Goal: Task Accomplishment & Management: Manage account settings

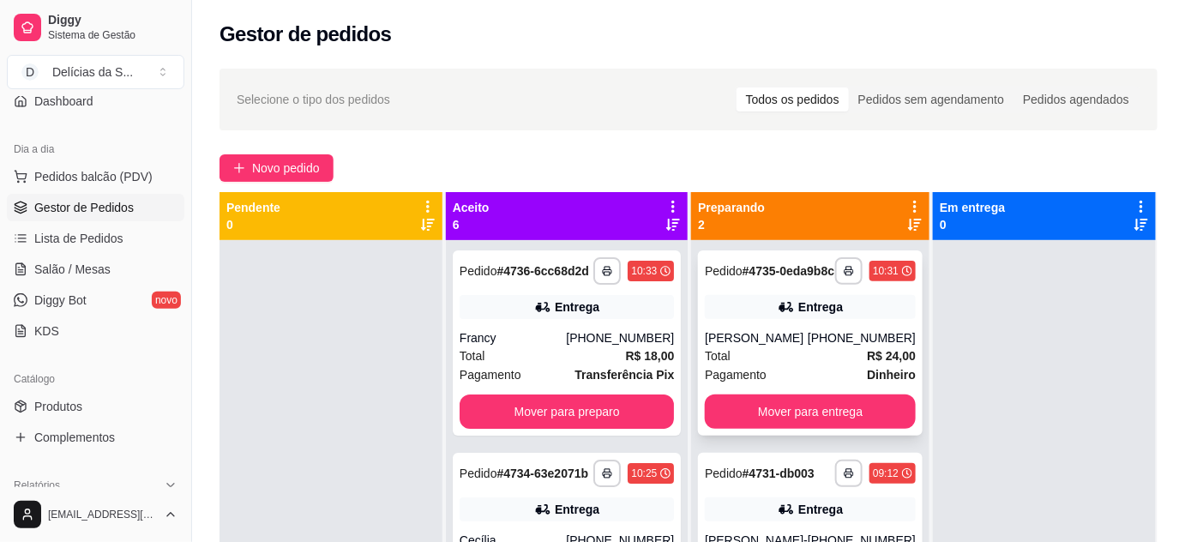
click at [781, 341] on div "**********" at bounding box center [810, 342] width 225 height 185
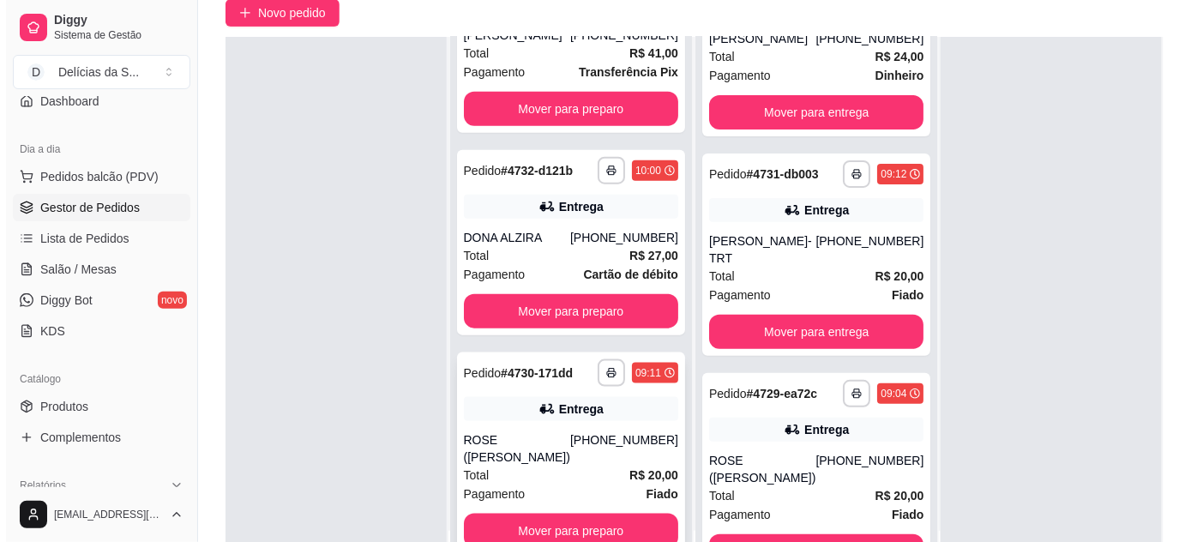
scroll to position [261, 0]
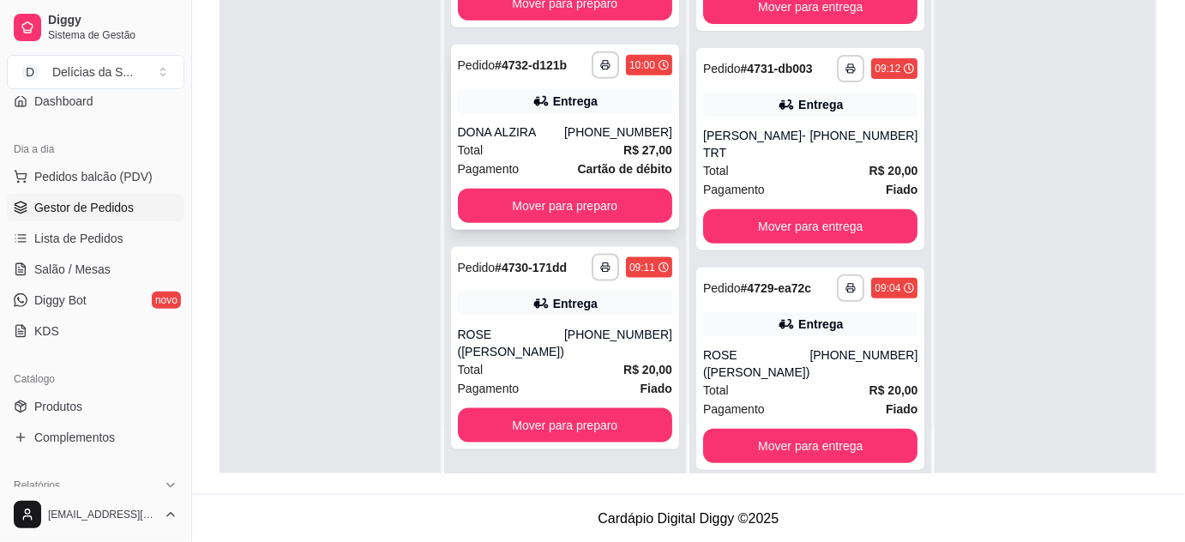
click at [560, 159] on div "Total R$ 27,00" at bounding box center [565, 150] width 214 height 19
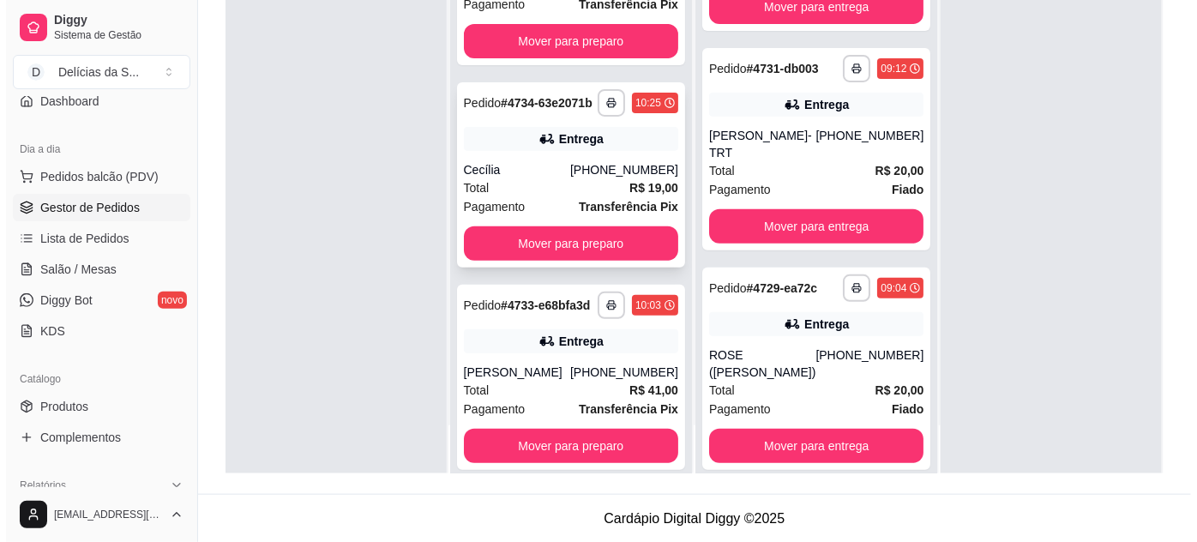
scroll to position [0, 0]
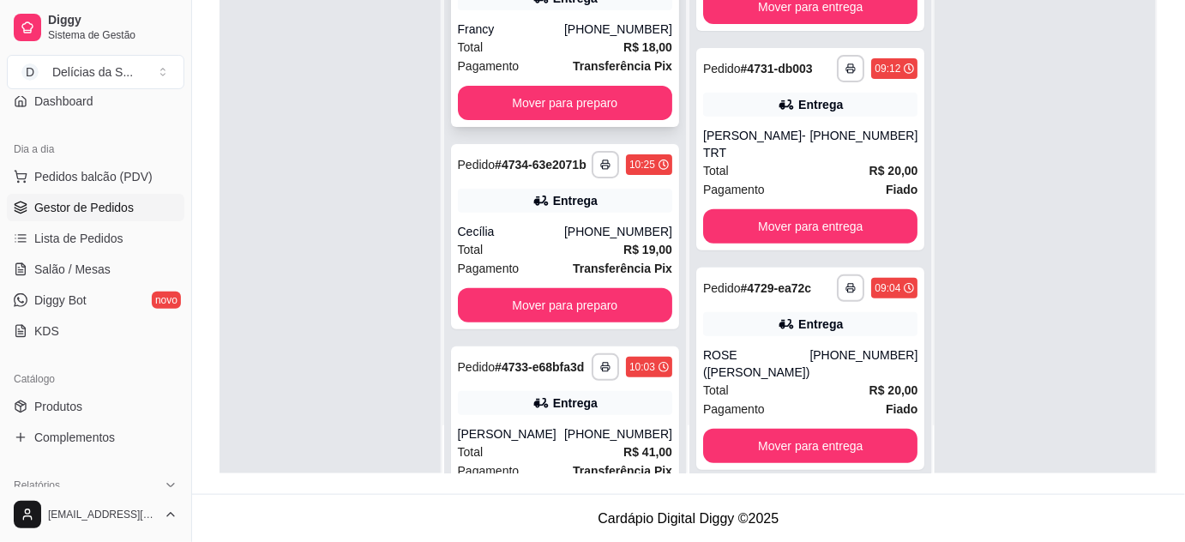
click at [546, 38] on div "Francy" at bounding box center [511, 29] width 106 height 17
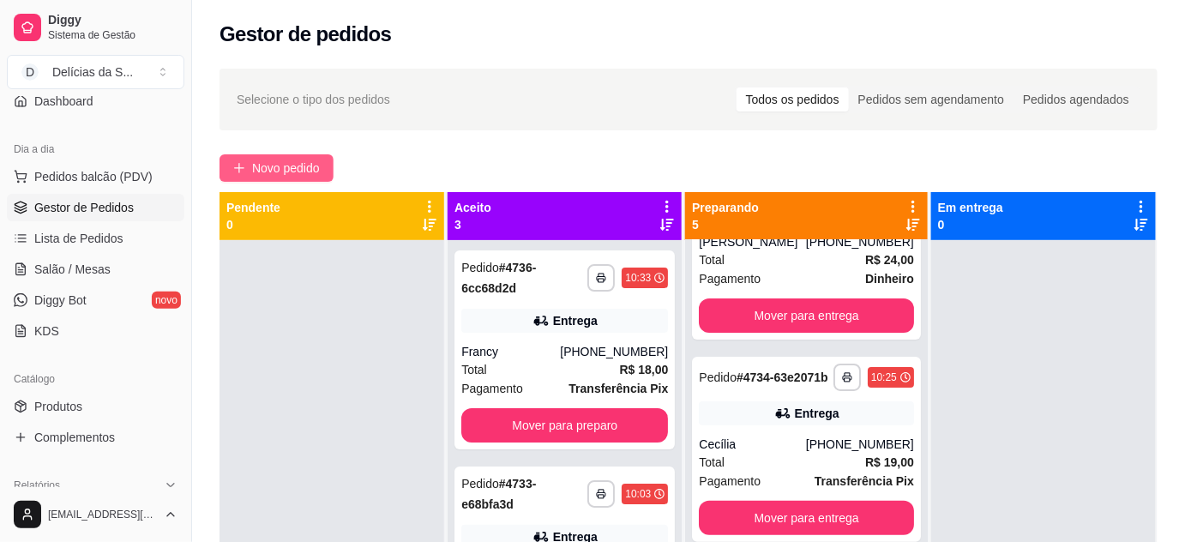
click at [284, 165] on span "Novo pedido" at bounding box center [286, 168] width 68 height 19
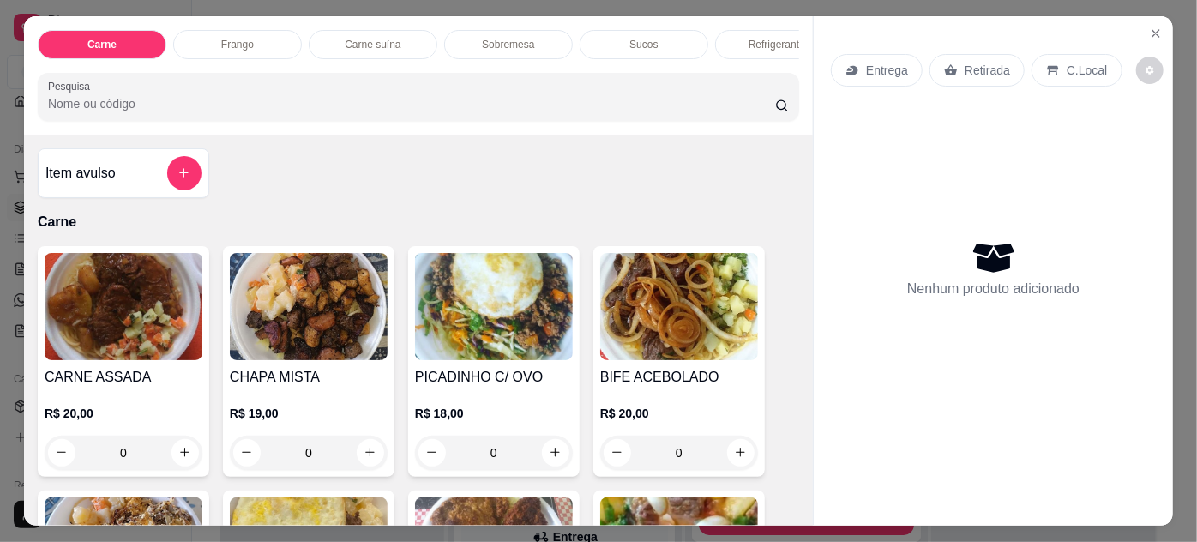
click at [99, 311] on img at bounding box center [124, 306] width 158 height 107
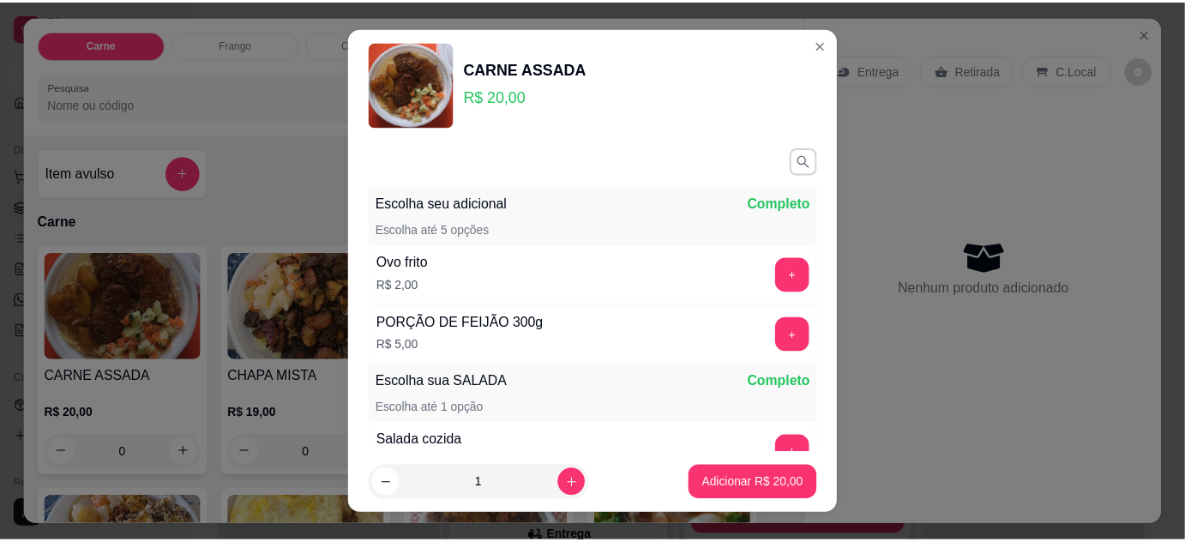
scroll to position [198, 0]
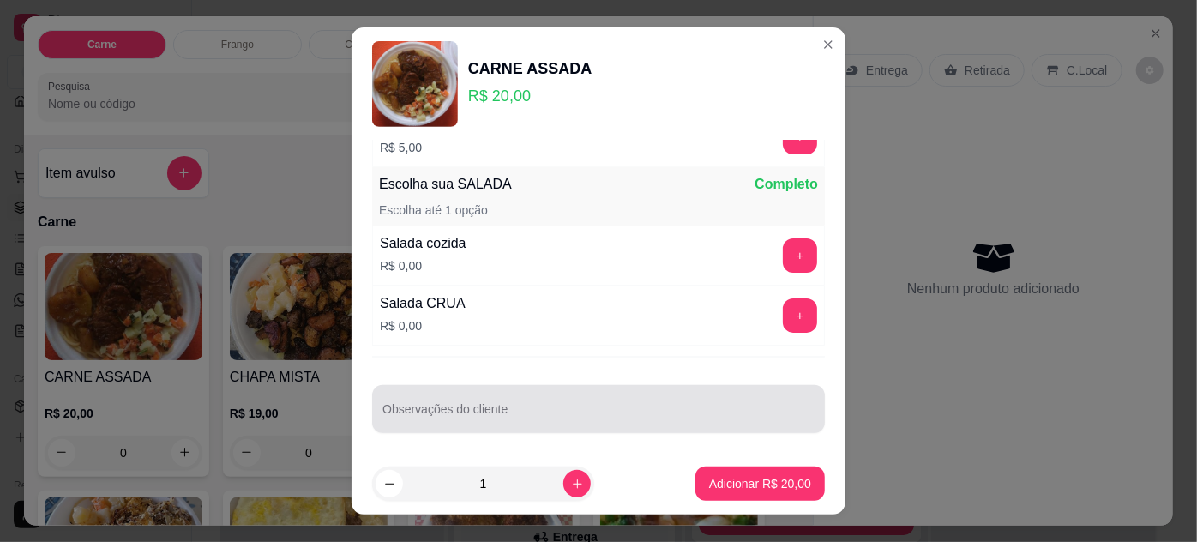
click at [454, 413] on input "Observações do cliente" at bounding box center [598, 415] width 432 height 17
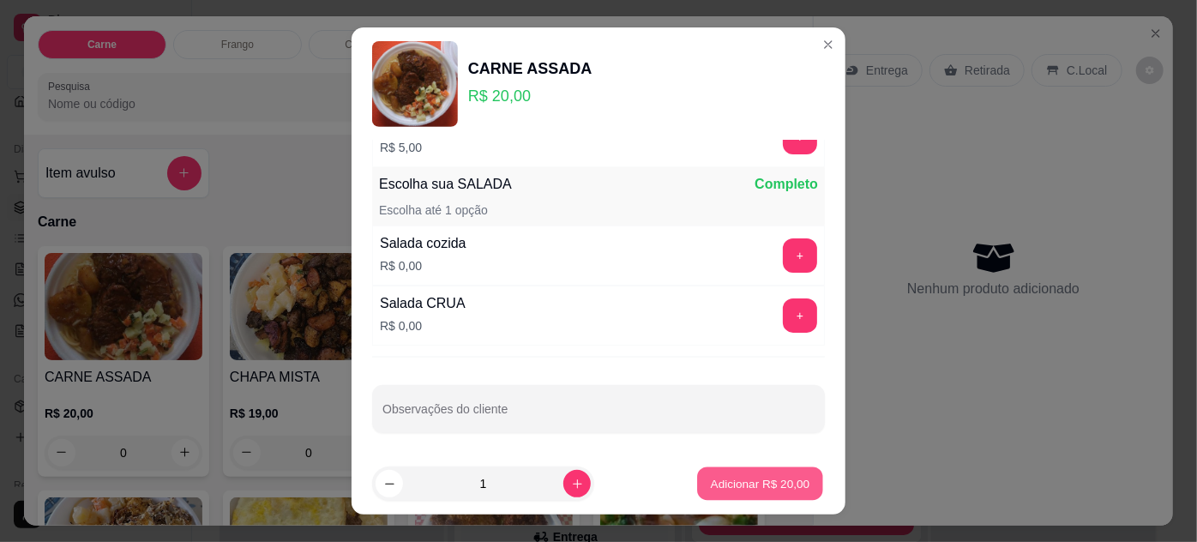
click at [740, 485] on p "Adicionar R$ 20,00" at bounding box center [760, 484] width 99 height 16
type input "1"
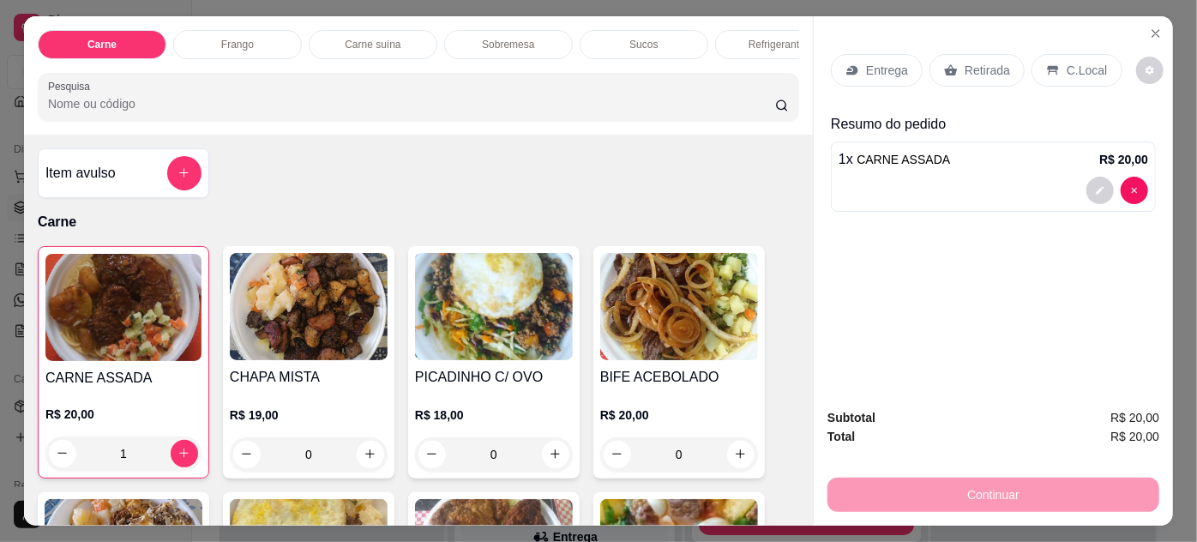
click at [946, 64] on icon at bounding box center [951, 69] width 13 height 11
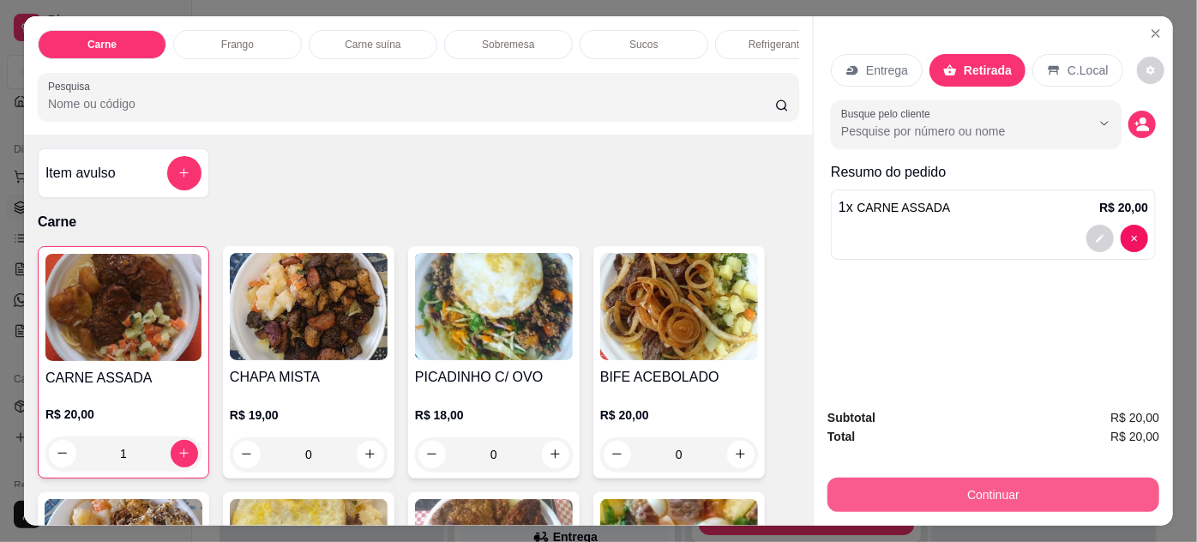
click at [993, 490] on button "Continuar" at bounding box center [993, 495] width 332 height 34
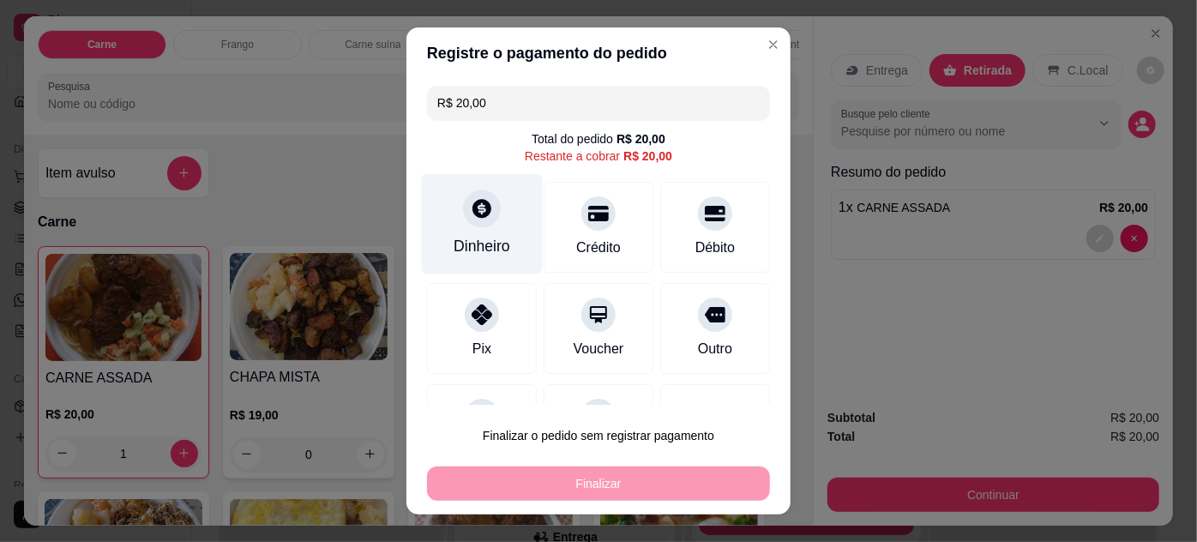
click at [480, 240] on div "Dinheiro" at bounding box center [482, 246] width 57 height 22
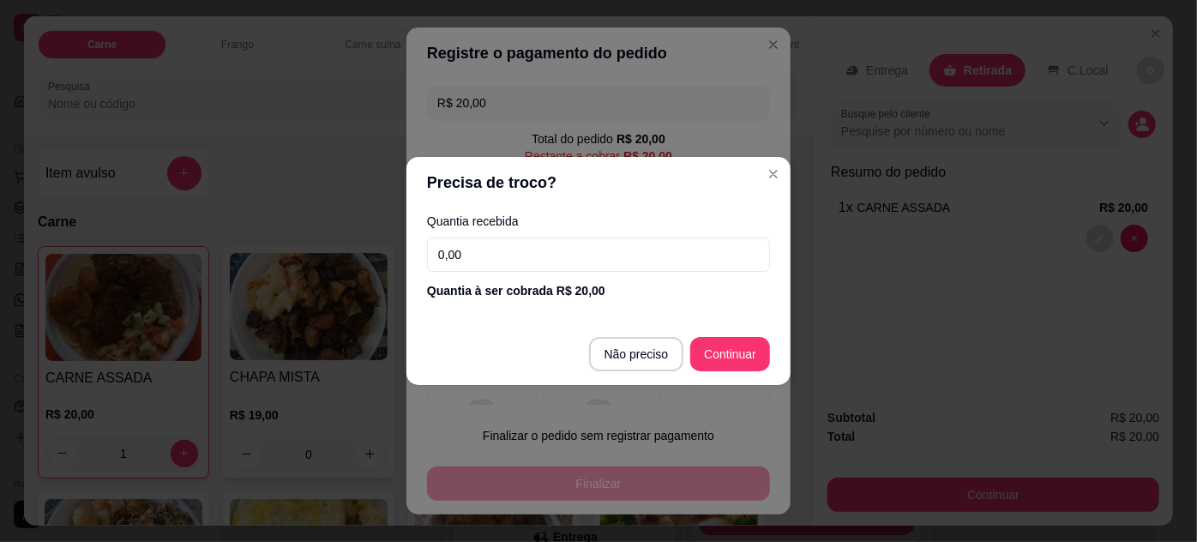
click at [485, 260] on input "0,00" at bounding box center [598, 254] width 343 height 34
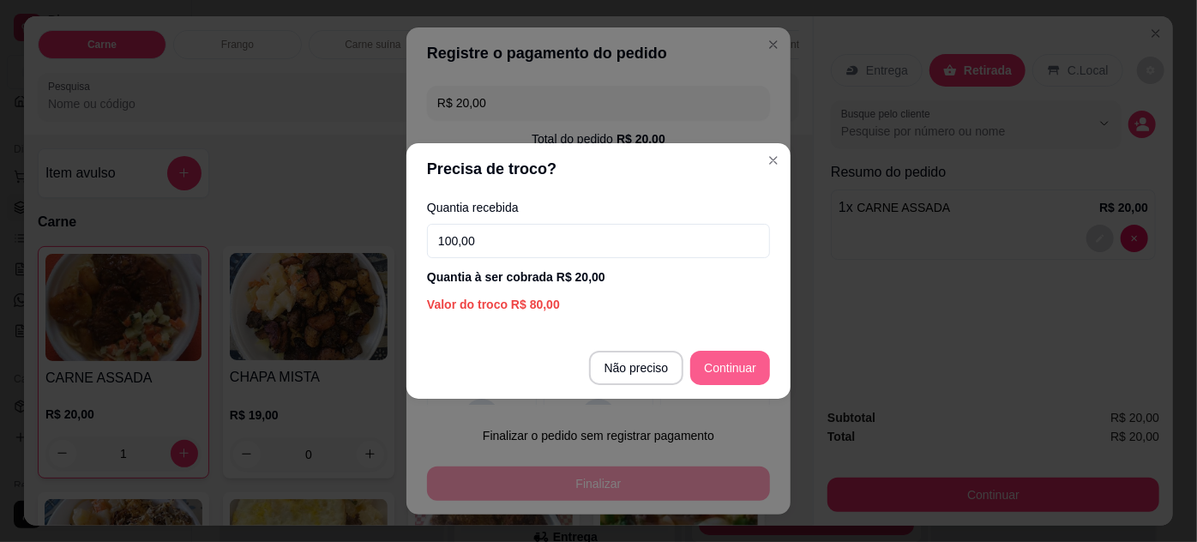
type input "100,00"
type input "R$ 0,00"
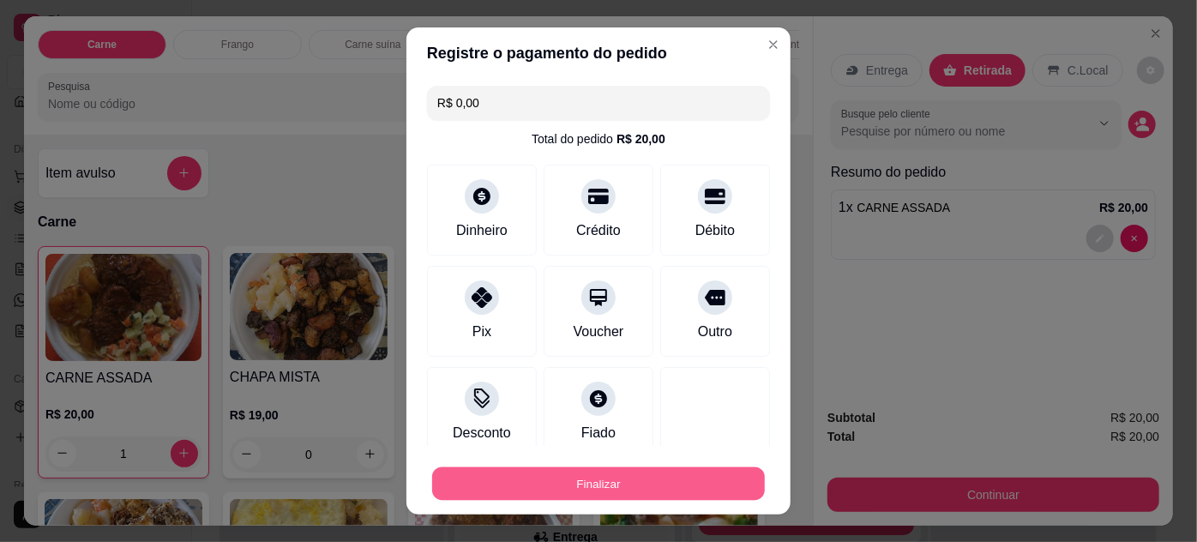
click at [671, 483] on button "Finalizar" at bounding box center [598, 483] width 333 height 33
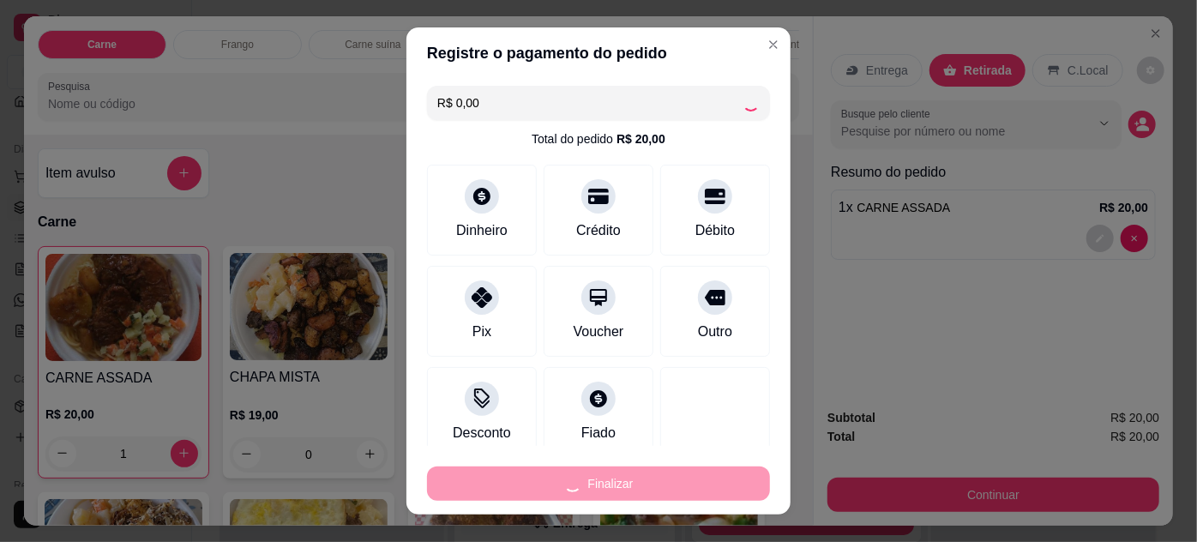
type input "0"
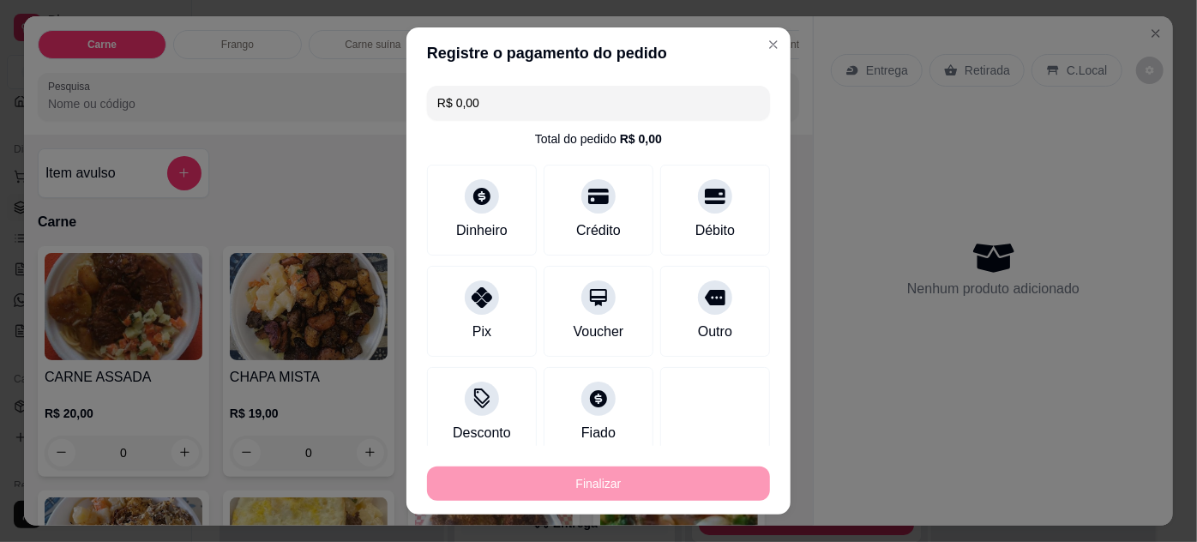
type input "-R$ 20,00"
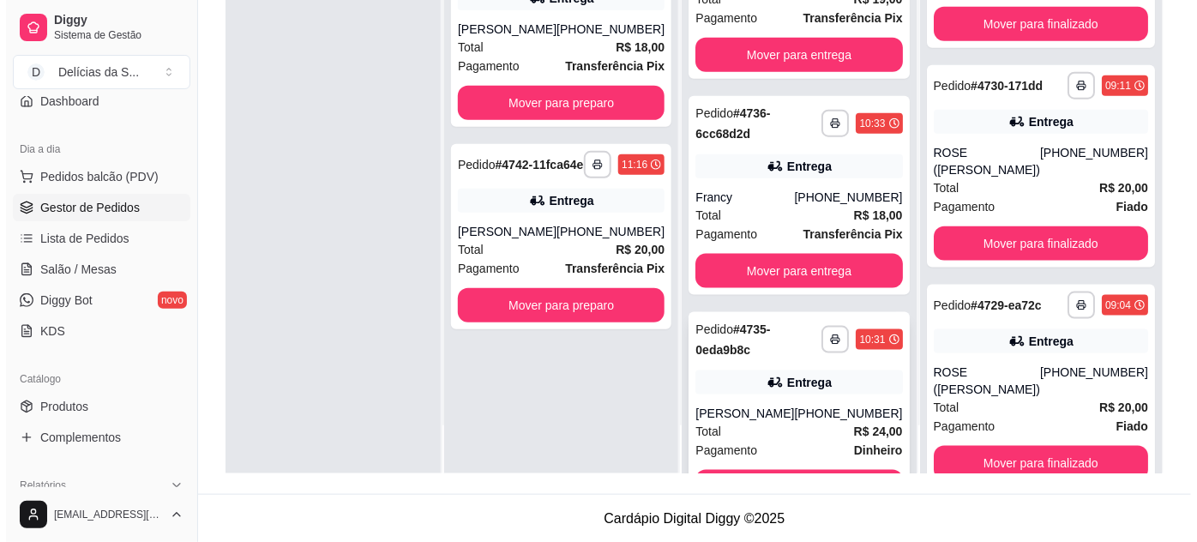
scroll to position [338, 0]
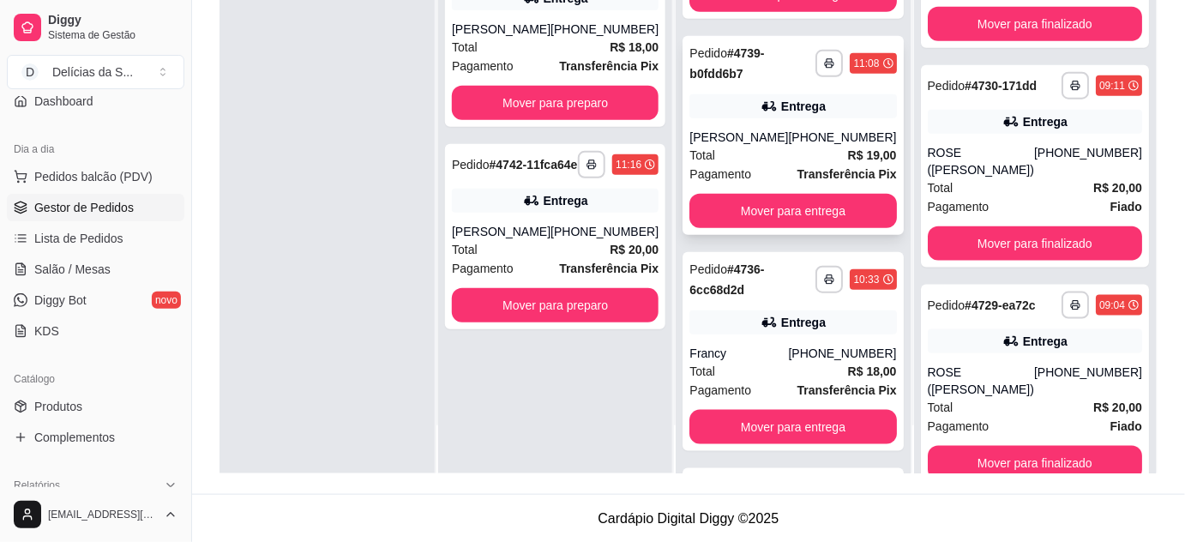
click at [776, 147] on div "Total R$ 19,00" at bounding box center [792, 155] width 207 height 19
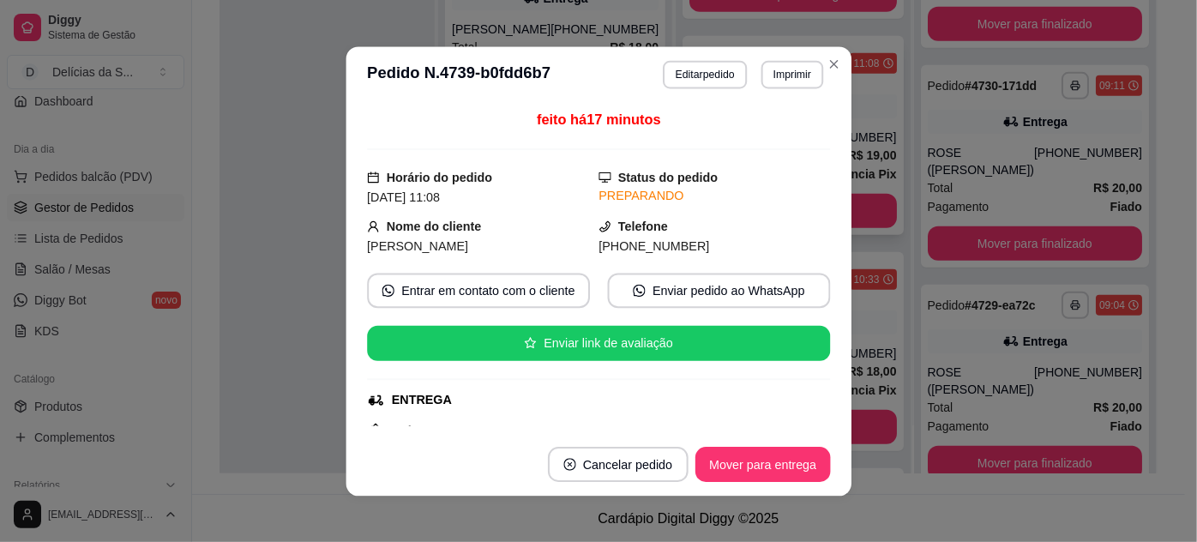
scroll to position [514, 0]
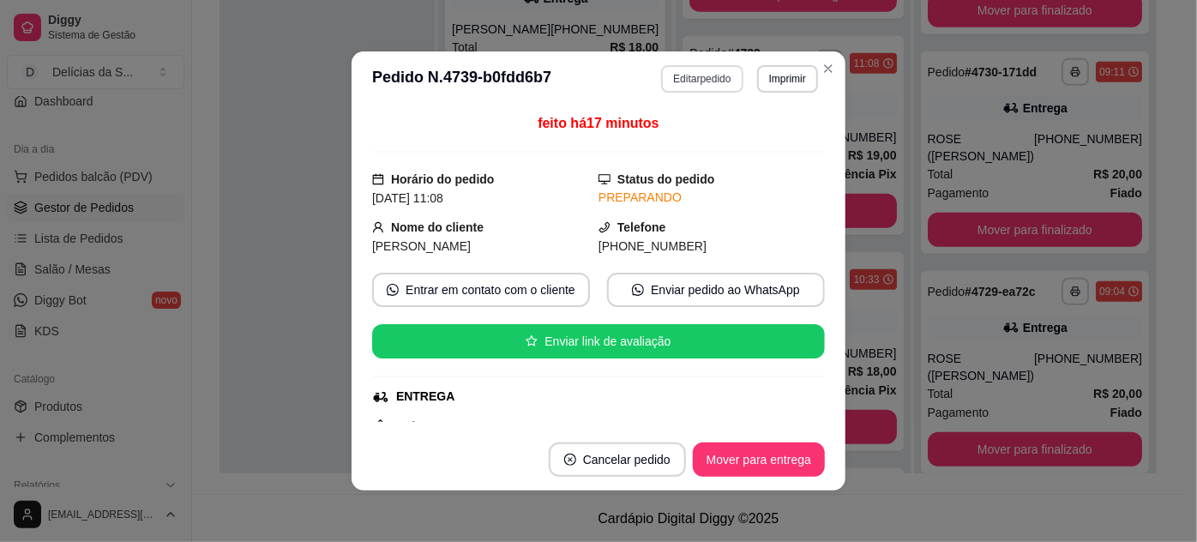
click at [691, 69] on button "Editar pedido" at bounding box center [701, 78] width 81 height 27
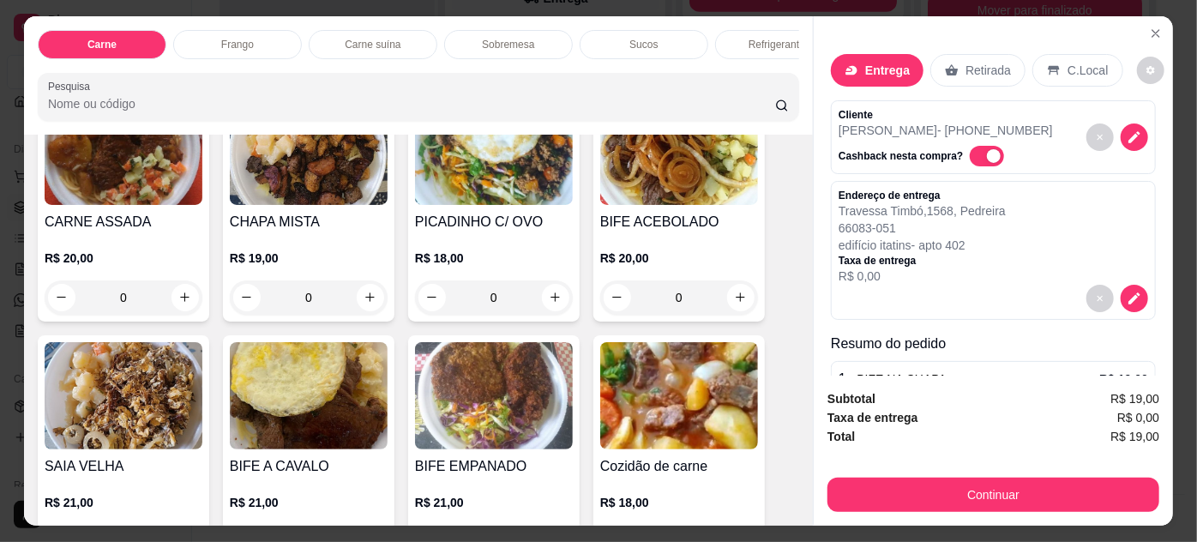
scroll to position [0, 0]
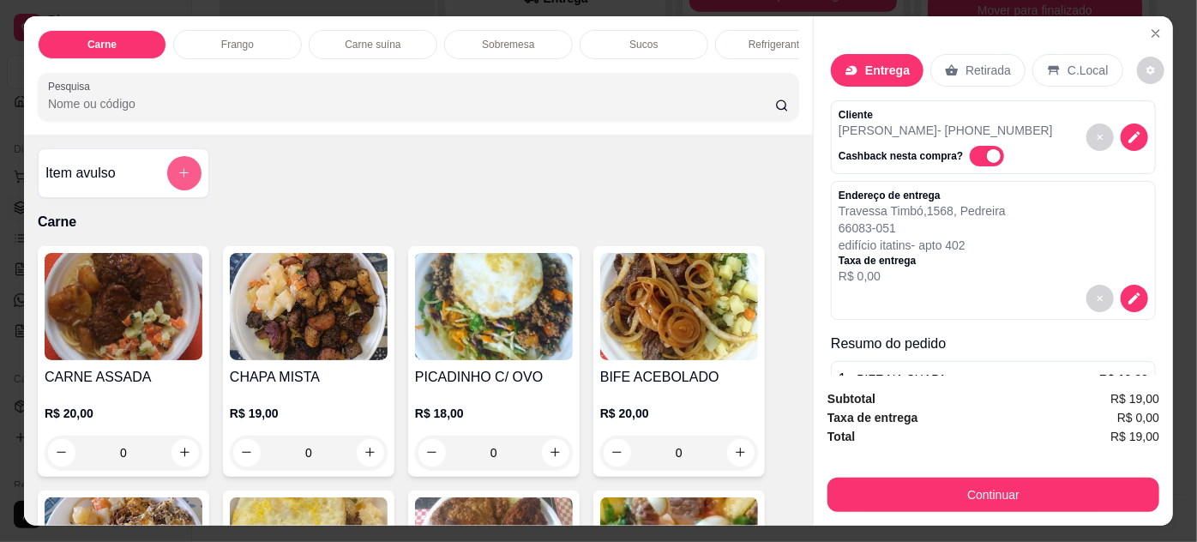
click at [177, 171] on icon "add-separate-item" at bounding box center [183, 172] width 13 height 13
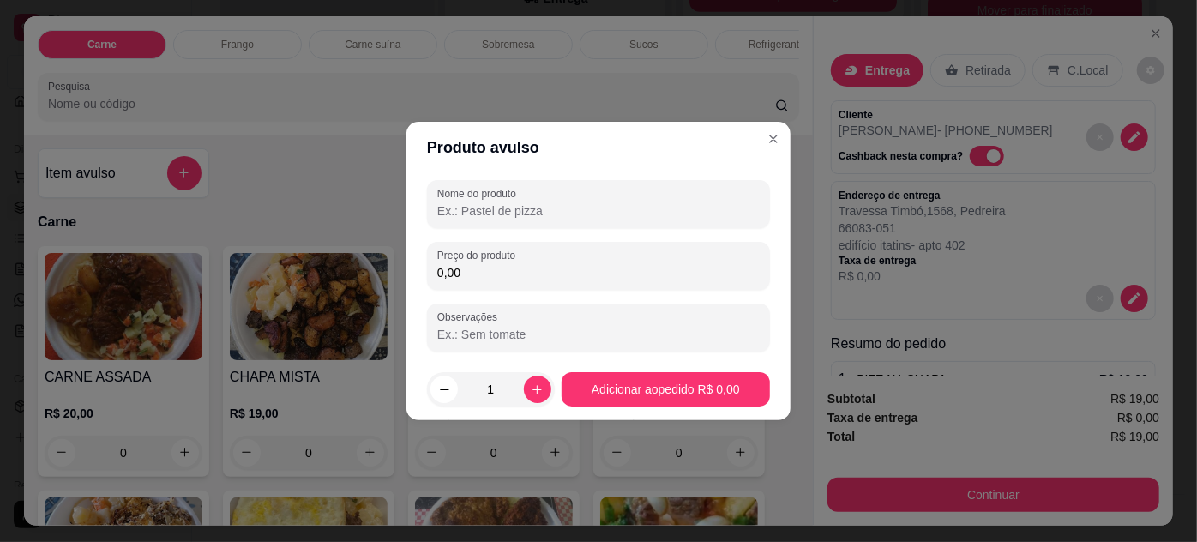
click at [507, 202] on input "Nome do produto" at bounding box center [598, 210] width 322 height 17
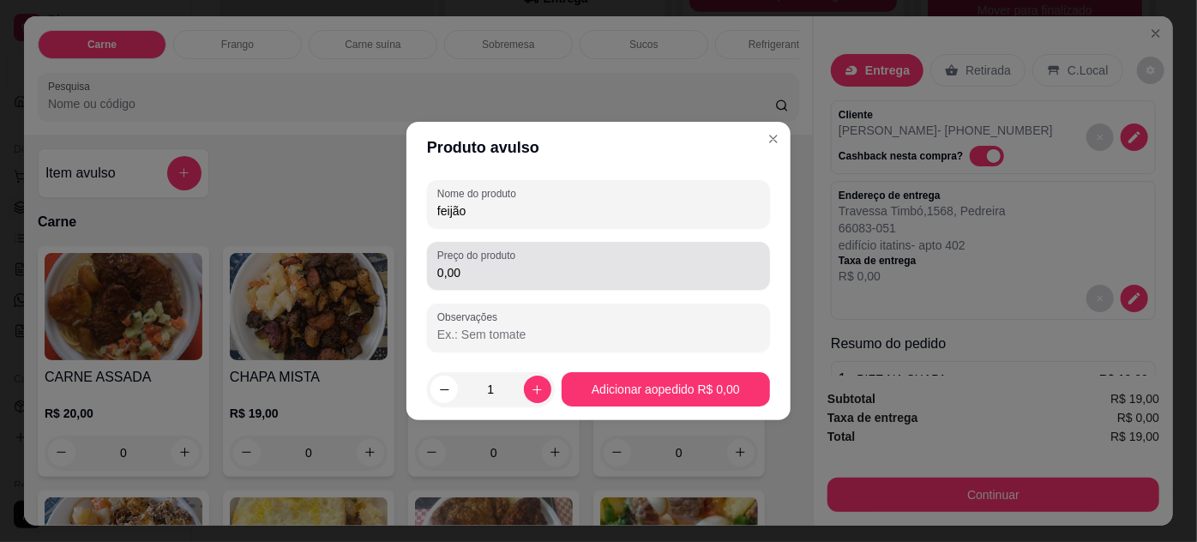
type input "feijão"
click at [484, 281] on div "0,00" at bounding box center [598, 266] width 322 height 34
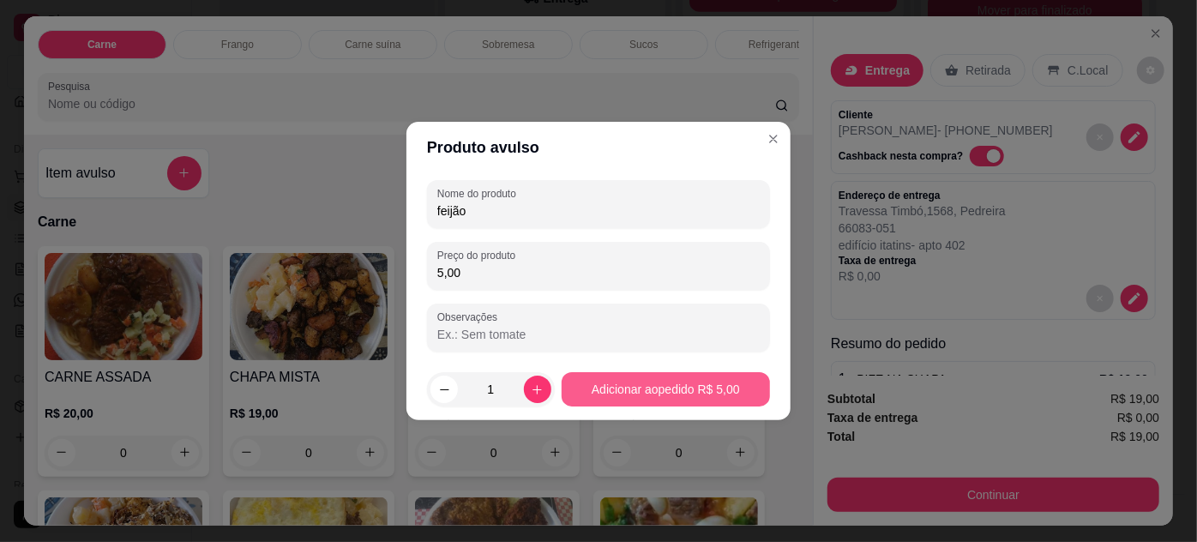
type input "5,00"
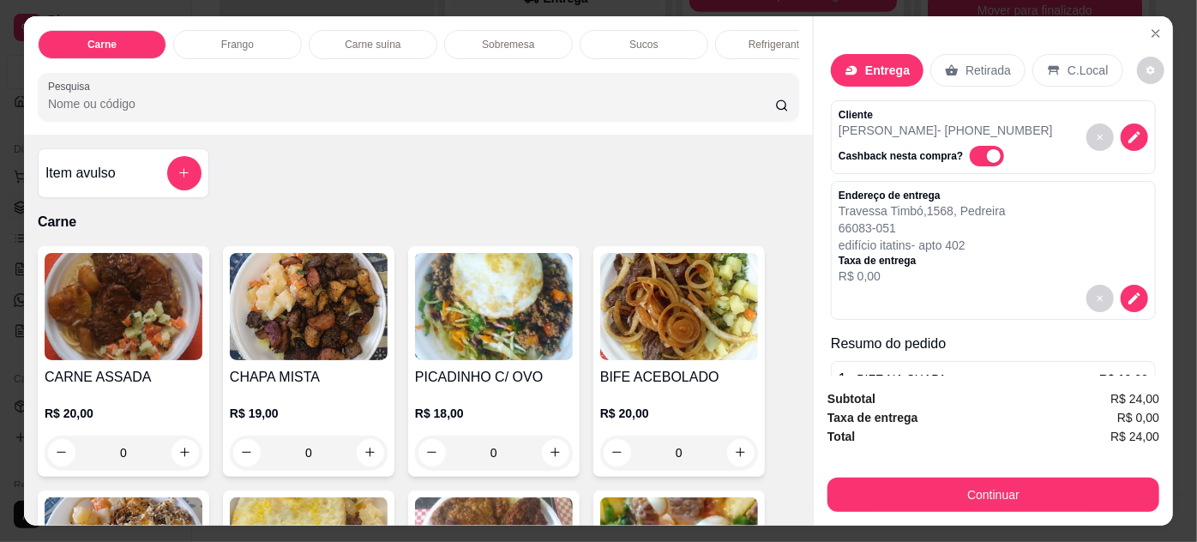
scroll to position [192, 0]
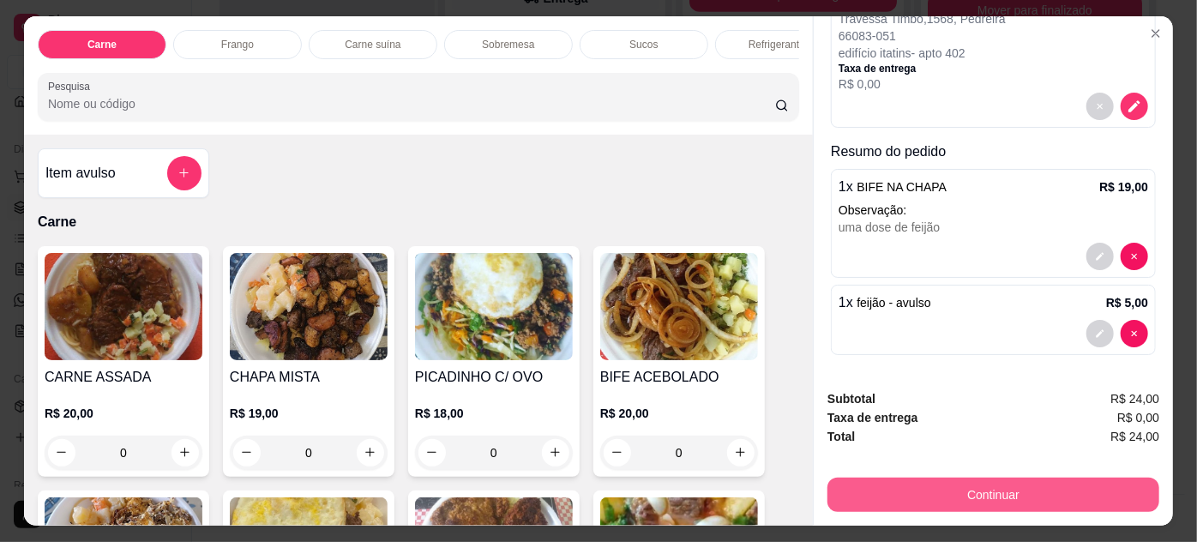
click at [908, 480] on button "Continuar" at bounding box center [993, 495] width 332 height 34
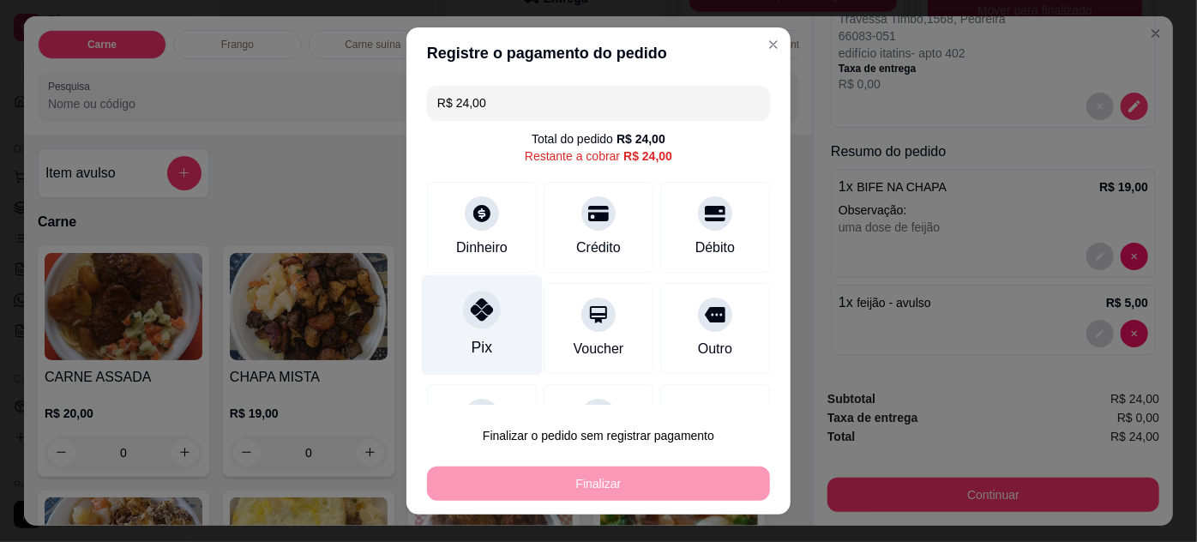
click at [480, 310] on icon at bounding box center [482, 309] width 22 height 22
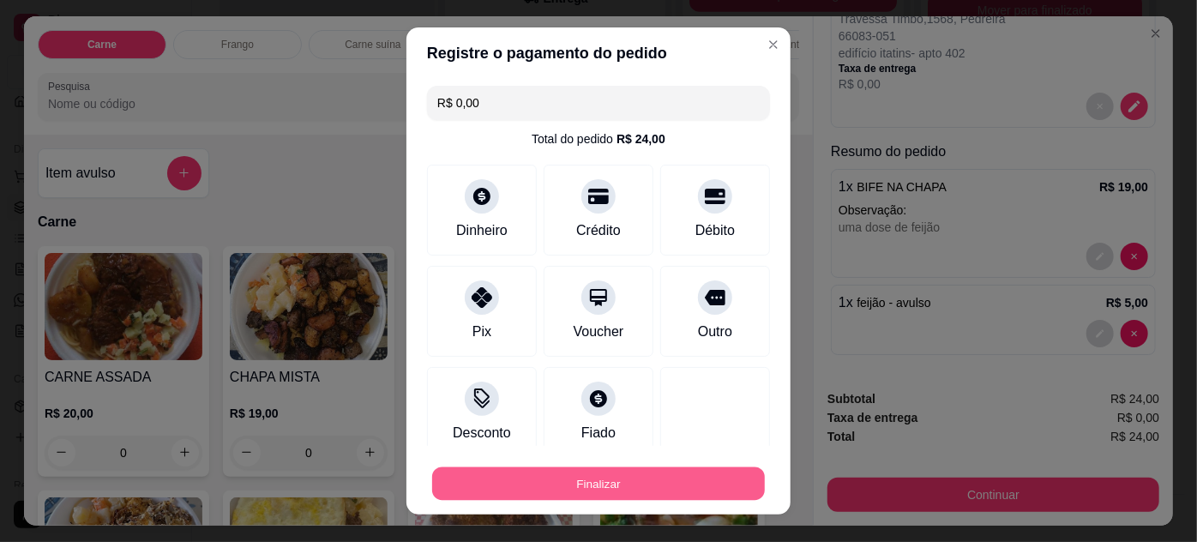
click at [657, 494] on button "Finalizar" at bounding box center [598, 483] width 333 height 33
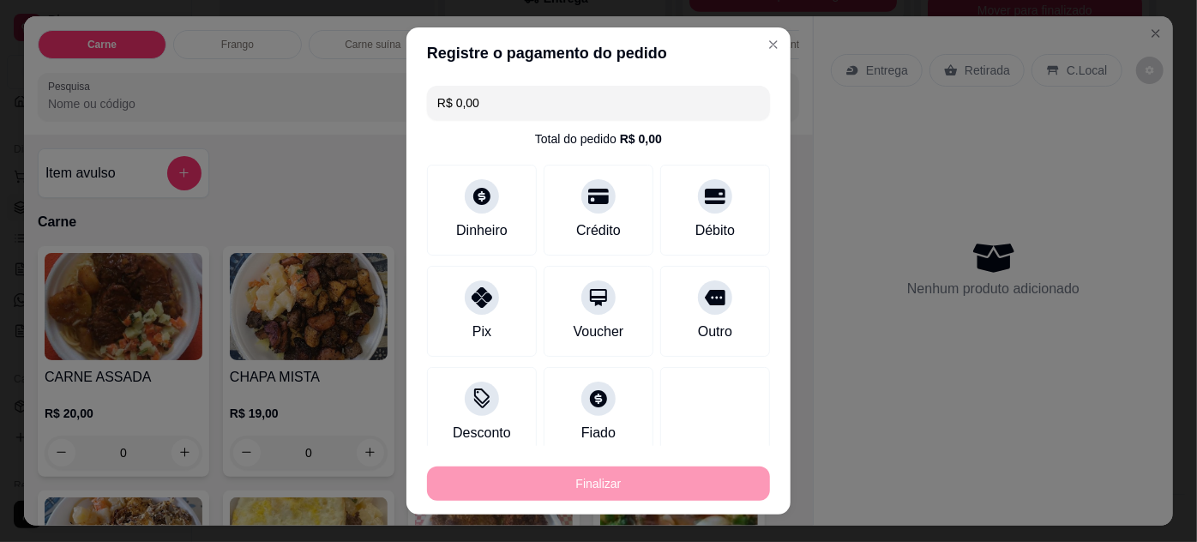
type input "-R$ 24,00"
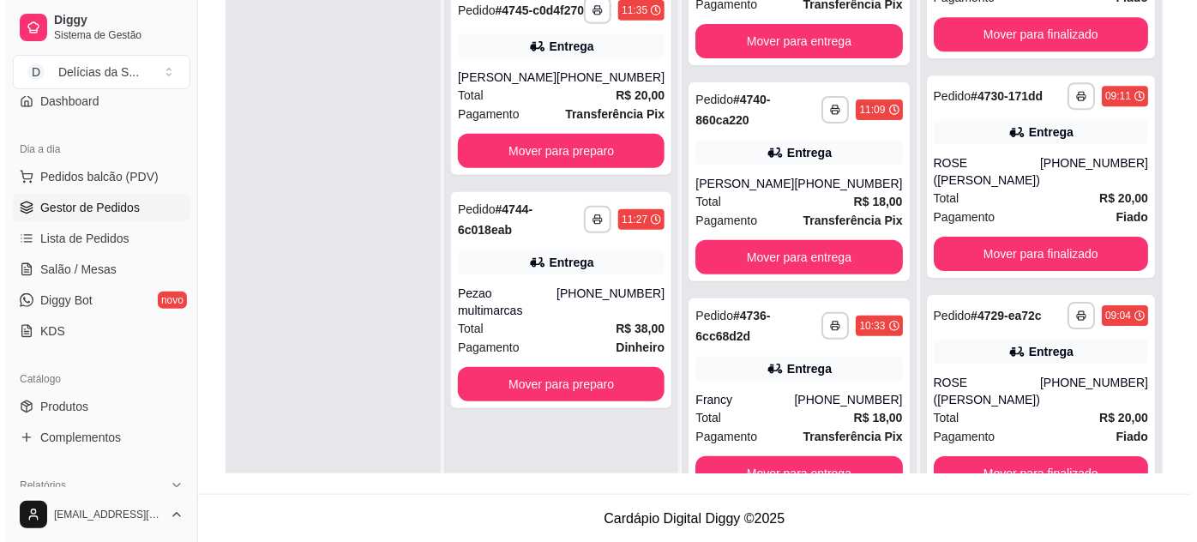
scroll to position [0, 0]
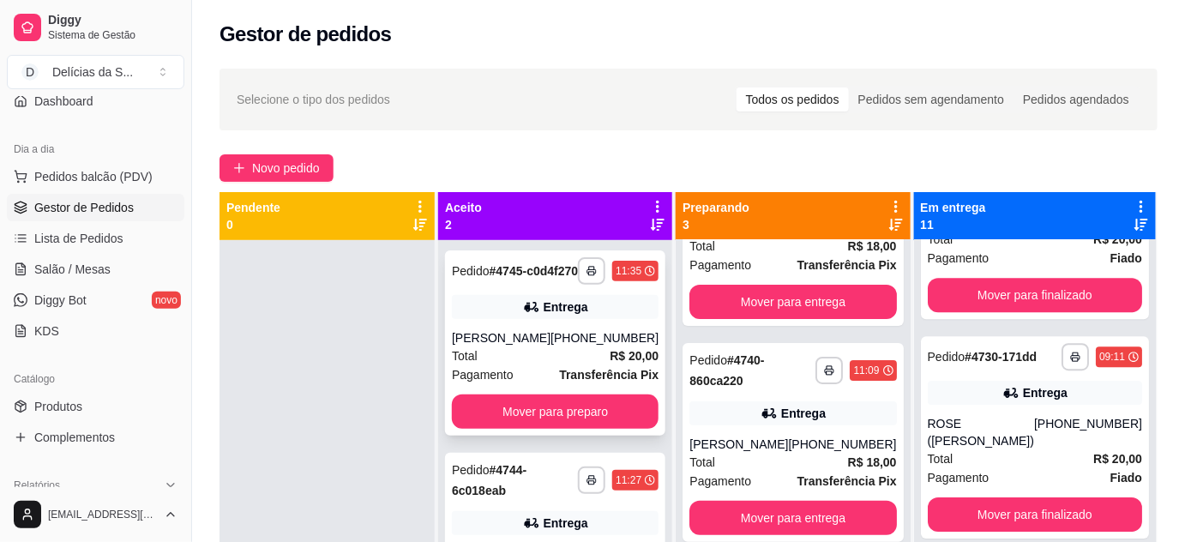
click at [603, 319] on div "Entrega" at bounding box center [555, 307] width 207 height 24
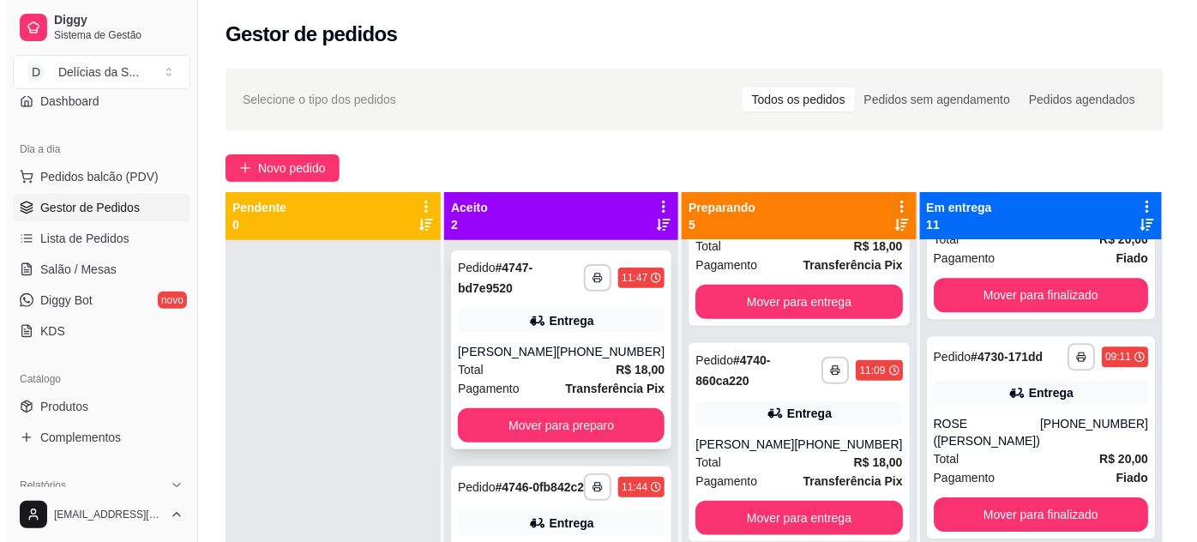
scroll to position [48, 0]
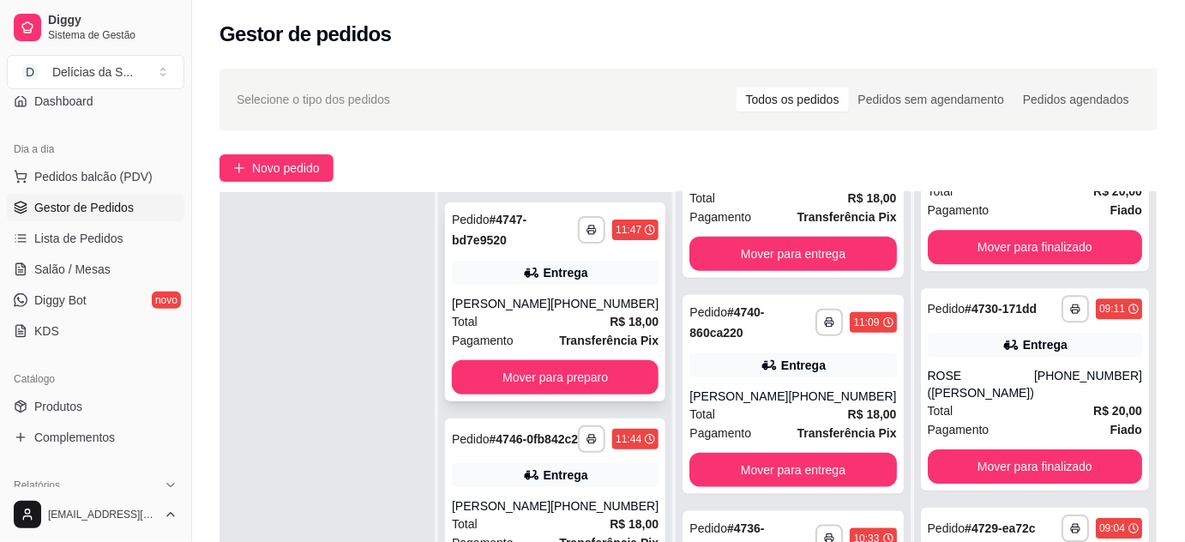
click at [556, 332] on div "Pagamento Transferência Pix" at bounding box center [555, 340] width 207 height 19
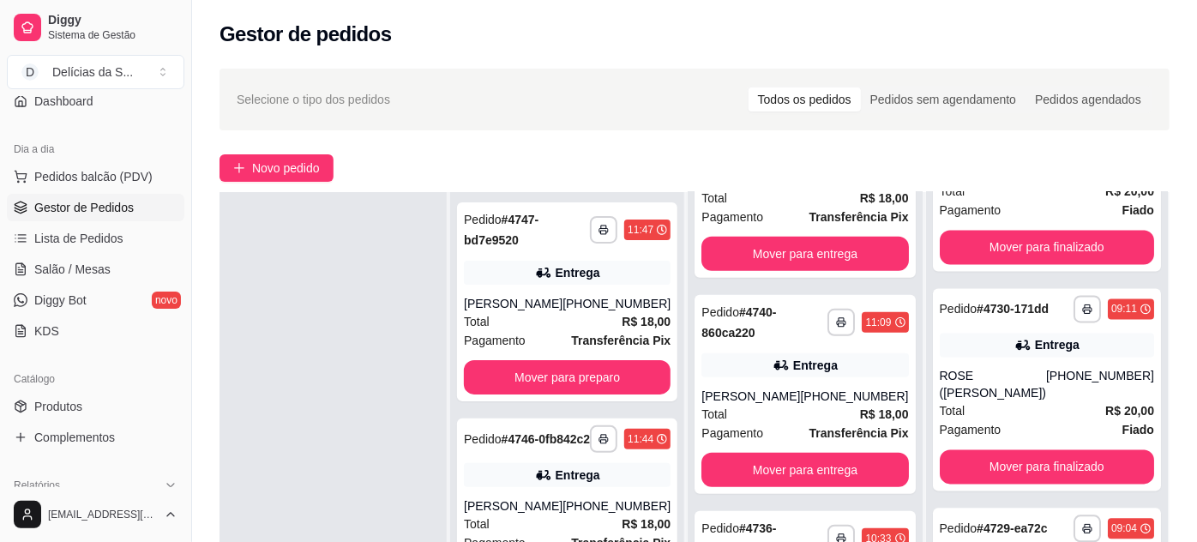
scroll to position [1799, 0]
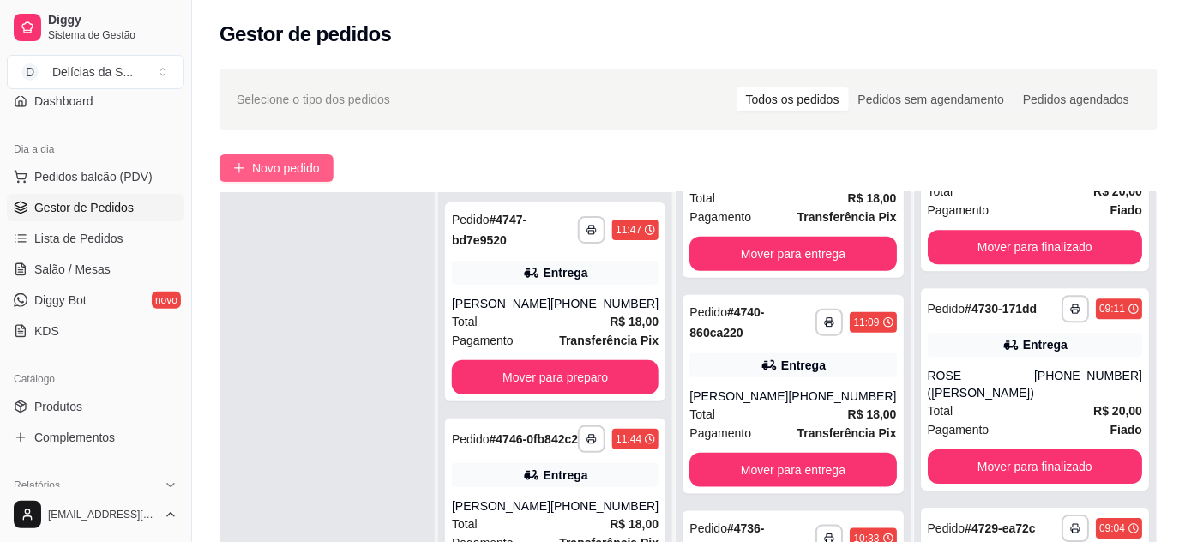
click at [261, 168] on span "Novo pedido" at bounding box center [286, 168] width 68 height 19
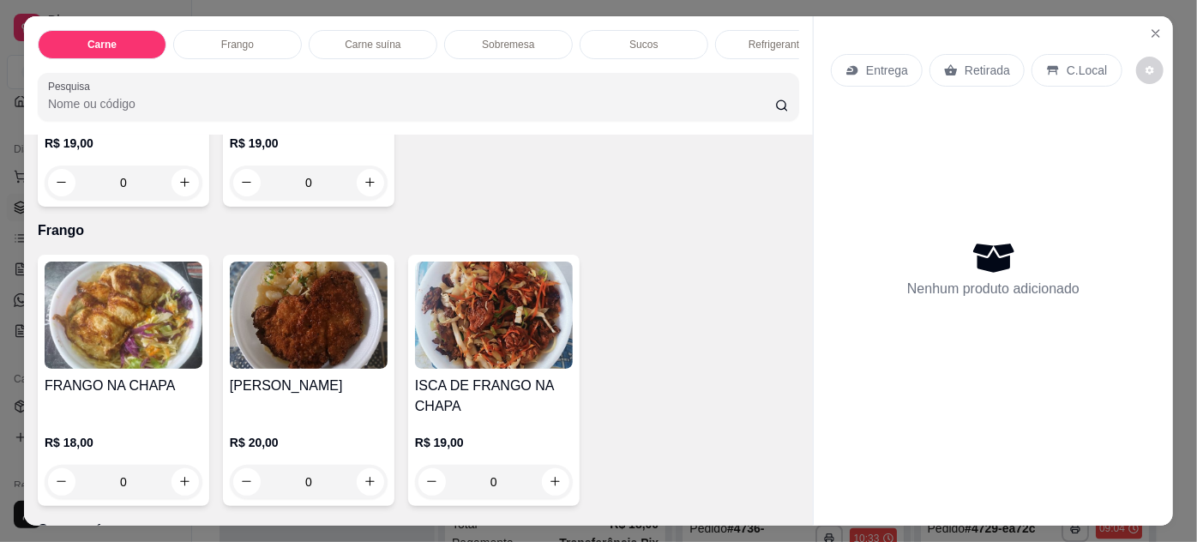
scroll to position [935, 0]
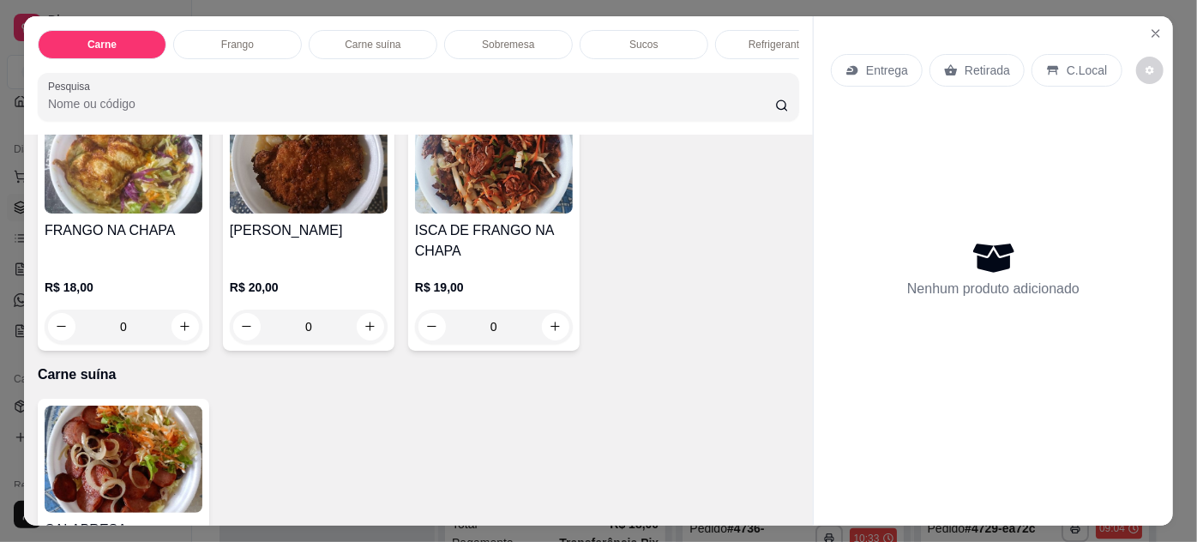
click at [130, 193] on img at bounding box center [124, 159] width 158 height 107
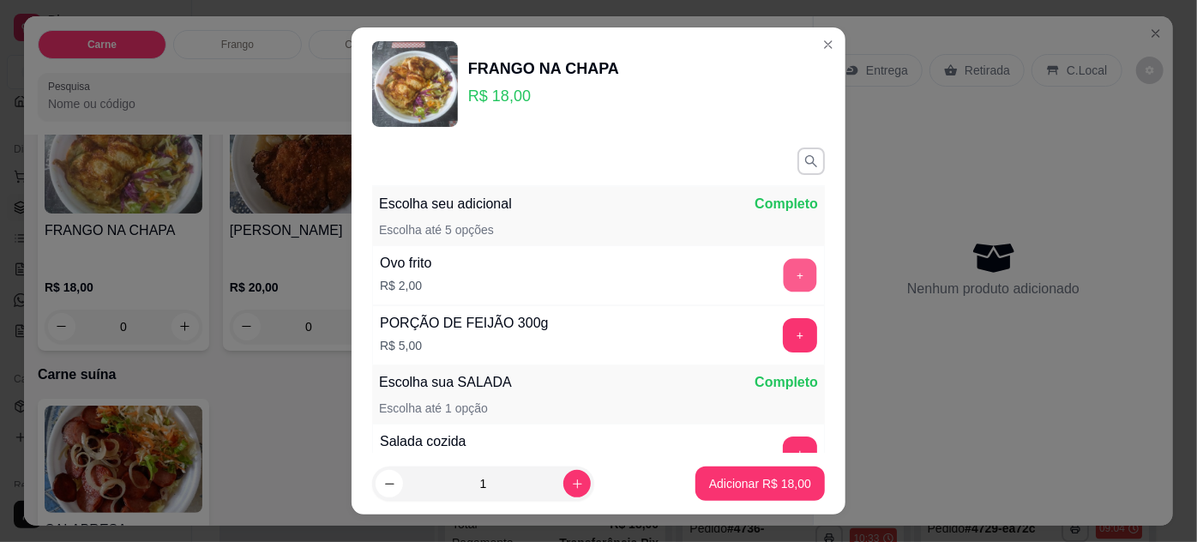
click at [784, 262] on button "+" at bounding box center [800, 274] width 33 height 33
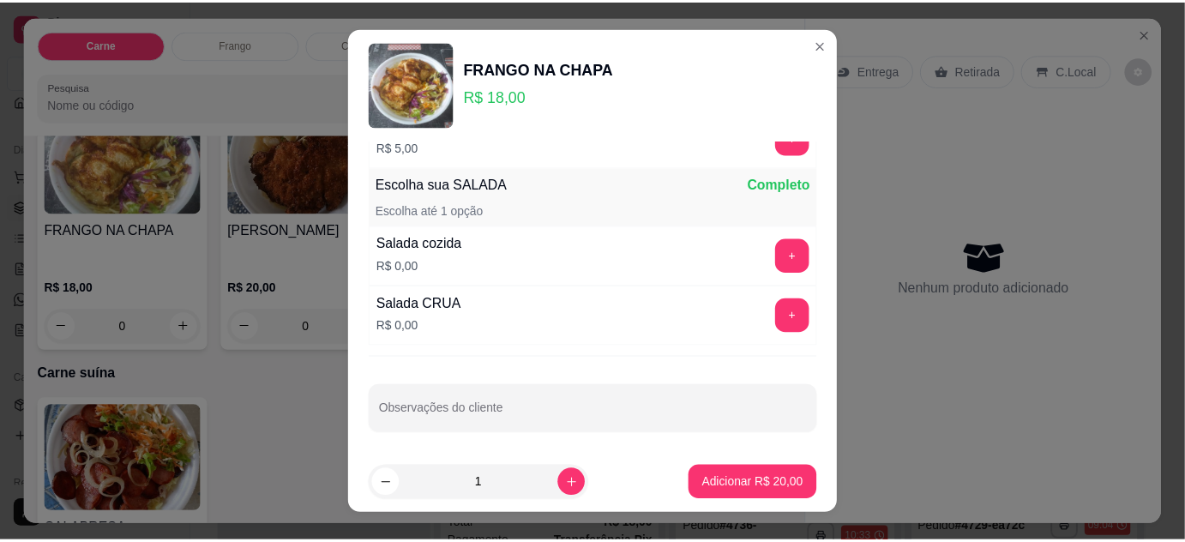
scroll to position [27, 0]
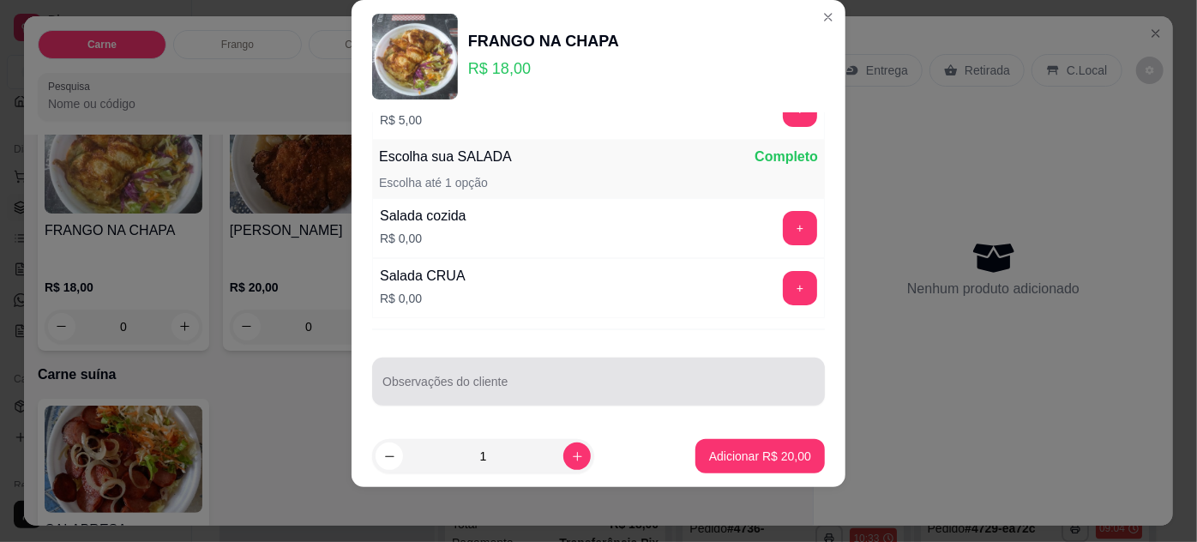
click at [581, 380] on input "Observações do cliente" at bounding box center [598, 388] width 432 height 17
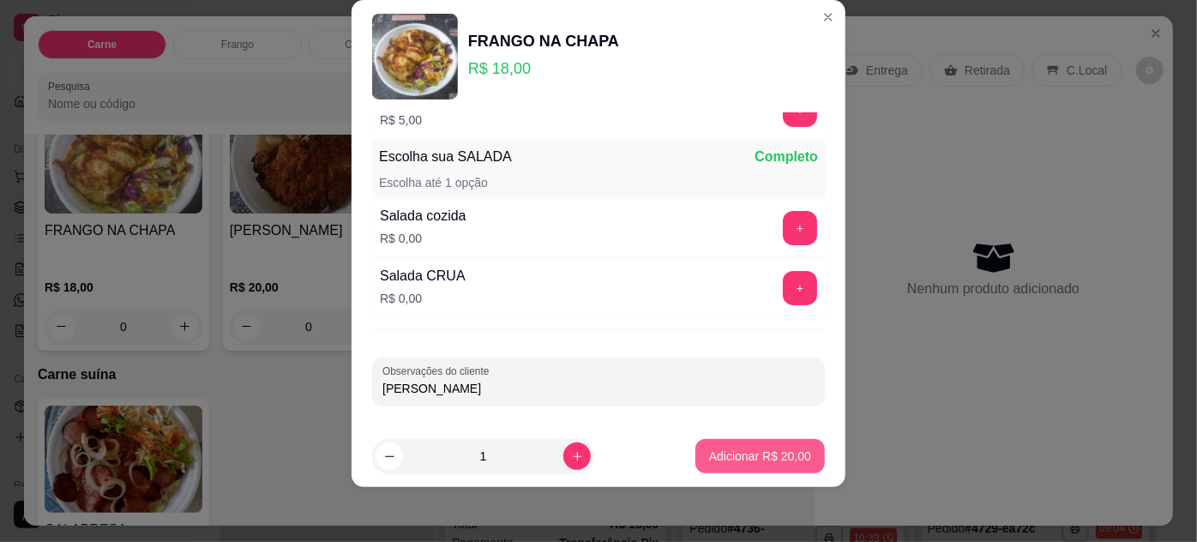
type input "[PERSON_NAME]"
click at [756, 446] on button "Adicionar R$ 20,00" at bounding box center [759, 456] width 129 height 34
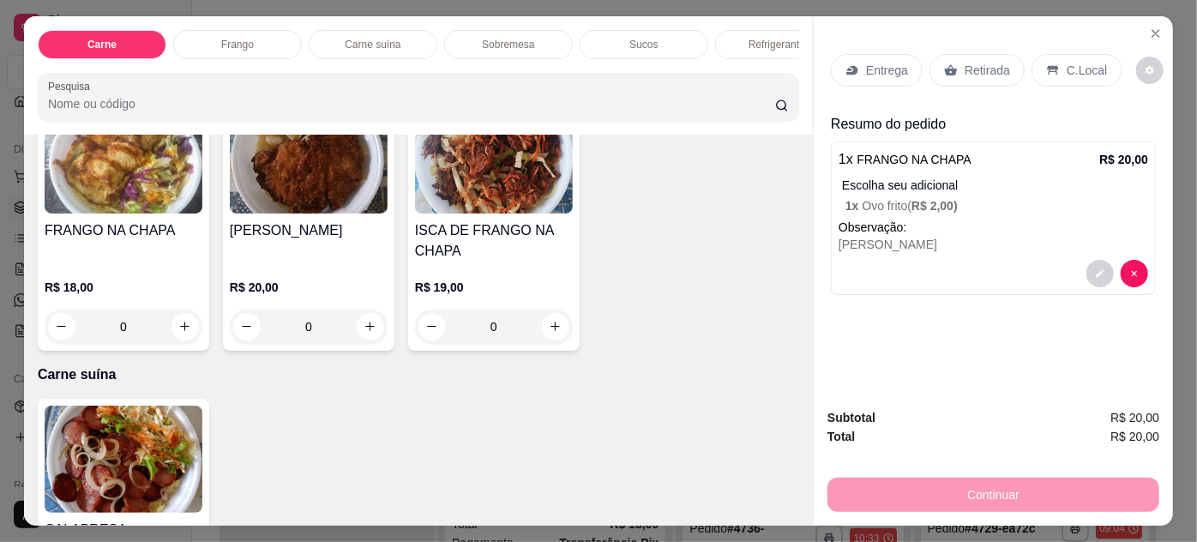
click at [968, 65] on p "Retirada" at bounding box center [987, 70] width 45 height 17
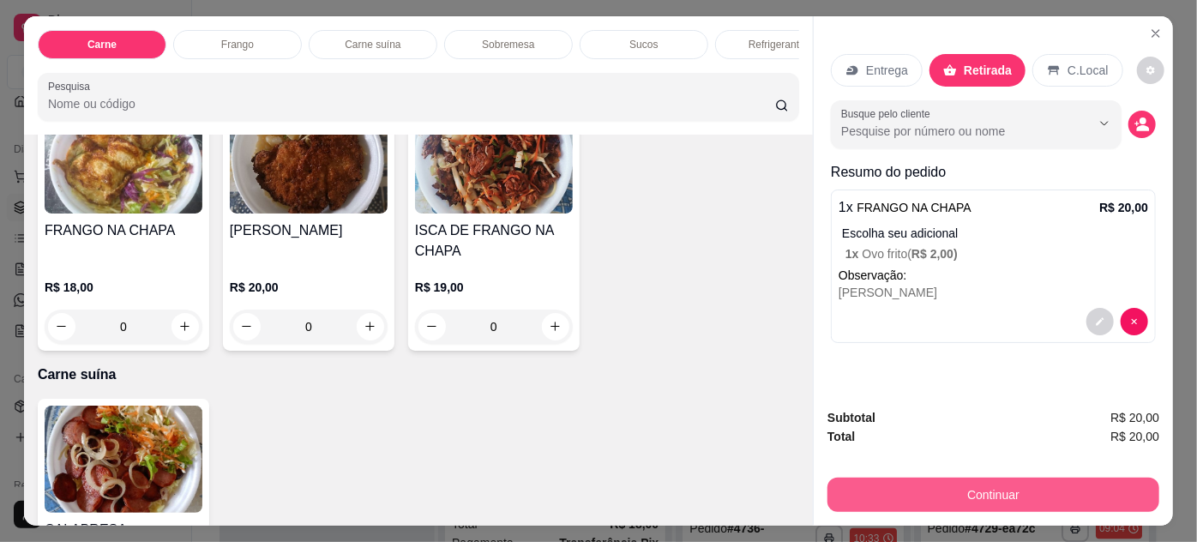
click at [996, 487] on button "Continuar" at bounding box center [993, 495] width 332 height 34
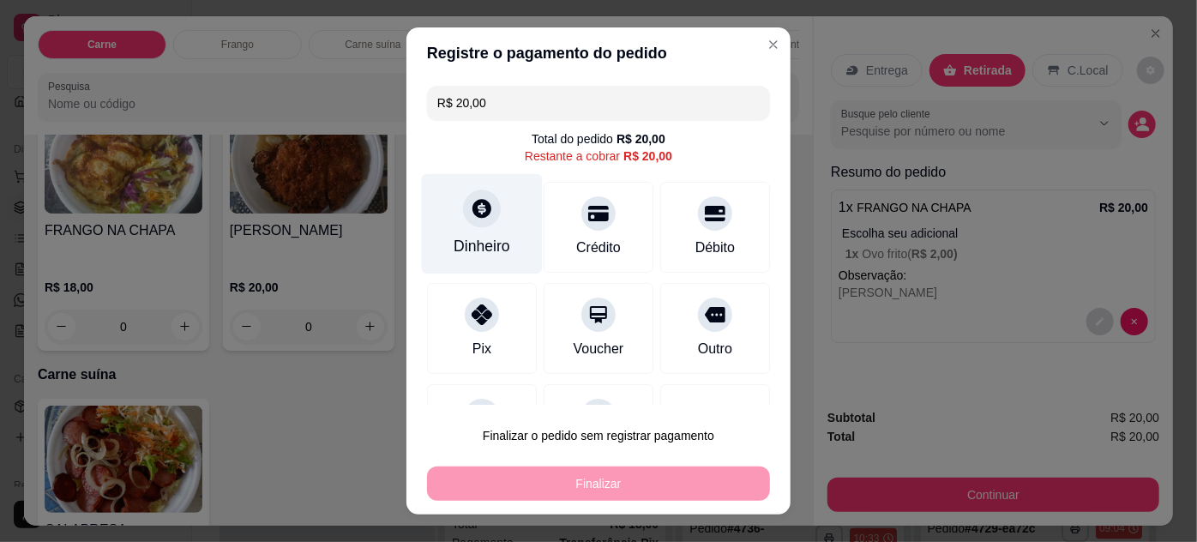
click at [462, 230] on div "Dinheiro" at bounding box center [482, 223] width 121 height 100
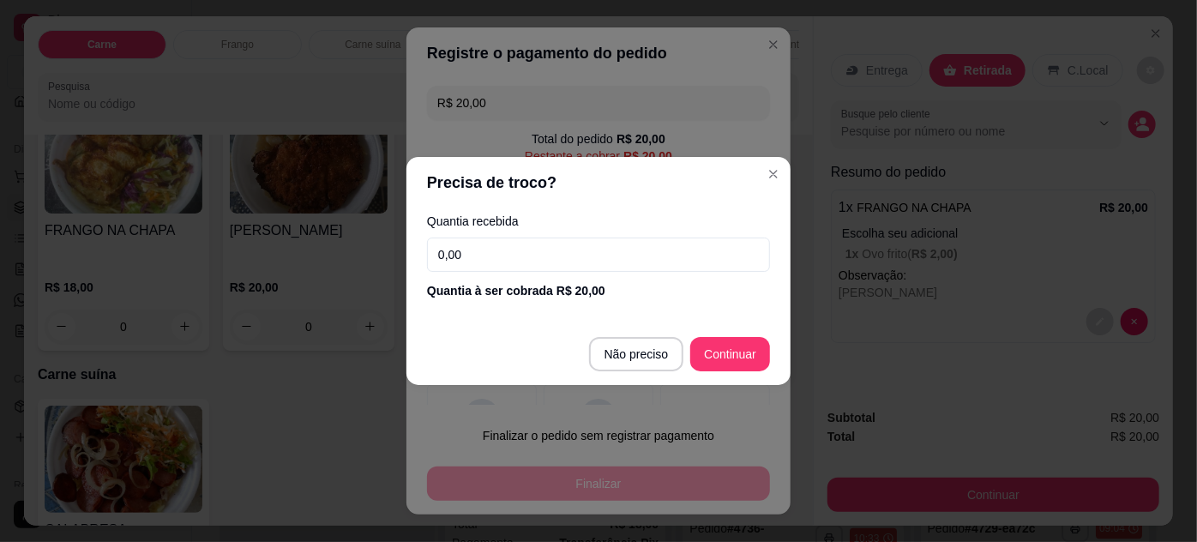
click at [516, 246] on input "0,00" at bounding box center [598, 254] width 343 height 34
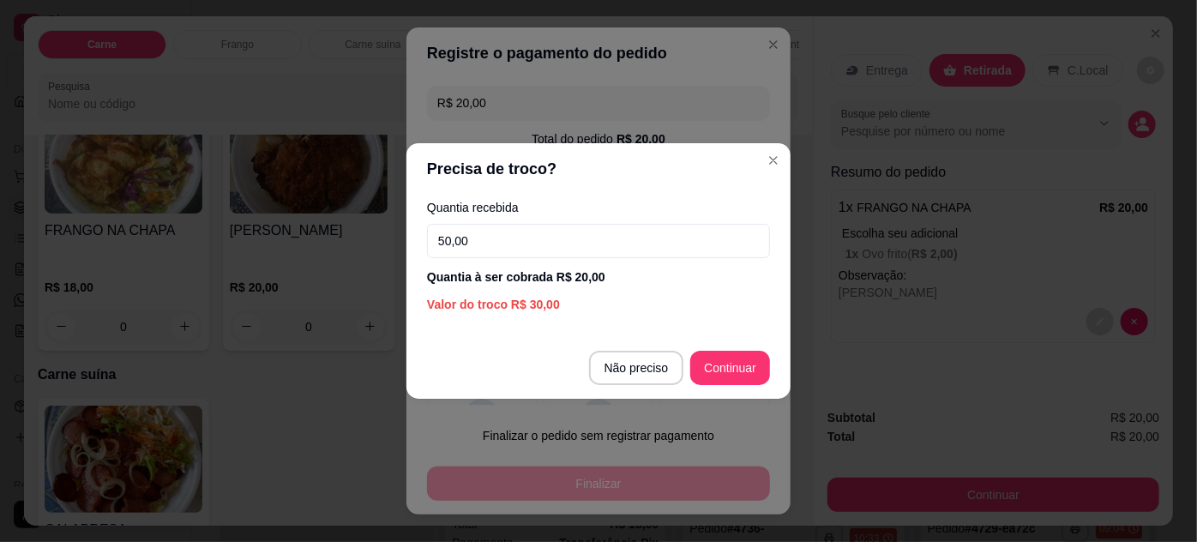
type input "50,00"
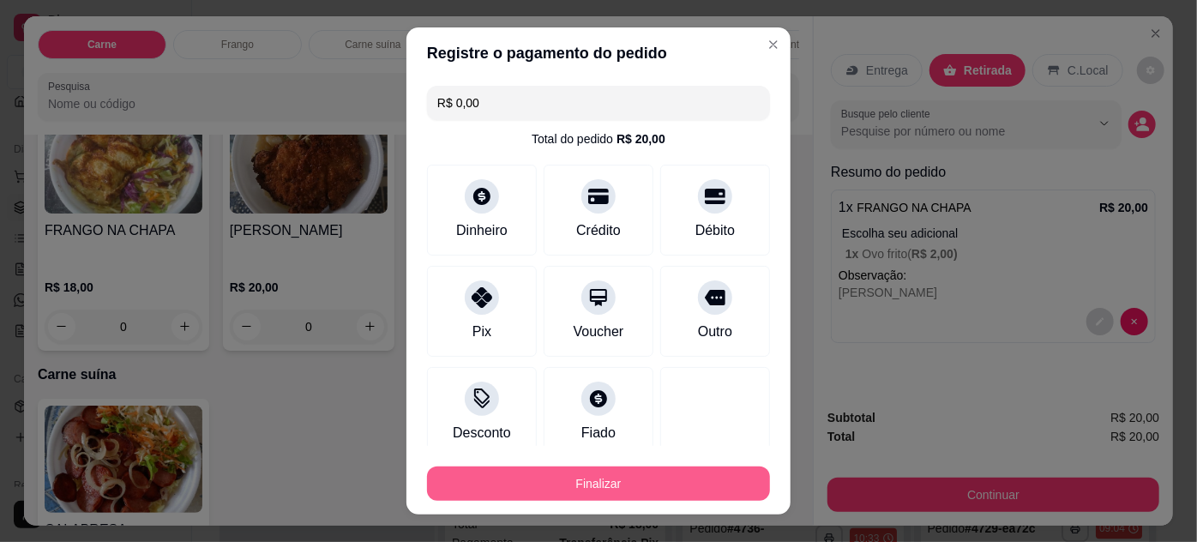
click at [640, 492] on button "Finalizar" at bounding box center [598, 483] width 343 height 34
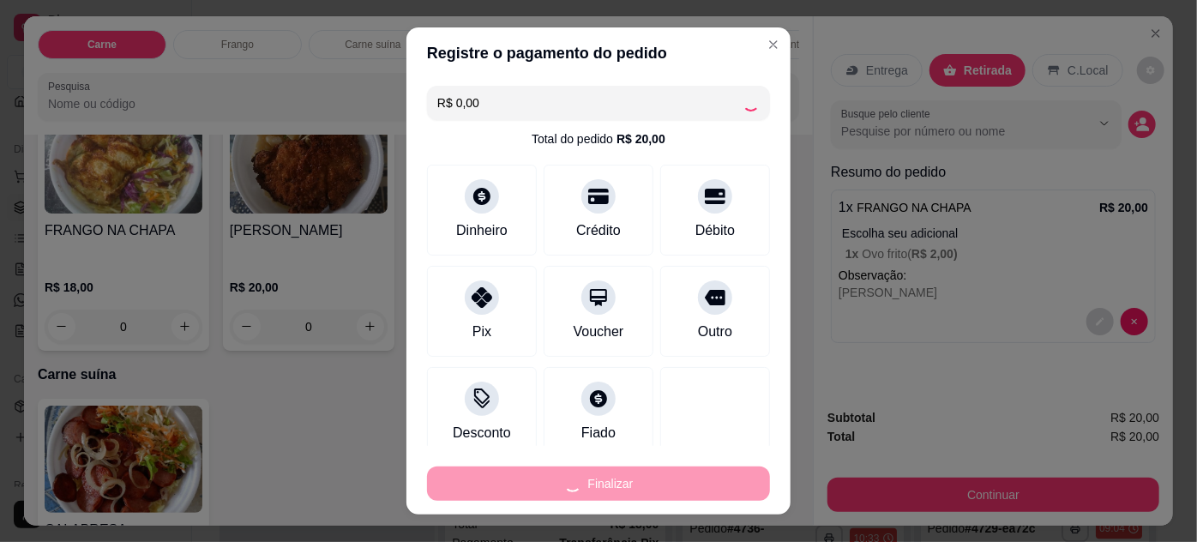
type input "-R$ 20,00"
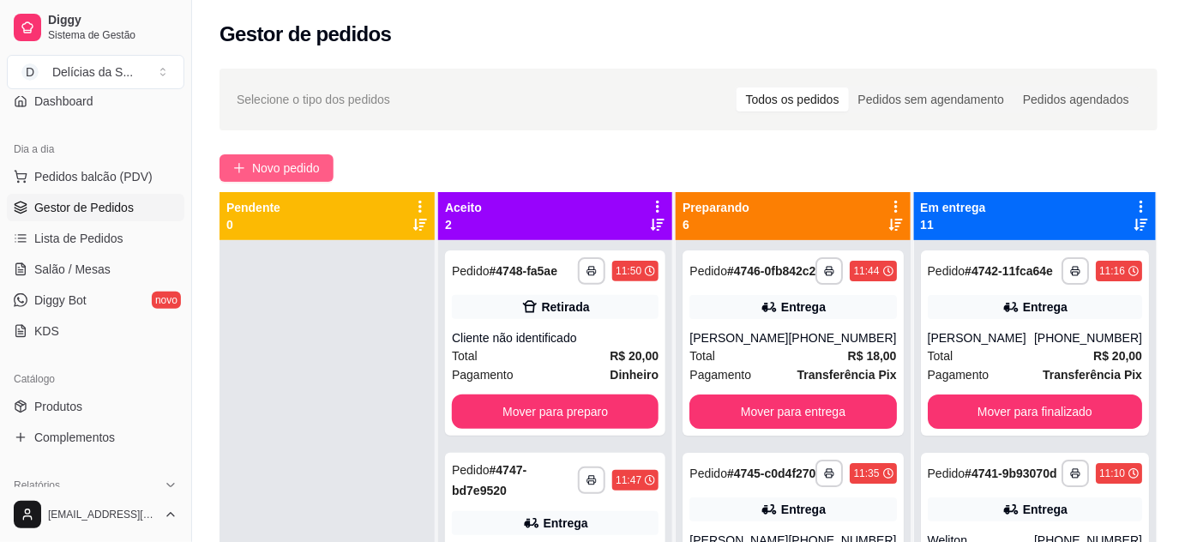
click at [283, 171] on span "Novo pedido" at bounding box center [286, 168] width 68 height 19
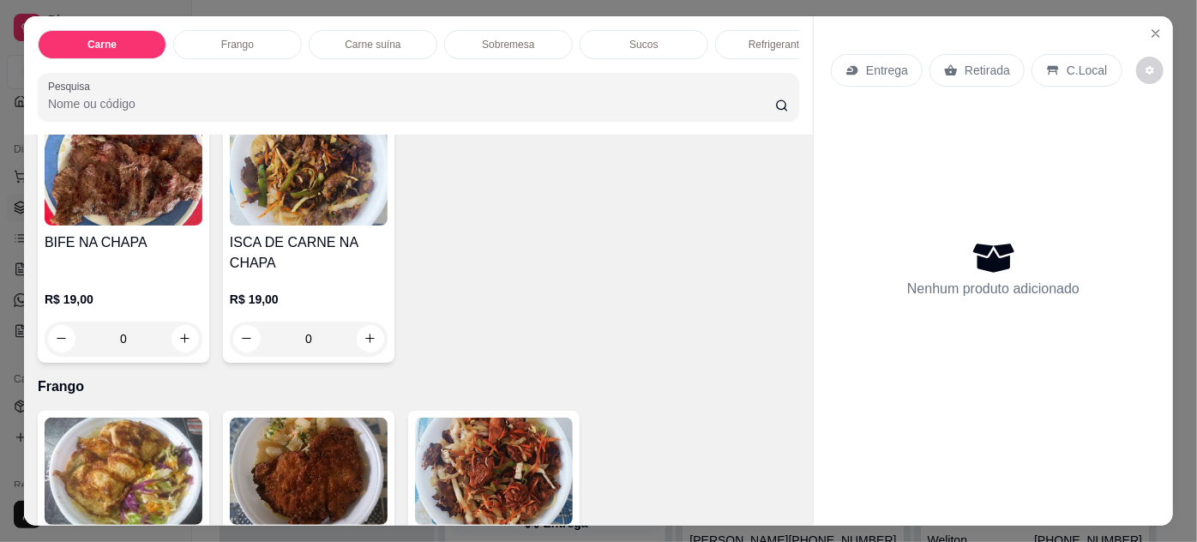
scroll to position [779, 0]
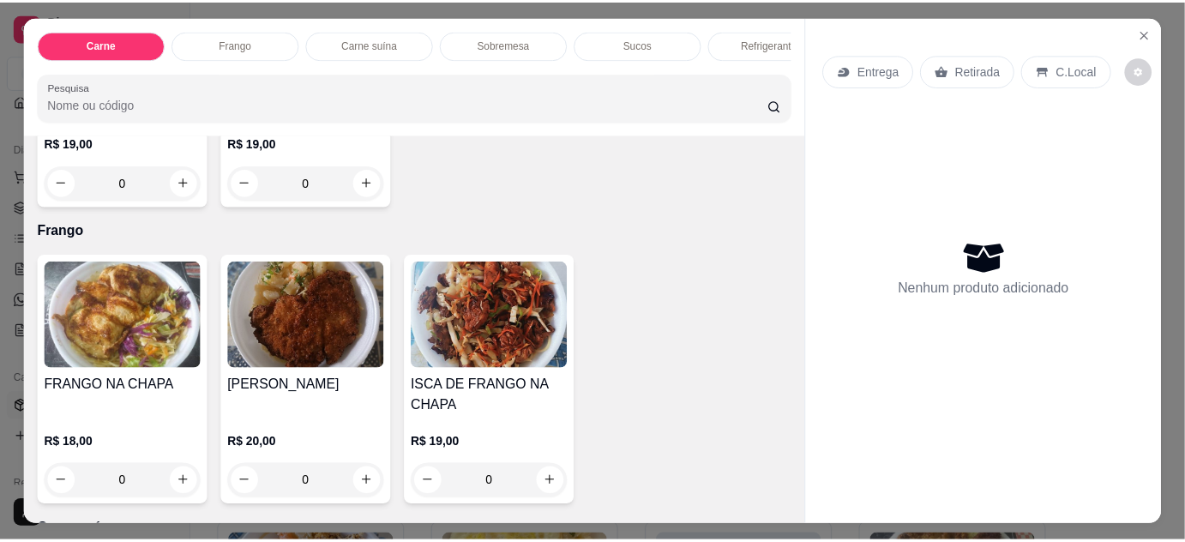
scroll to position [6495, 0]
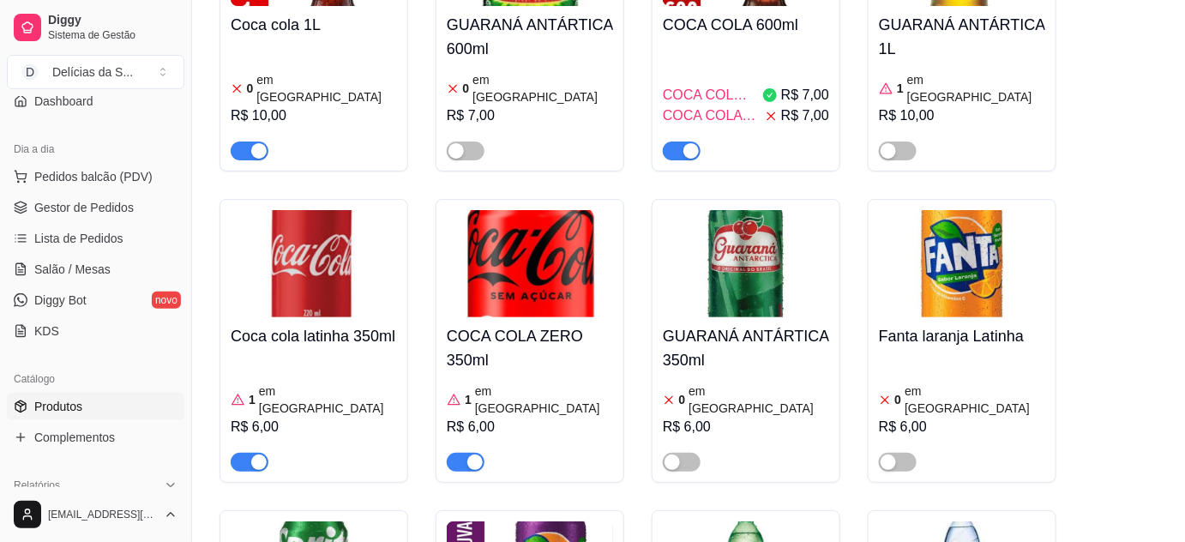
click at [77, 400] on span "Produtos" at bounding box center [58, 406] width 48 height 17
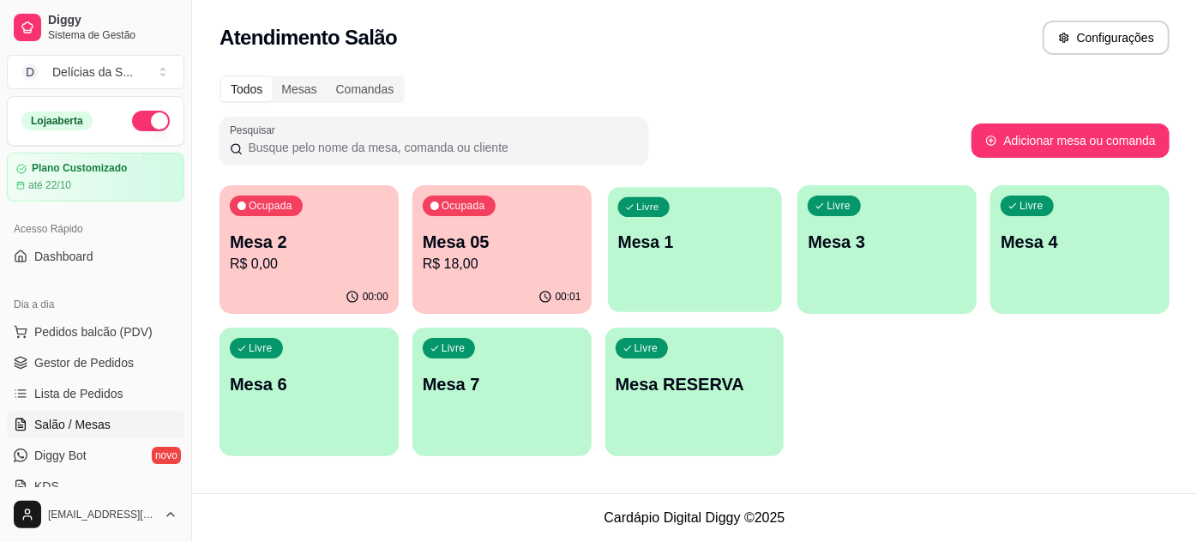
click at [693, 298] on div "button" at bounding box center [695, 301] width 174 height 20
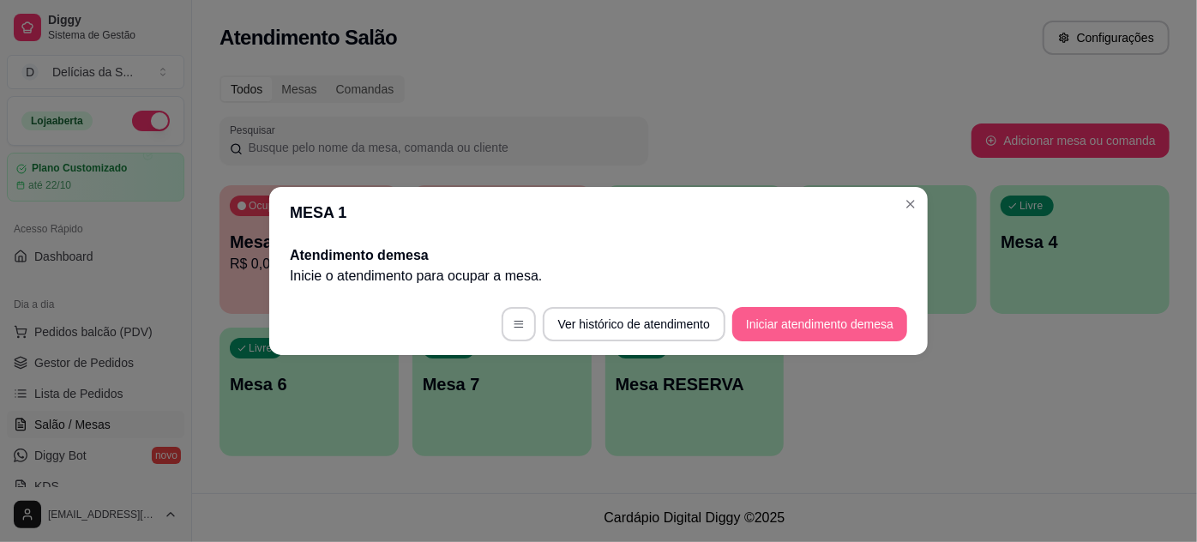
click at [757, 328] on button "Iniciar atendimento de mesa" at bounding box center [819, 324] width 175 height 34
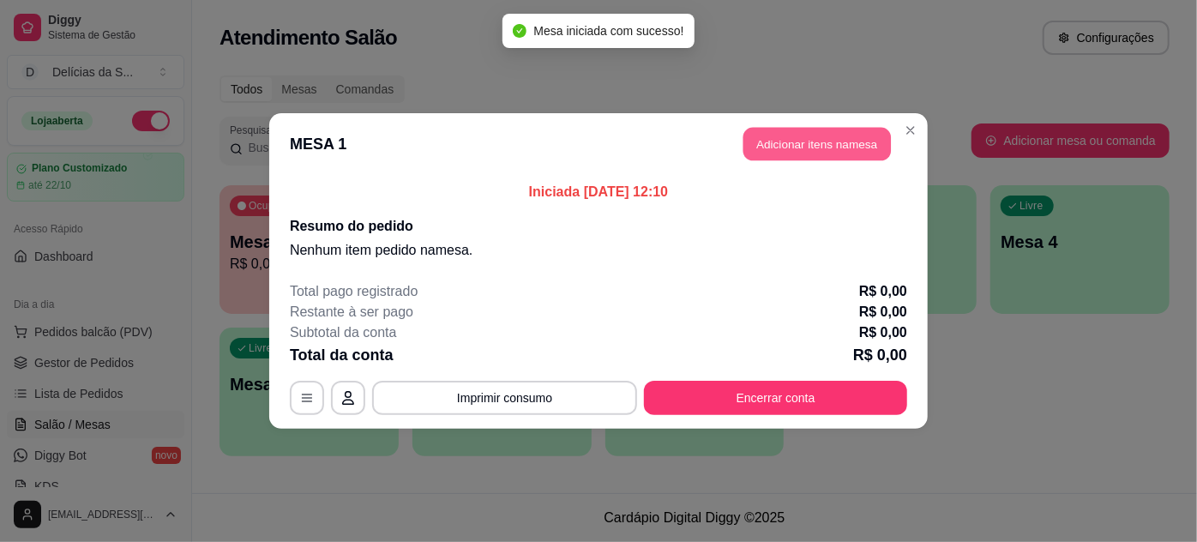
click at [825, 147] on button "Adicionar itens na mesa" at bounding box center [816, 144] width 147 height 33
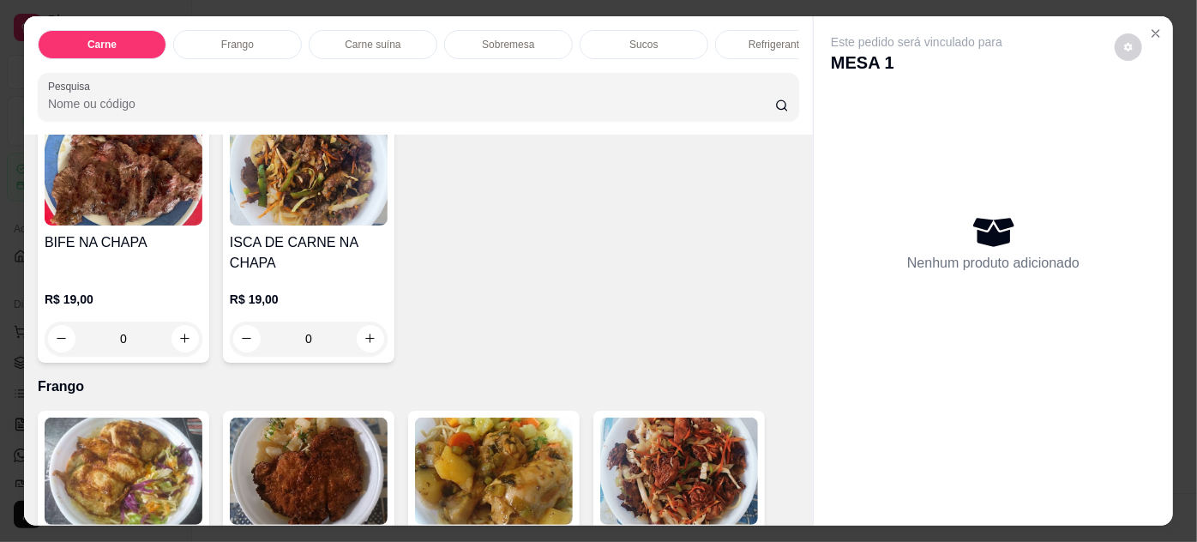
scroll to position [779, 0]
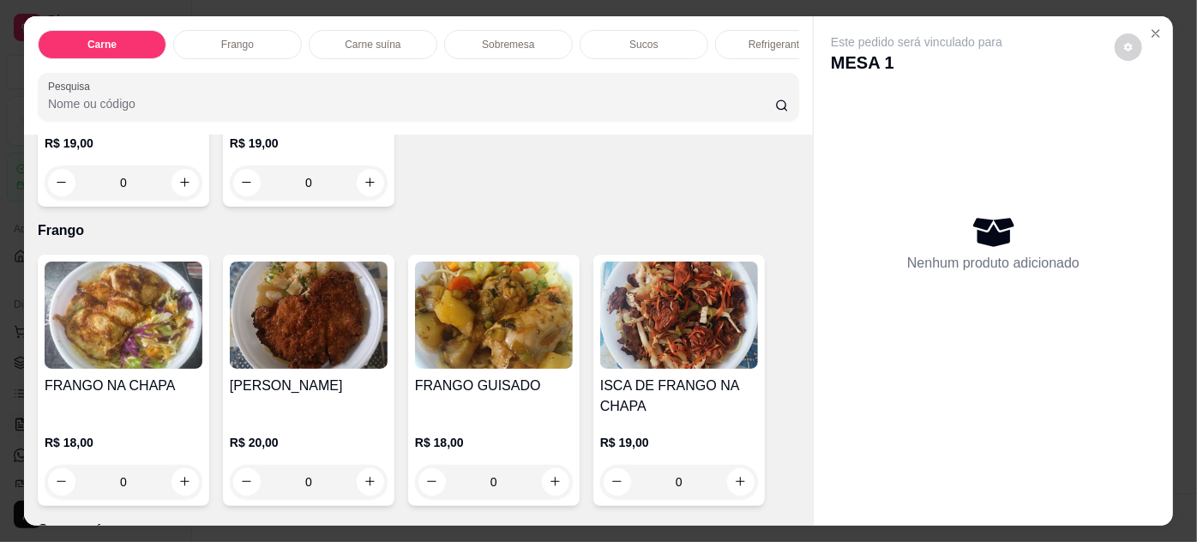
click at [129, 331] on img at bounding box center [124, 314] width 158 height 107
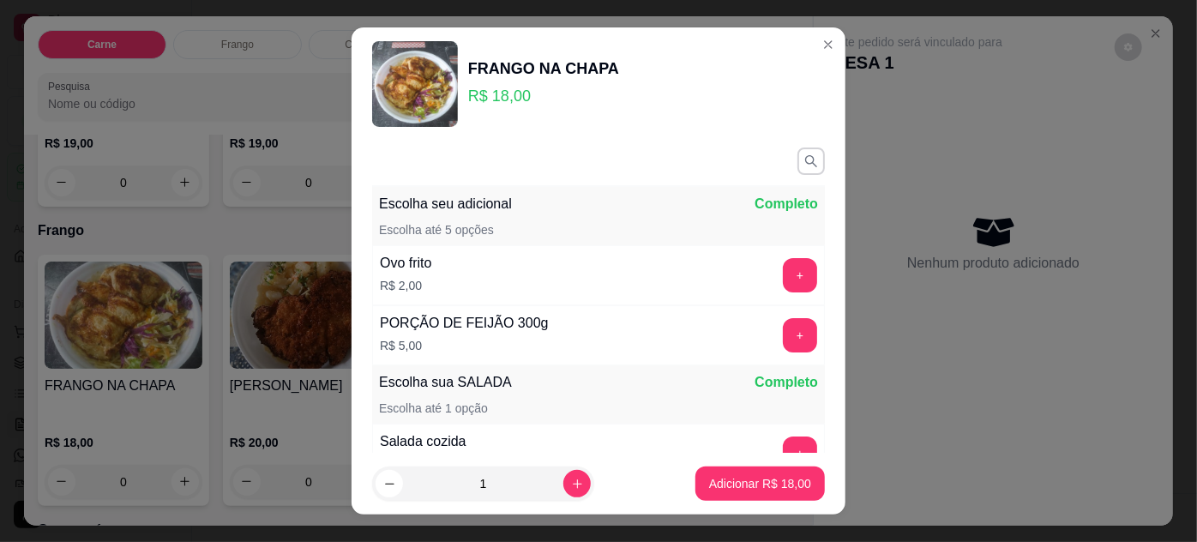
scroll to position [198, 0]
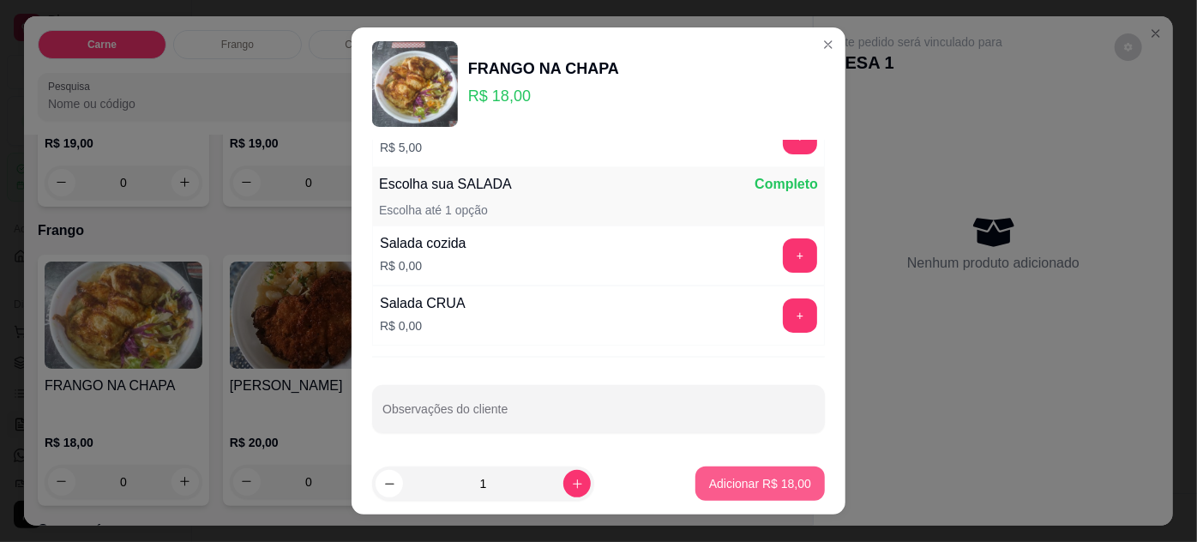
click at [741, 478] on p "Adicionar R$ 18,00" at bounding box center [760, 483] width 102 height 17
type input "1"
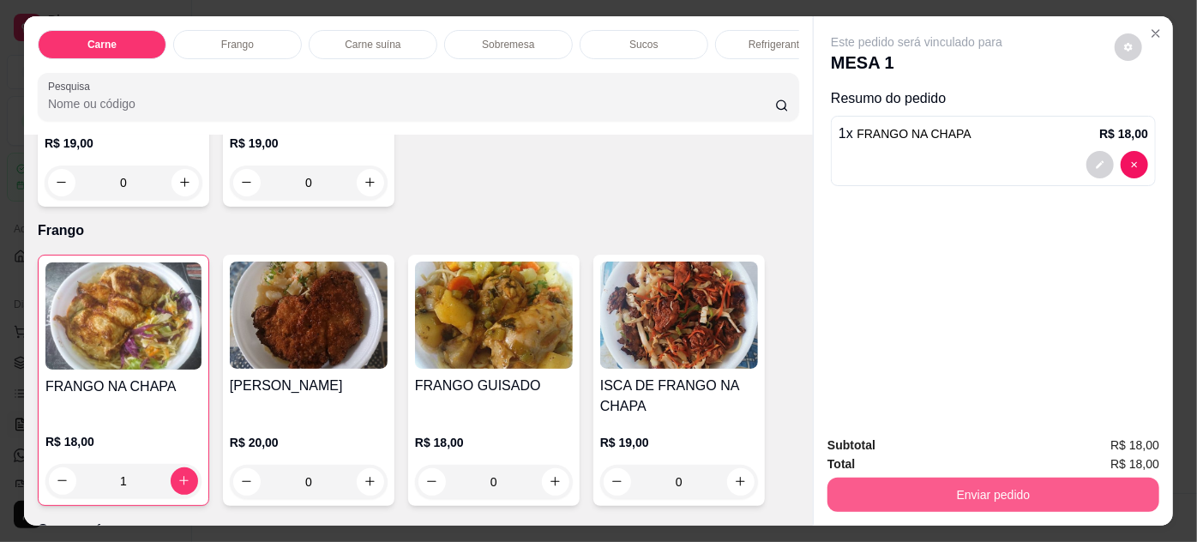
click at [1009, 494] on button "Enviar pedido" at bounding box center [993, 495] width 332 height 34
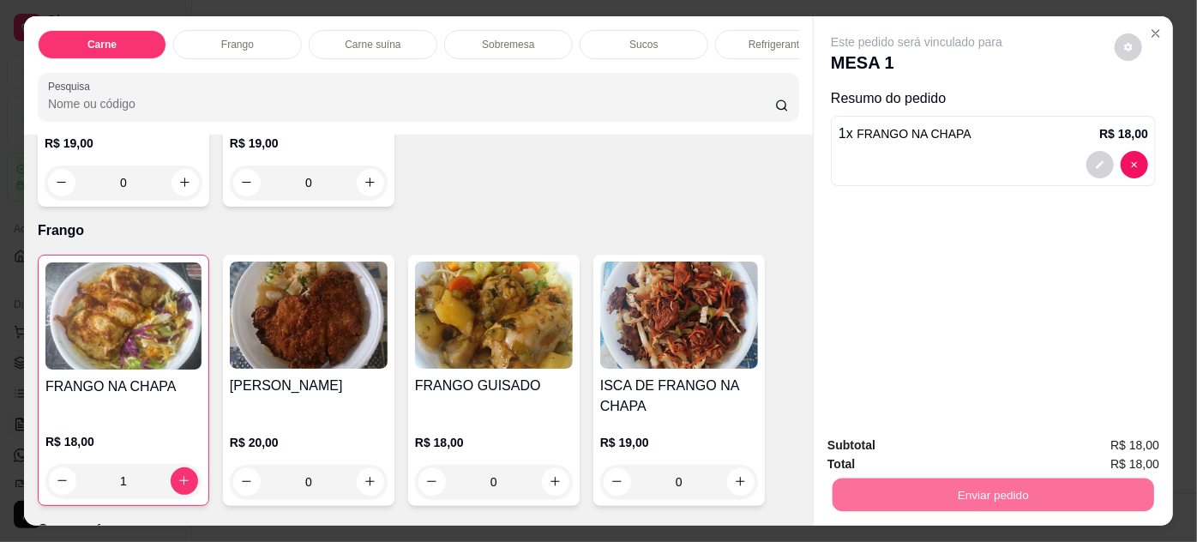
click at [1129, 437] on button "Enviar pedido" at bounding box center [1115, 446] width 97 height 33
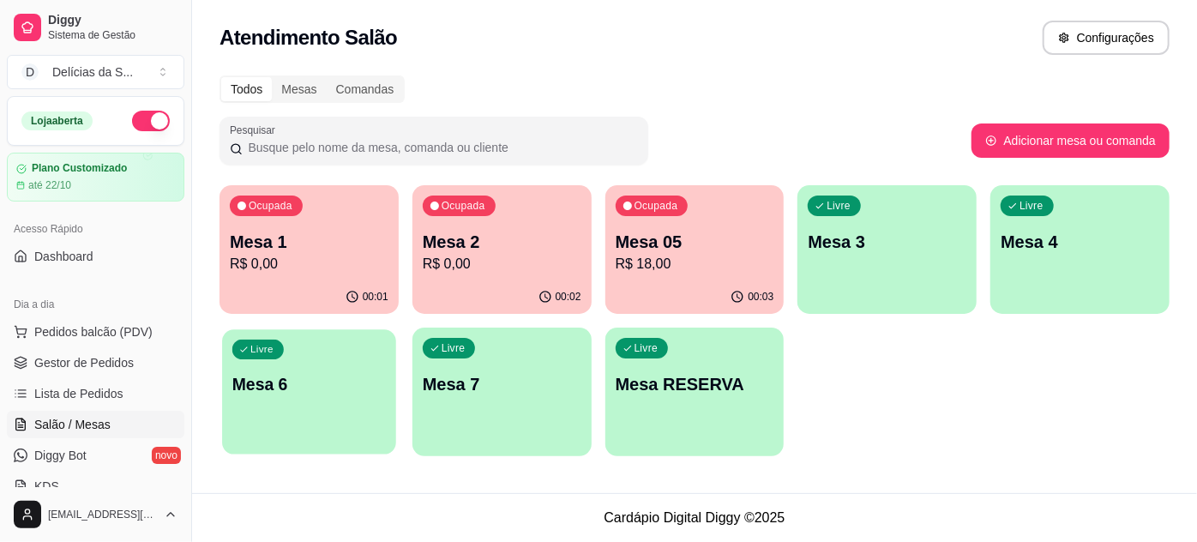
click at [279, 397] on div "Livre Mesa 6" at bounding box center [309, 381] width 174 height 105
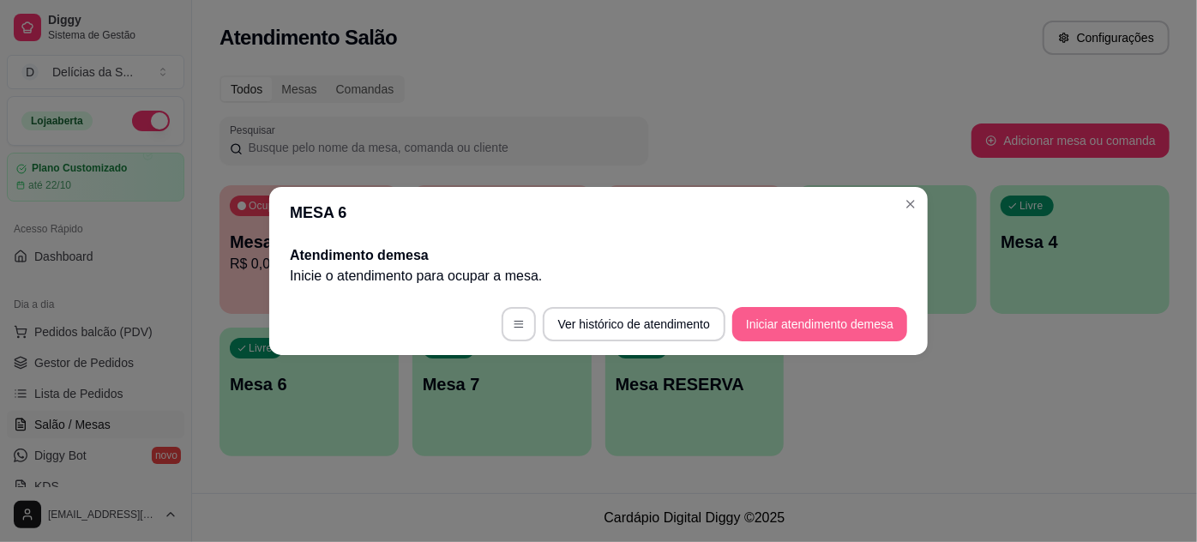
click at [832, 328] on button "Iniciar atendimento de mesa" at bounding box center [819, 324] width 175 height 34
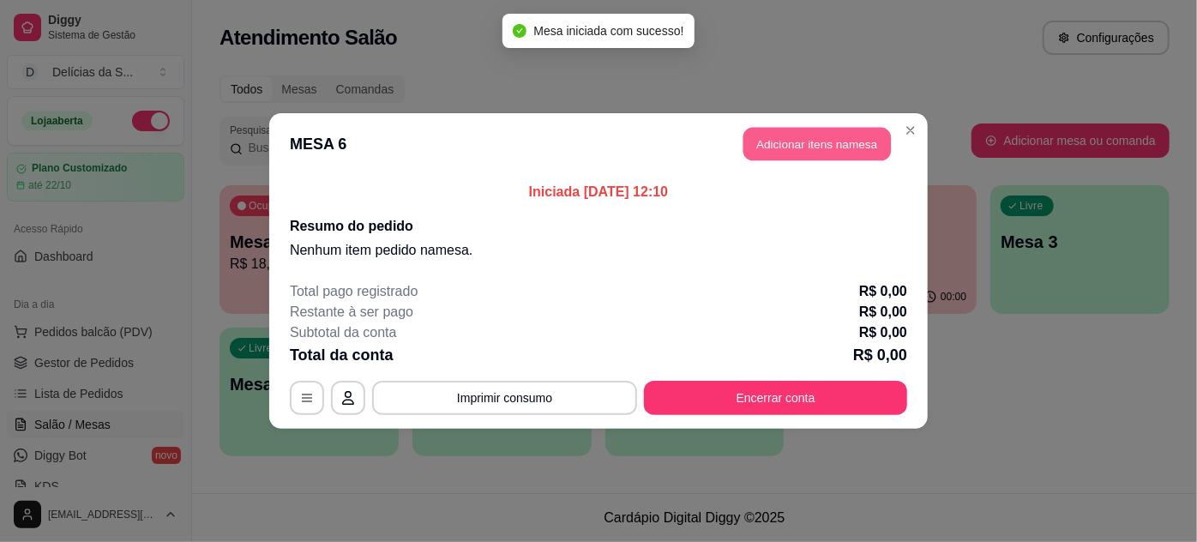
click at [797, 153] on button "Adicionar itens na mesa" at bounding box center [816, 144] width 147 height 33
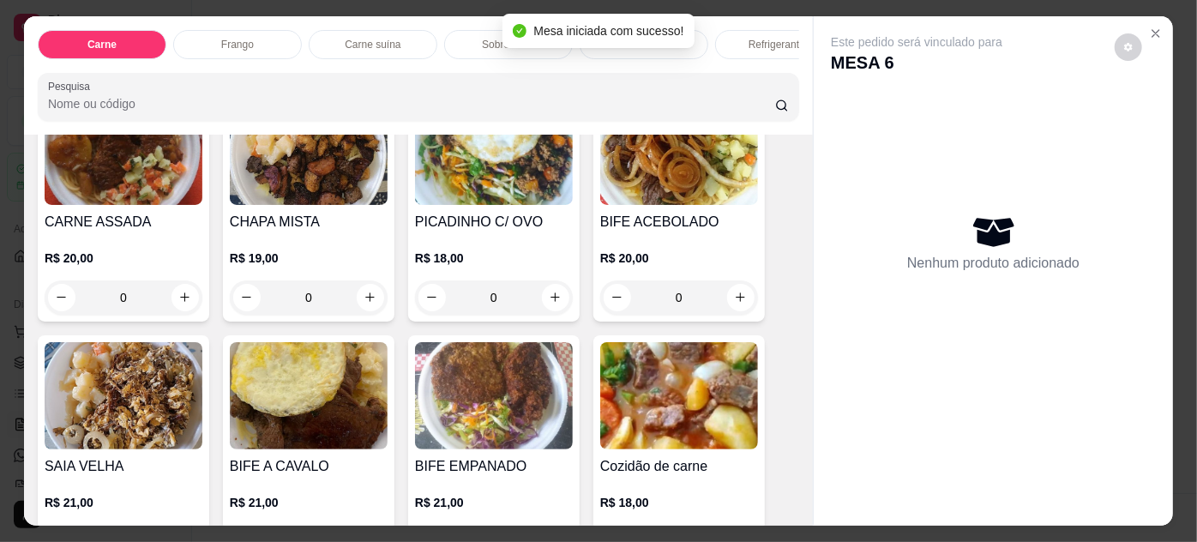
scroll to position [0, 0]
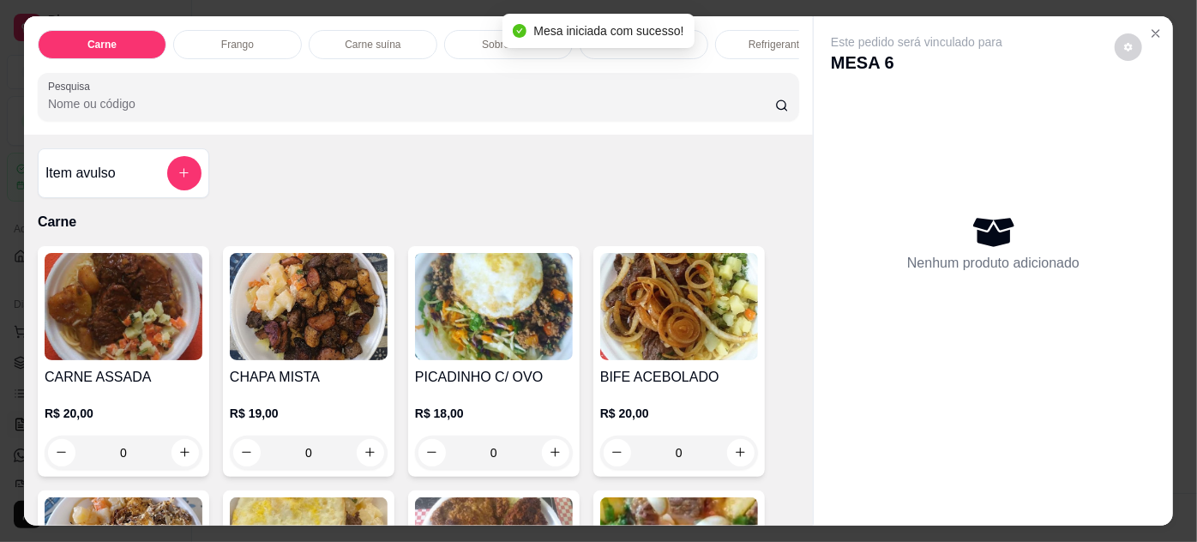
click at [291, 300] on img at bounding box center [309, 306] width 158 height 107
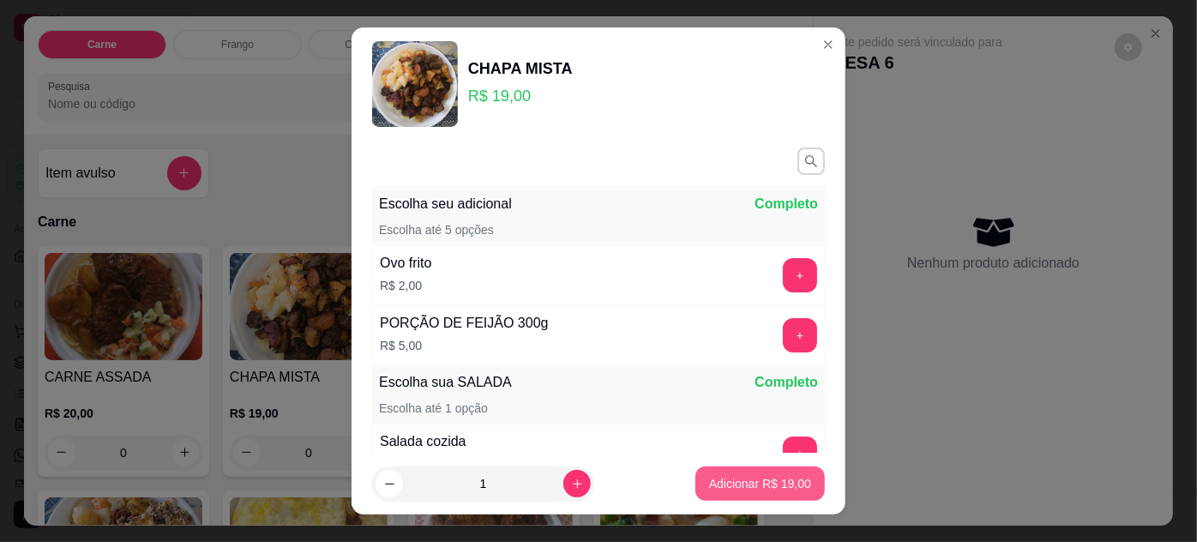
click at [738, 496] on button "Adicionar R$ 19,00" at bounding box center [759, 483] width 129 height 34
type input "1"
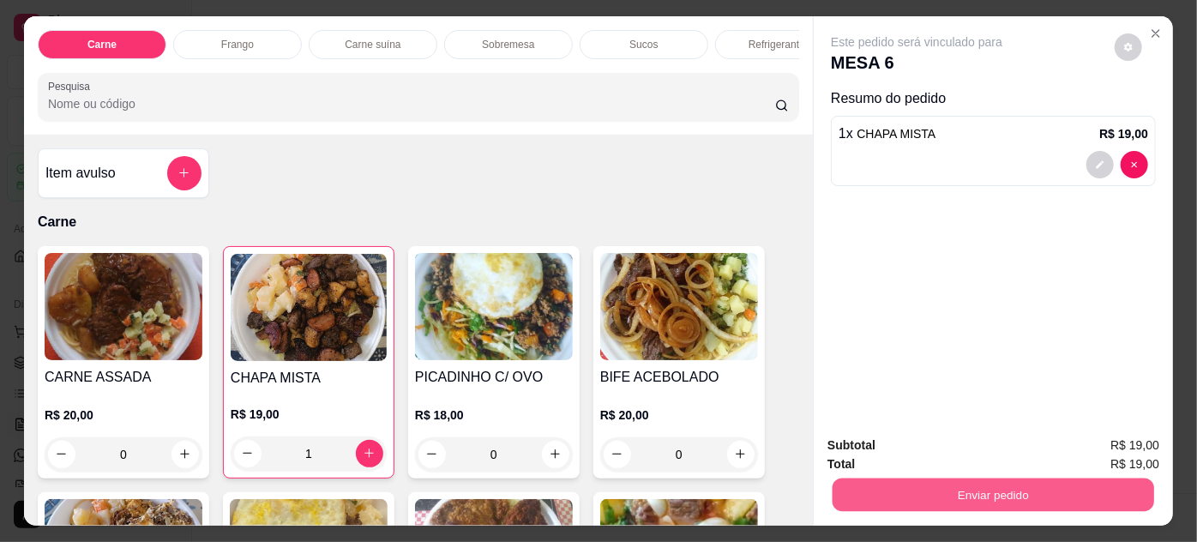
click at [965, 491] on button "Enviar pedido" at bounding box center [993, 494] width 322 height 33
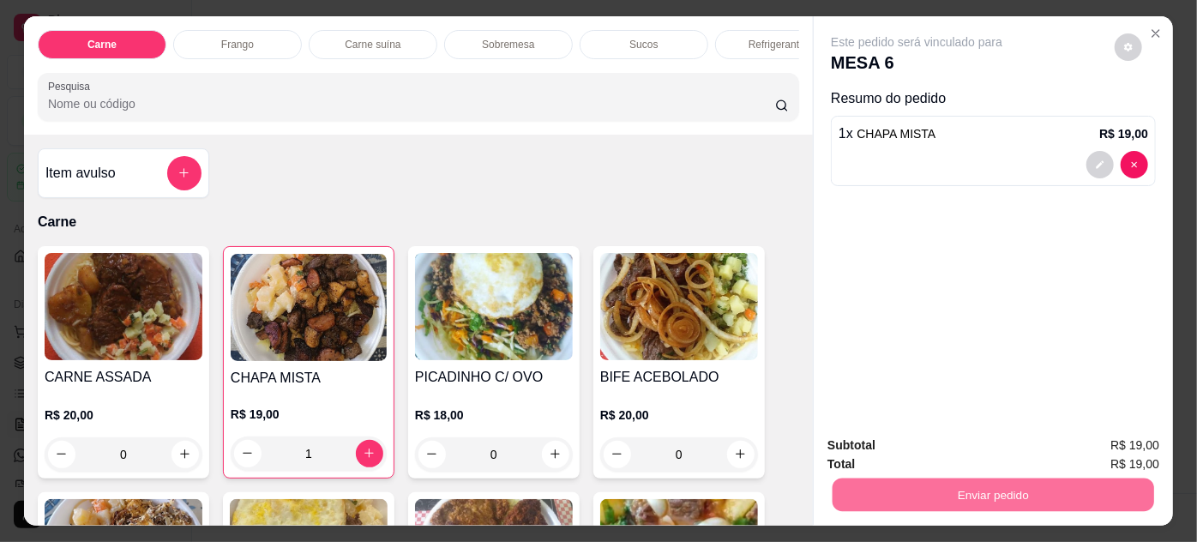
click at [1136, 442] on button "Enviar pedido" at bounding box center [1115, 446] width 97 height 33
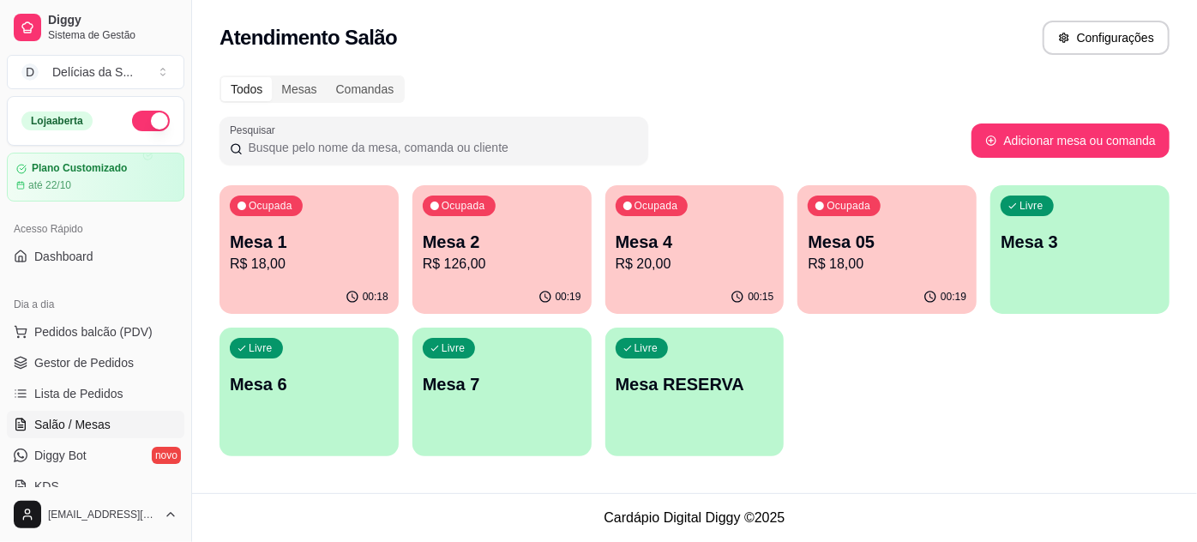
click at [341, 261] on p "R$ 18,00" at bounding box center [309, 264] width 159 height 21
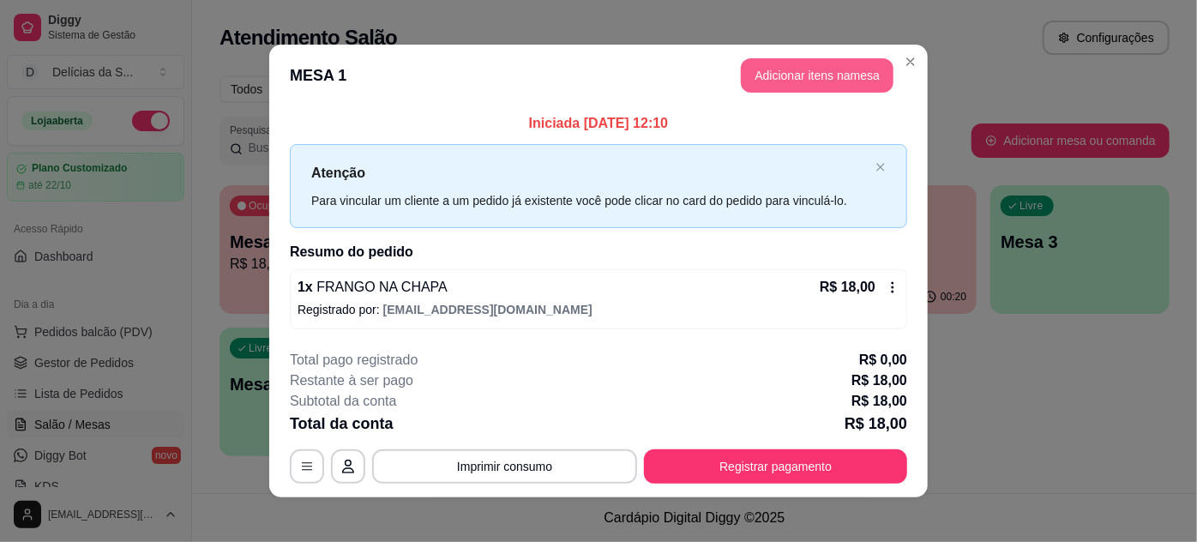
click at [801, 66] on button "Adicionar itens na mesa" at bounding box center [817, 75] width 153 height 34
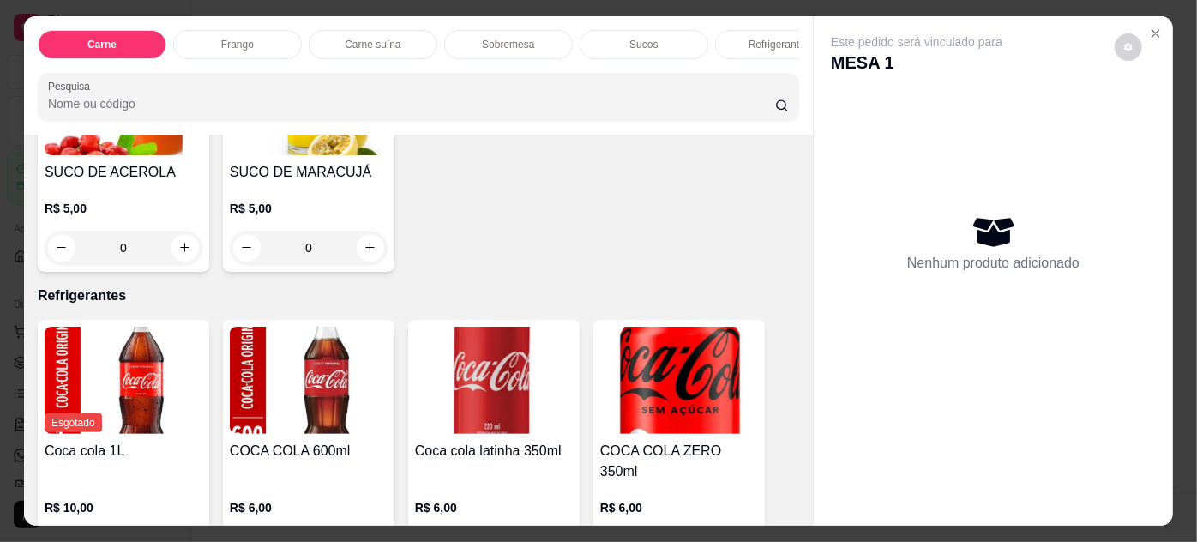
scroll to position [1715, 0]
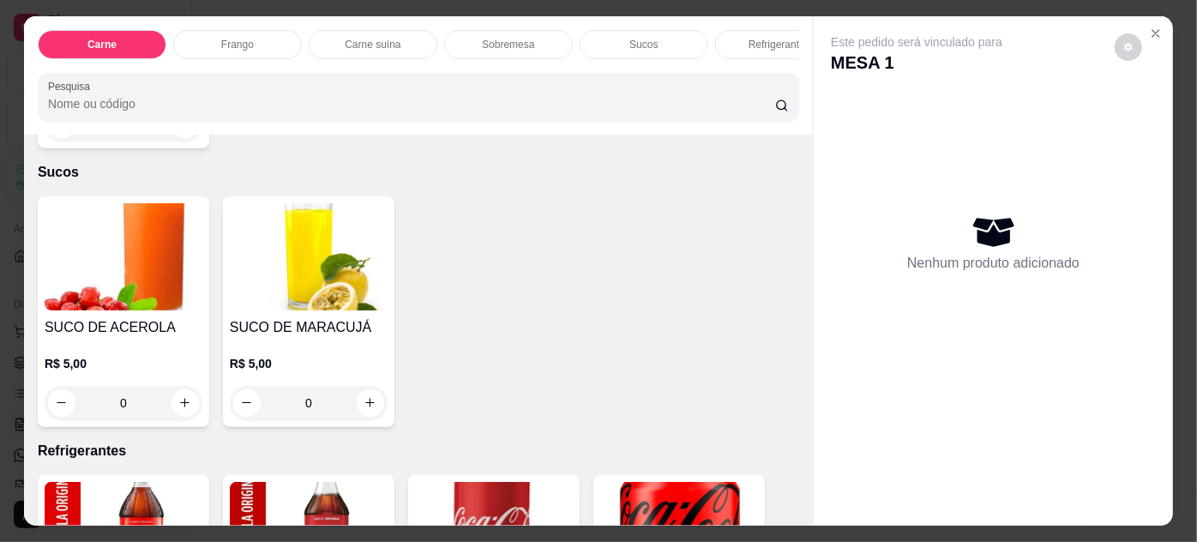
click at [141, 290] on img at bounding box center [124, 256] width 158 height 107
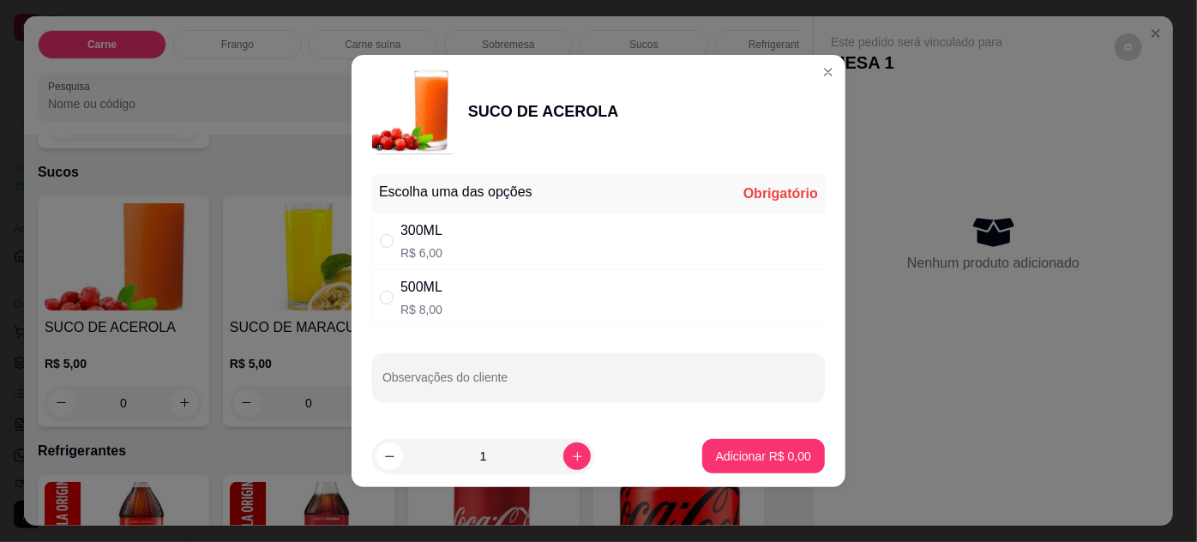
drag, startPoint x: 386, startPoint y: 245, endPoint x: 478, endPoint y: 265, distance: 93.8
click at [387, 245] on input "" at bounding box center [387, 241] width 14 height 14
radio input "true"
click at [563, 445] on button "increase-product-quantity" at bounding box center [576, 455] width 27 height 27
click at [563, 446] on button "increase-product-quantity" at bounding box center [576, 455] width 27 height 27
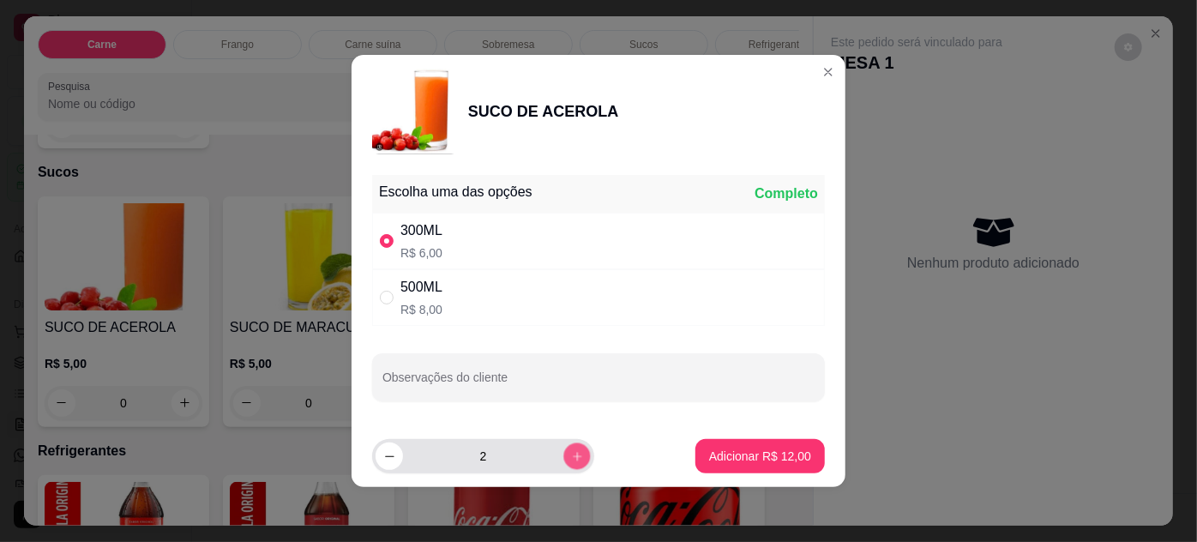
type input "3"
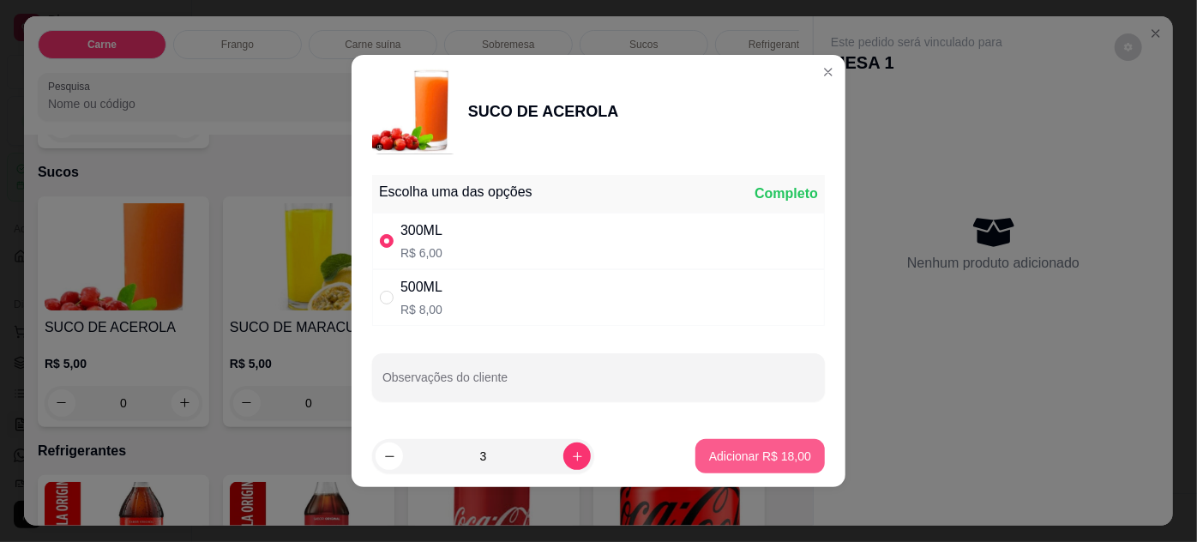
click at [717, 448] on p "Adicionar R$ 18,00" at bounding box center [760, 456] width 102 height 17
type input "3"
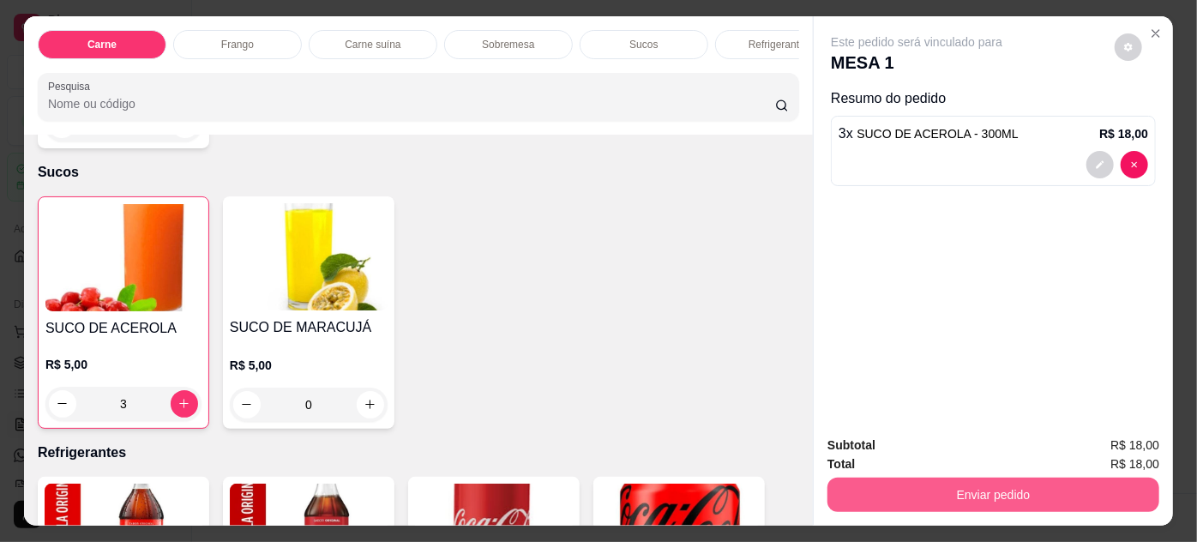
click at [962, 487] on button "Enviar pedido" at bounding box center [993, 495] width 332 height 34
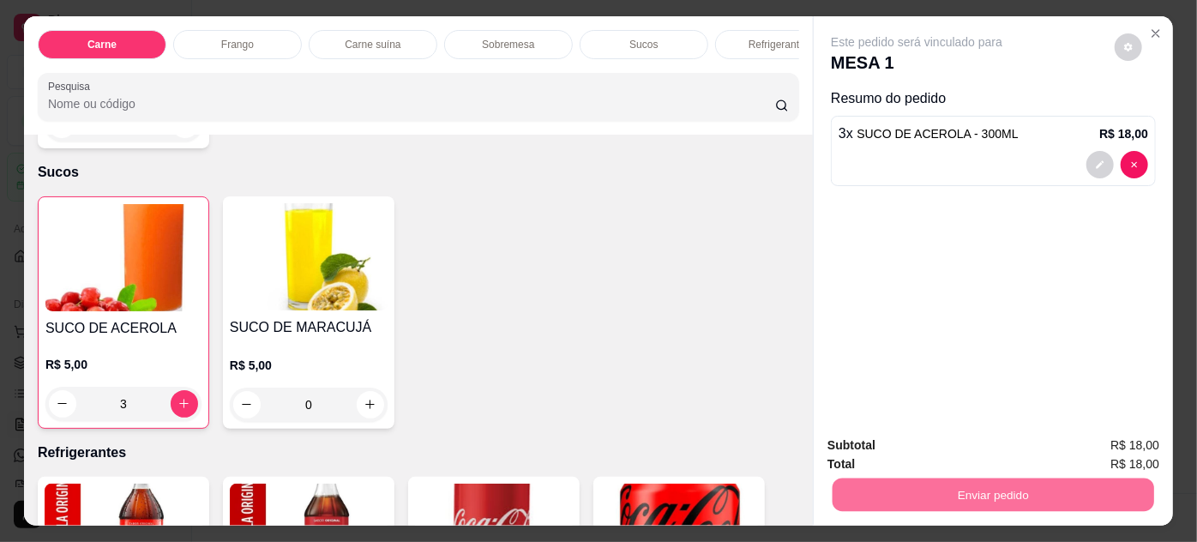
click at [1143, 440] on button "Enviar pedido" at bounding box center [1115, 446] width 94 height 32
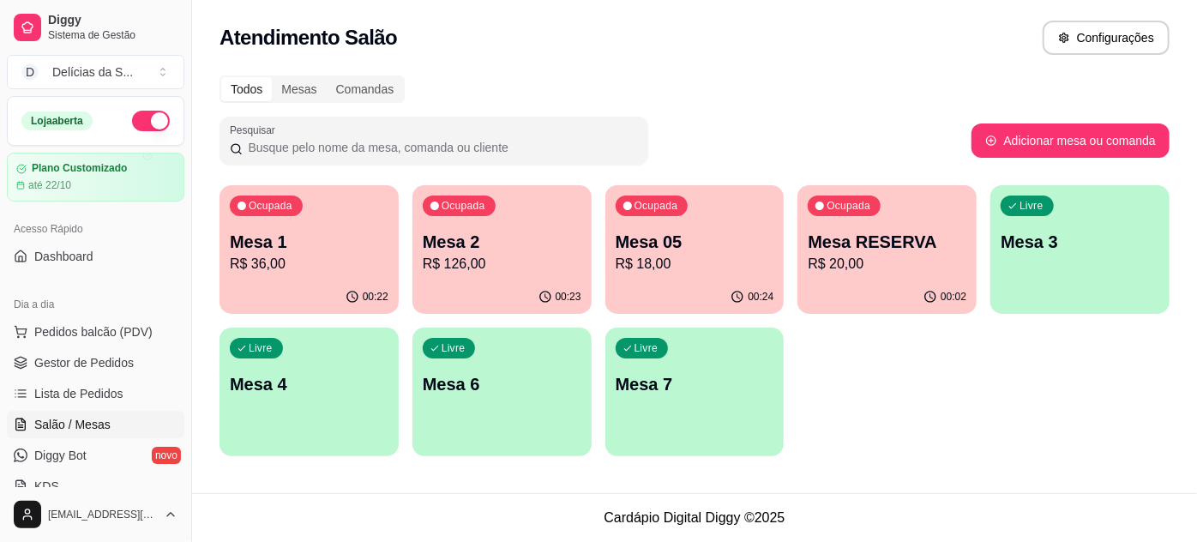
click at [303, 418] on div "Livre Mesa 4" at bounding box center [308, 382] width 179 height 108
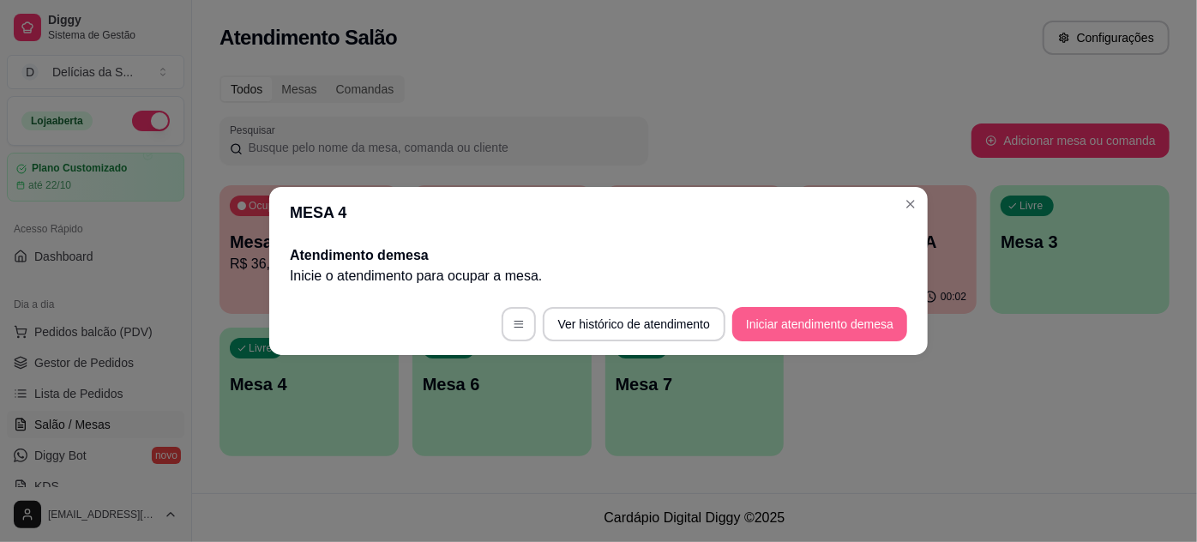
click at [829, 320] on button "Iniciar atendimento de mesa" at bounding box center [819, 324] width 175 height 34
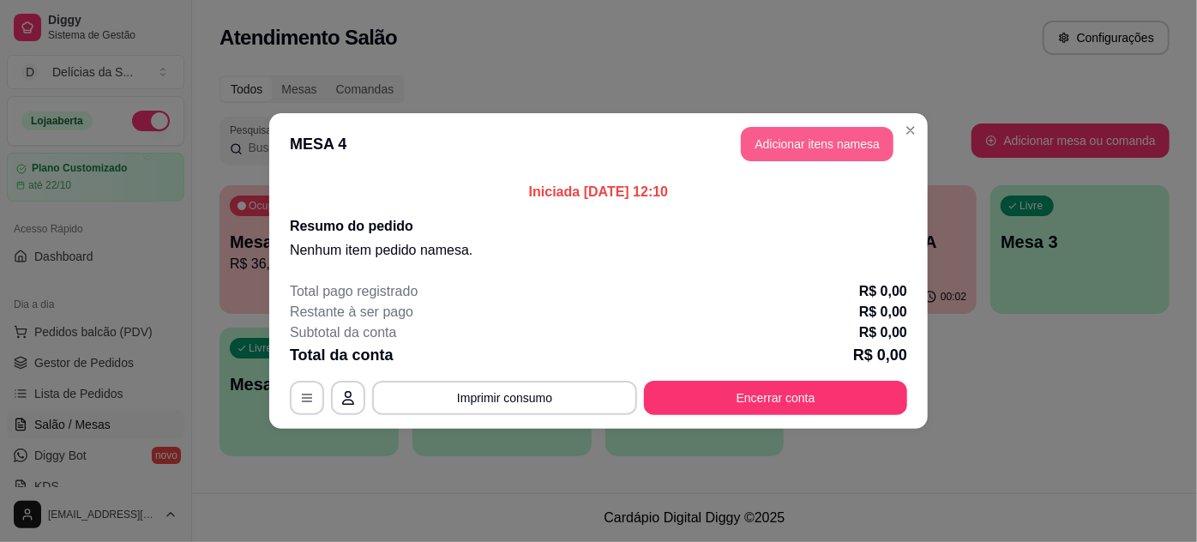
click at [770, 136] on button "Adicionar itens na mesa" at bounding box center [817, 144] width 153 height 34
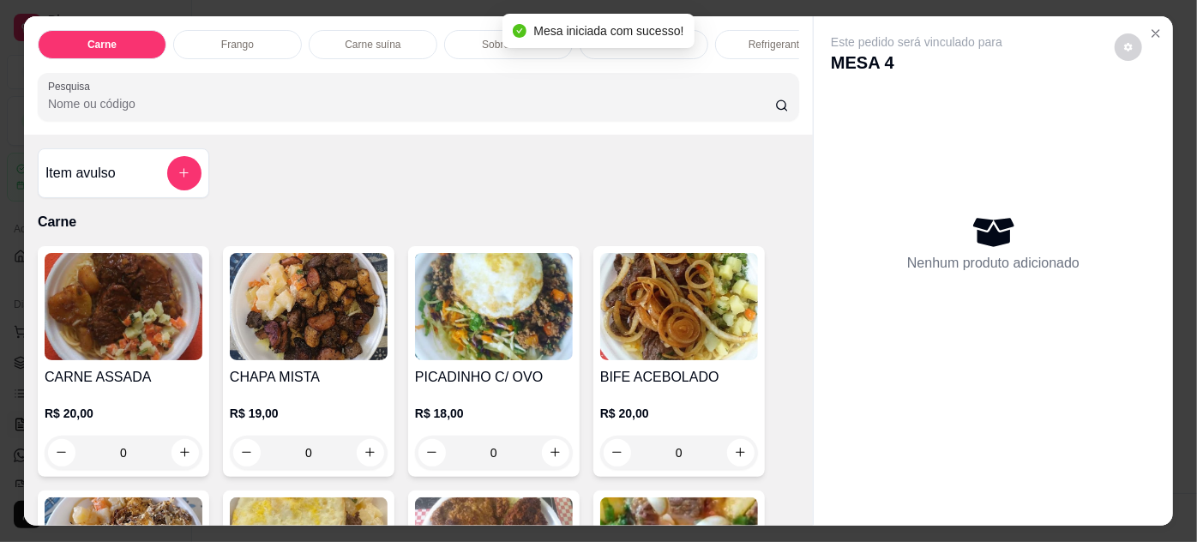
click at [103, 319] on img at bounding box center [124, 306] width 158 height 107
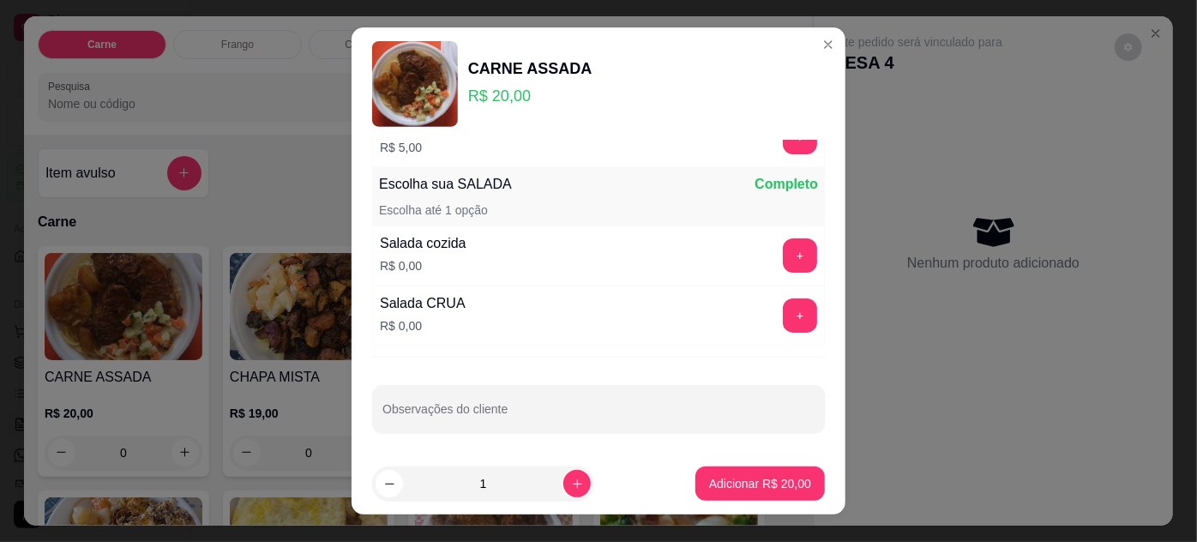
scroll to position [27, 0]
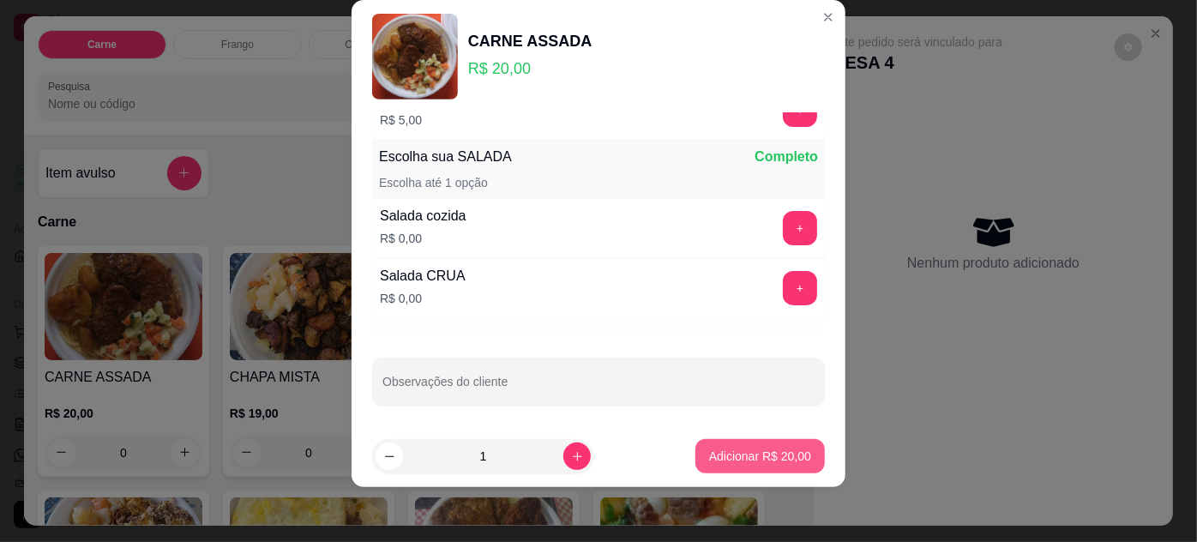
click at [718, 454] on p "Adicionar R$ 20,00" at bounding box center [760, 456] width 102 height 17
type input "1"
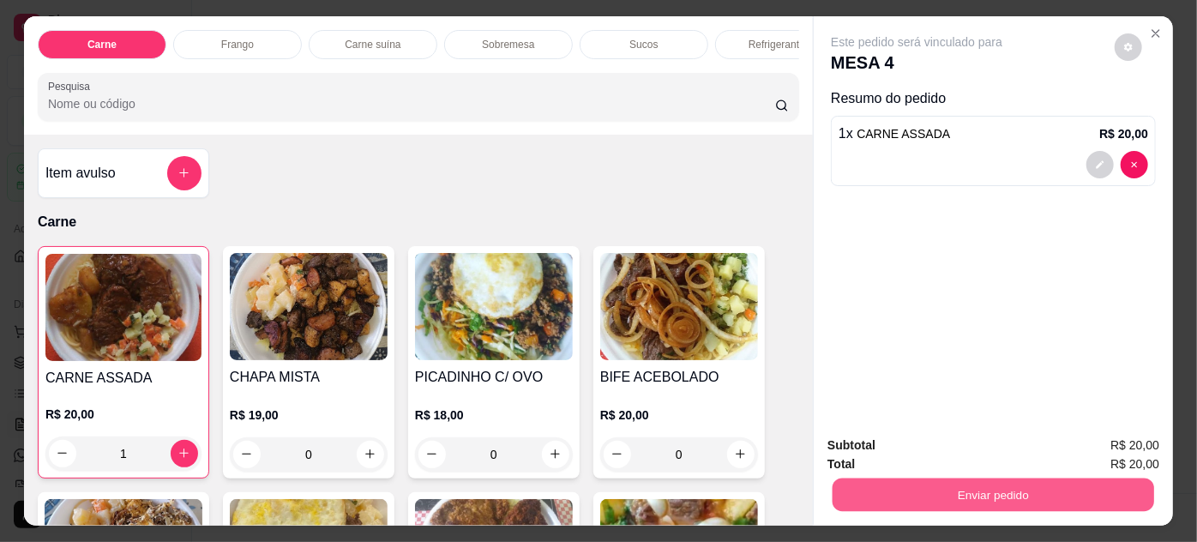
click at [1006, 482] on button "Enviar pedido" at bounding box center [993, 494] width 322 height 33
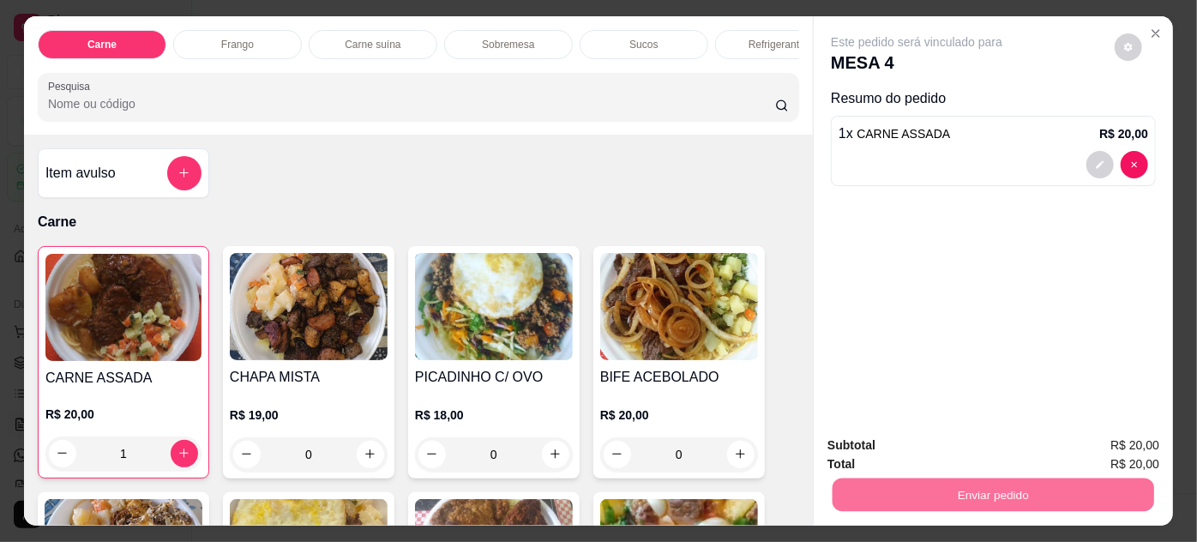
click at [1122, 444] on button "Enviar pedido" at bounding box center [1115, 446] width 94 height 32
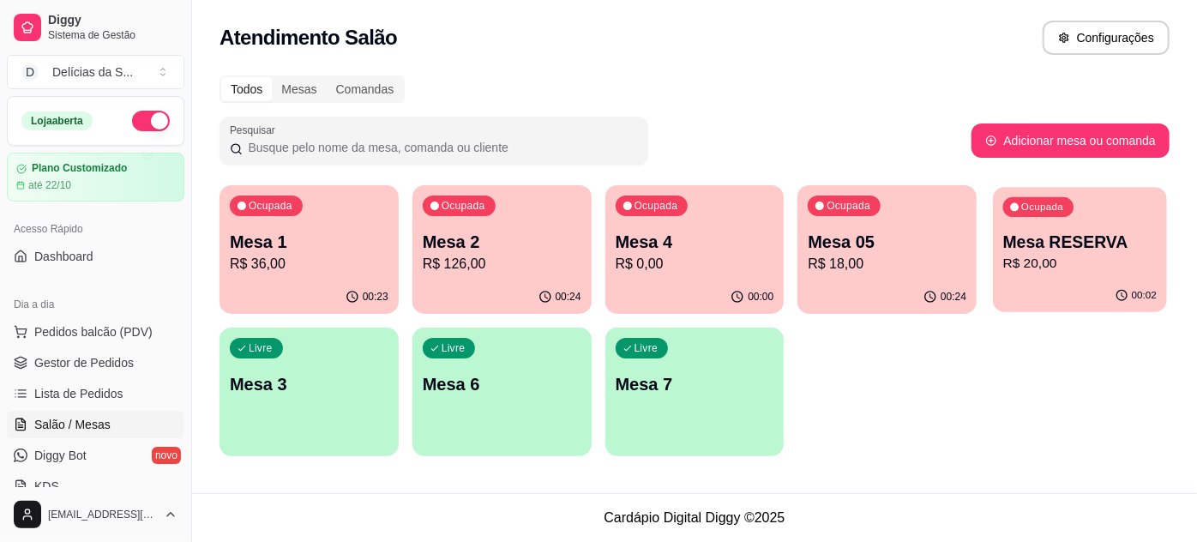
click at [1113, 272] on p "R$ 20,00" at bounding box center [1079, 264] width 153 height 20
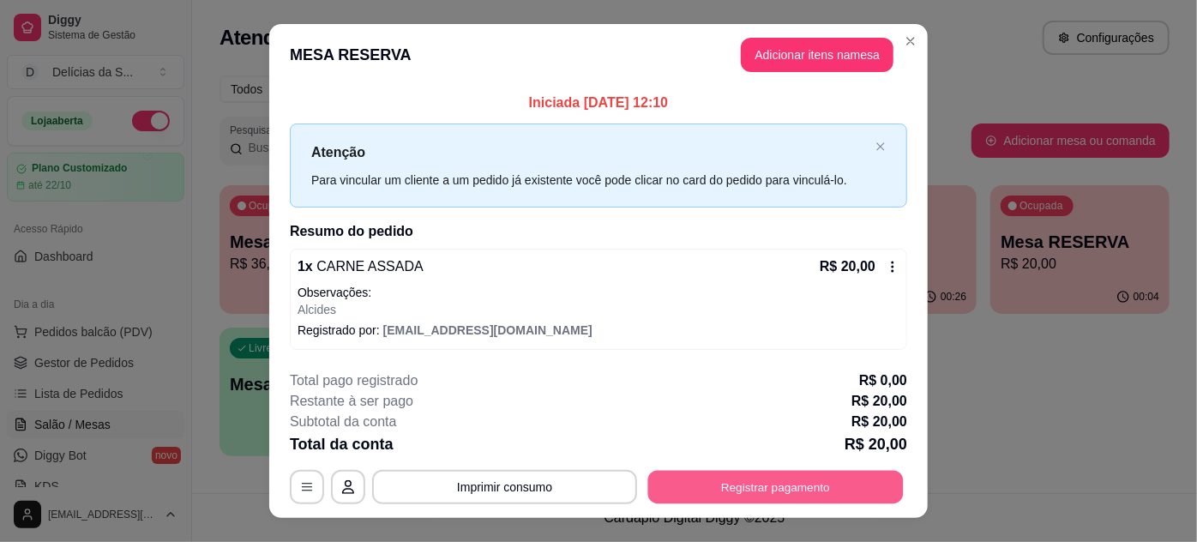
click at [800, 492] on button "Registrar pagamento" at bounding box center [775, 486] width 255 height 33
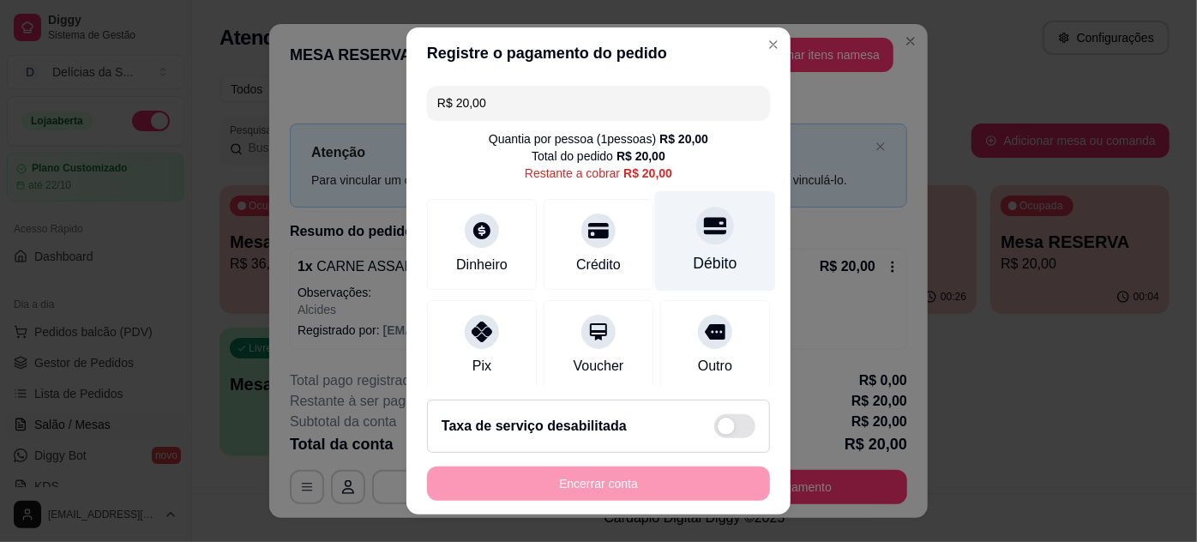
click at [696, 237] on div at bounding box center [715, 226] width 38 height 38
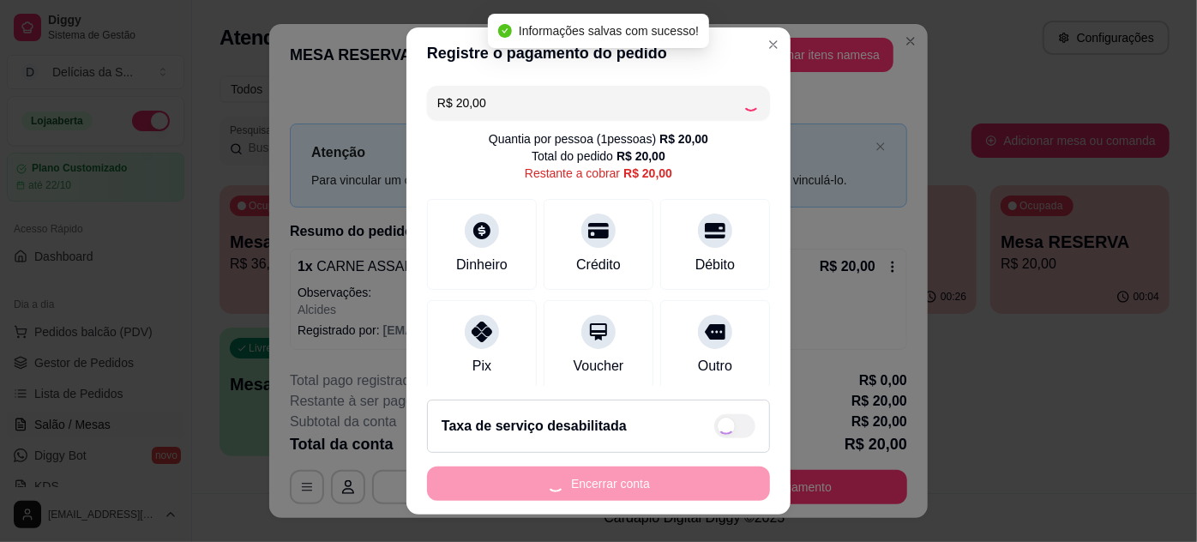
type input "R$ 0,00"
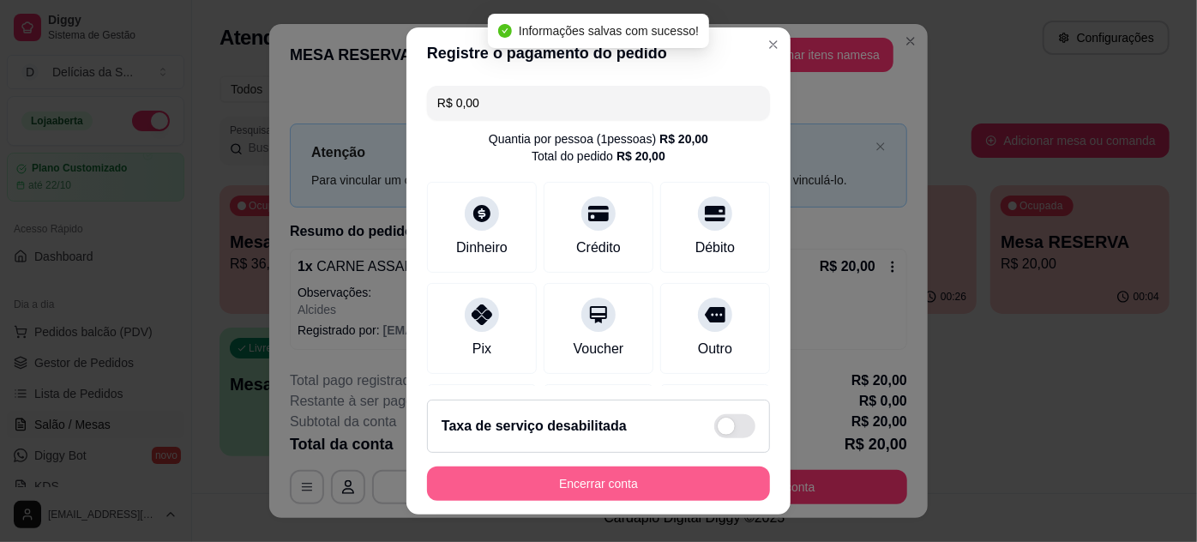
click at [692, 486] on button "Encerrar conta" at bounding box center [598, 483] width 343 height 34
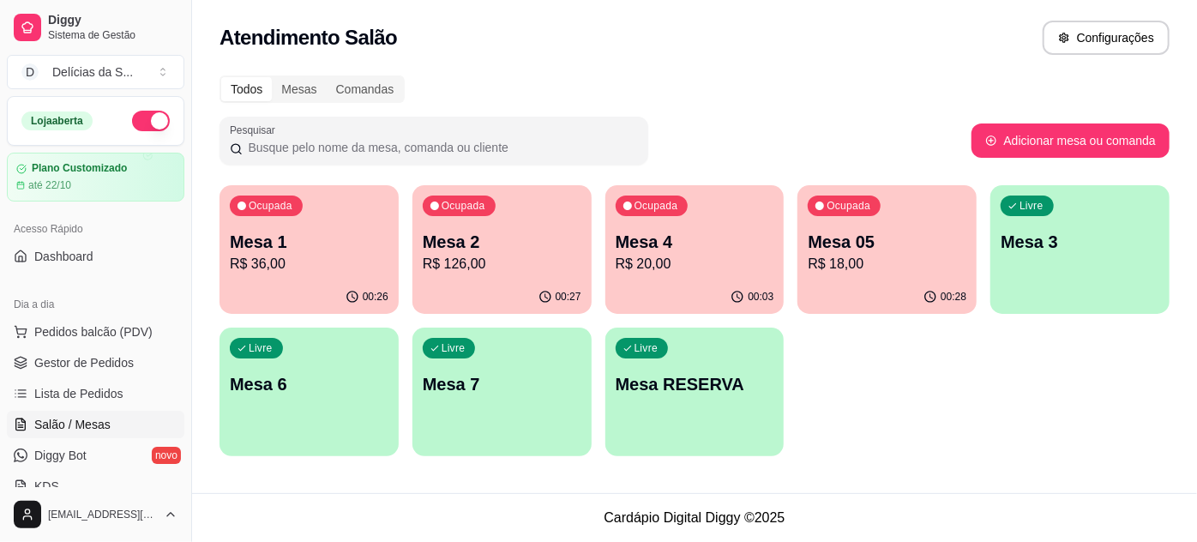
click at [304, 264] on p "R$ 36,00" at bounding box center [309, 264] width 159 height 21
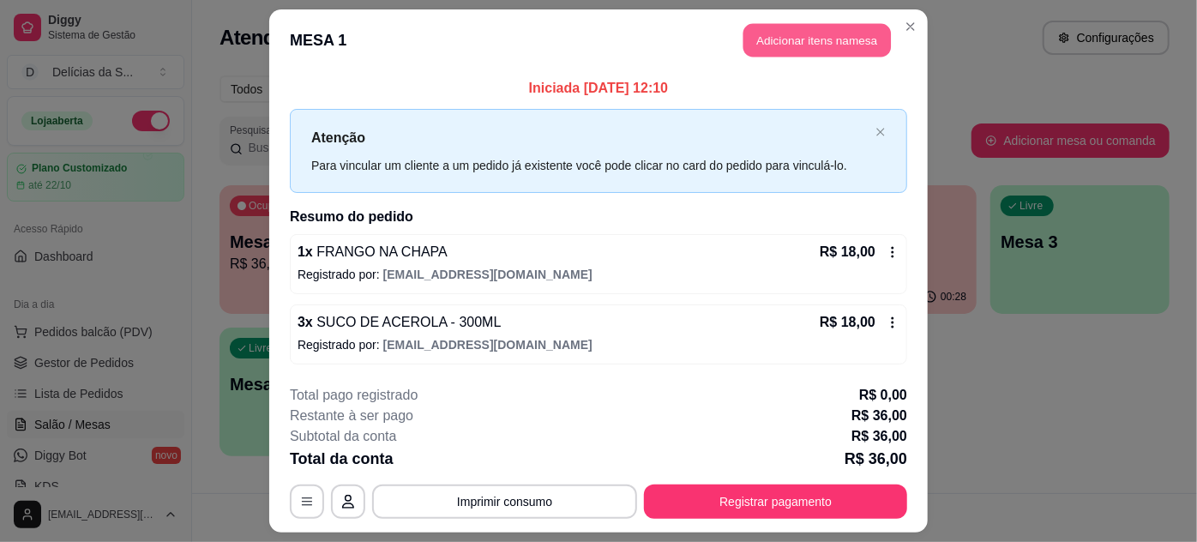
click at [811, 45] on button "Adicionar itens na mesa" at bounding box center [816, 40] width 147 height 33
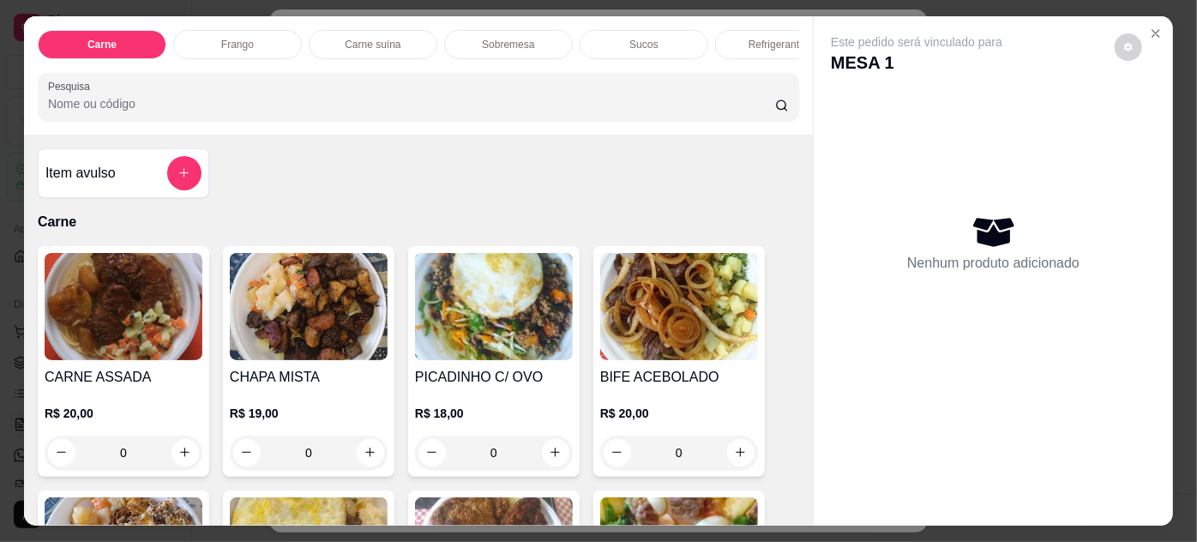
click at [154, 326] on img at bounding box center [124, 306] width 158 height 107
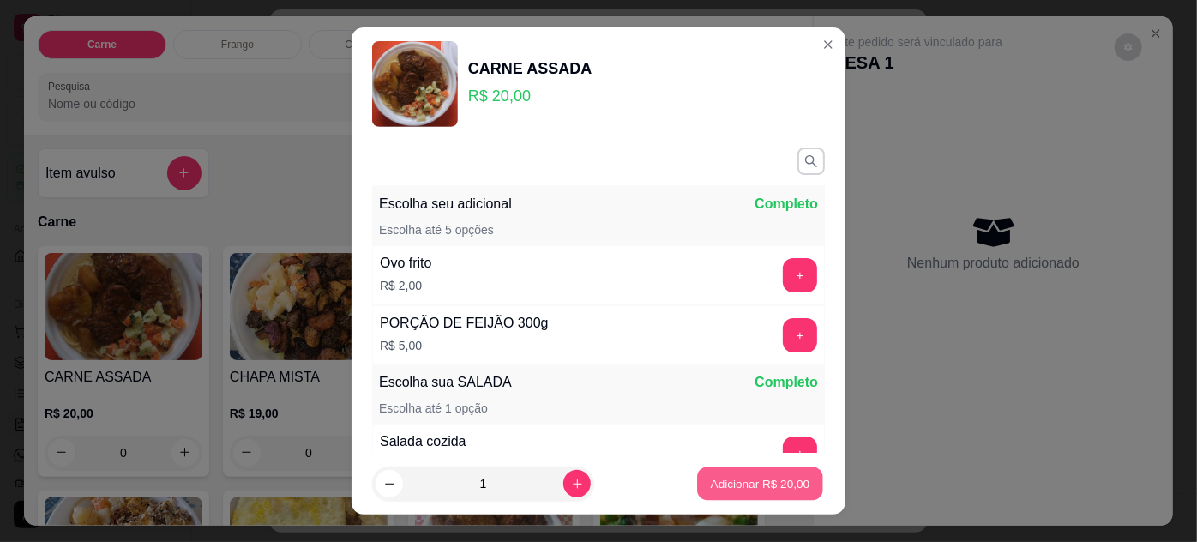
click at [724, 488] on p "Adicionar R$ 20,00" at bounding box center [760, 484] width 99 height 16
type input "1"
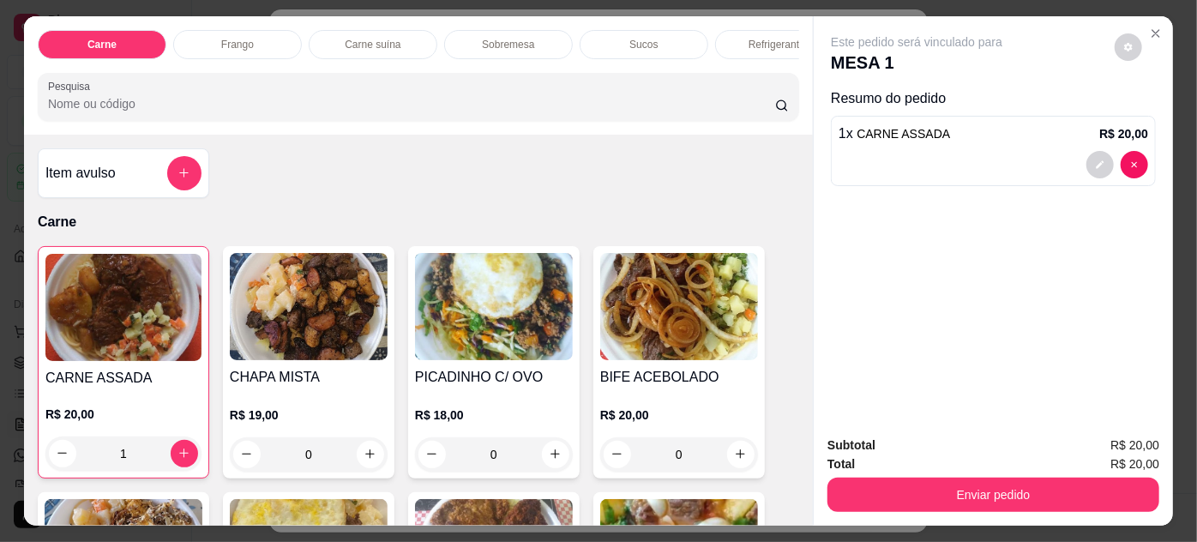
click at [482, 338] on img at bounding box center [494, 306] width 158 height 107
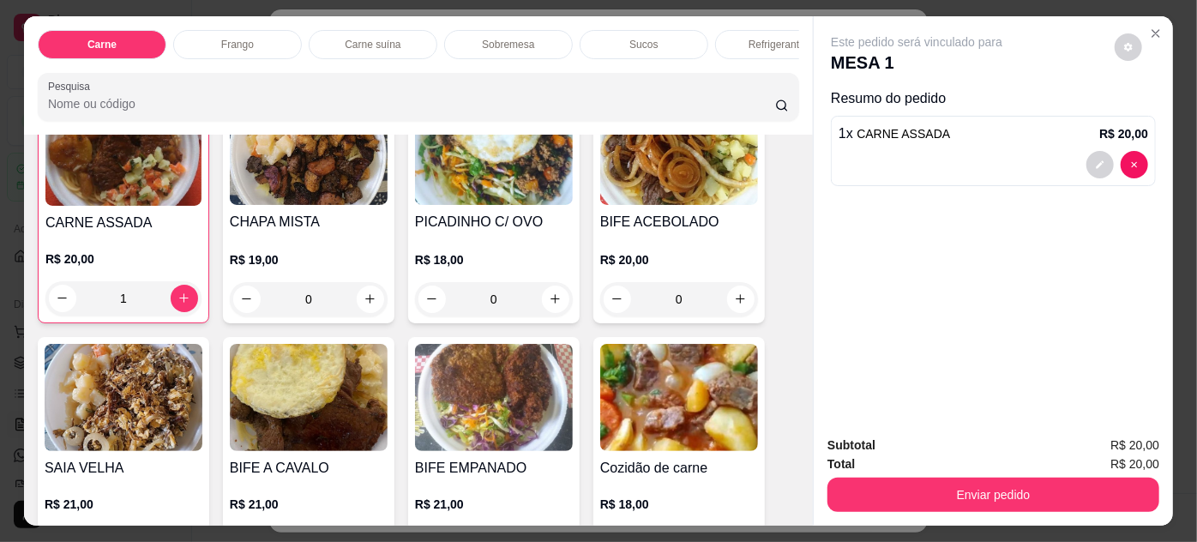
click at [322, 411] on img at bounding box center [309, 397] width 158 height 107
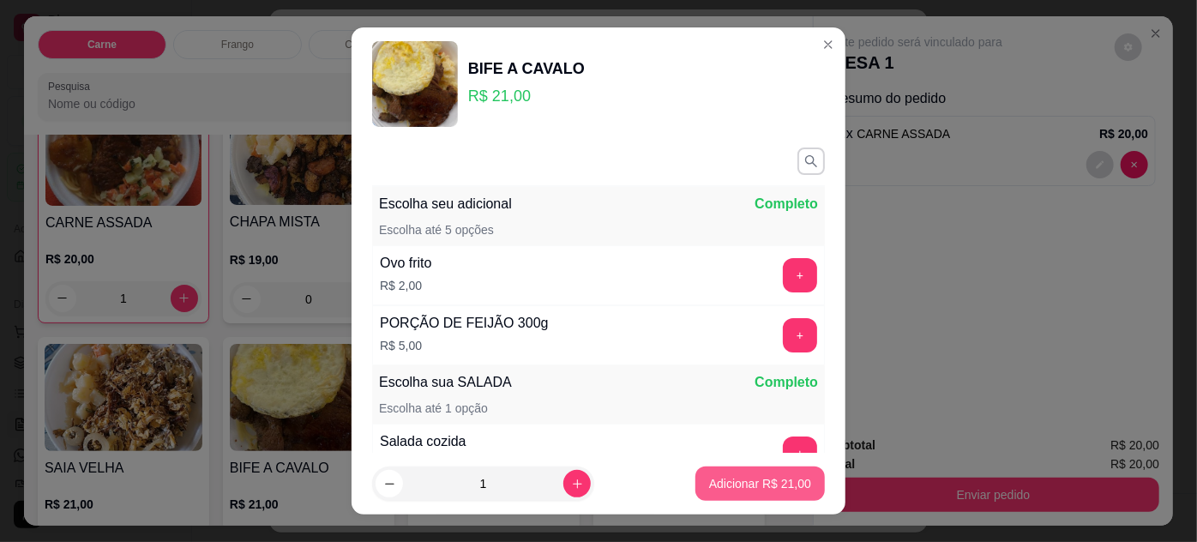
click at [724, 479] on p "Adicionar R$ 21,00" at bounding box center [760, 483] width 102 height 17
type input "1"
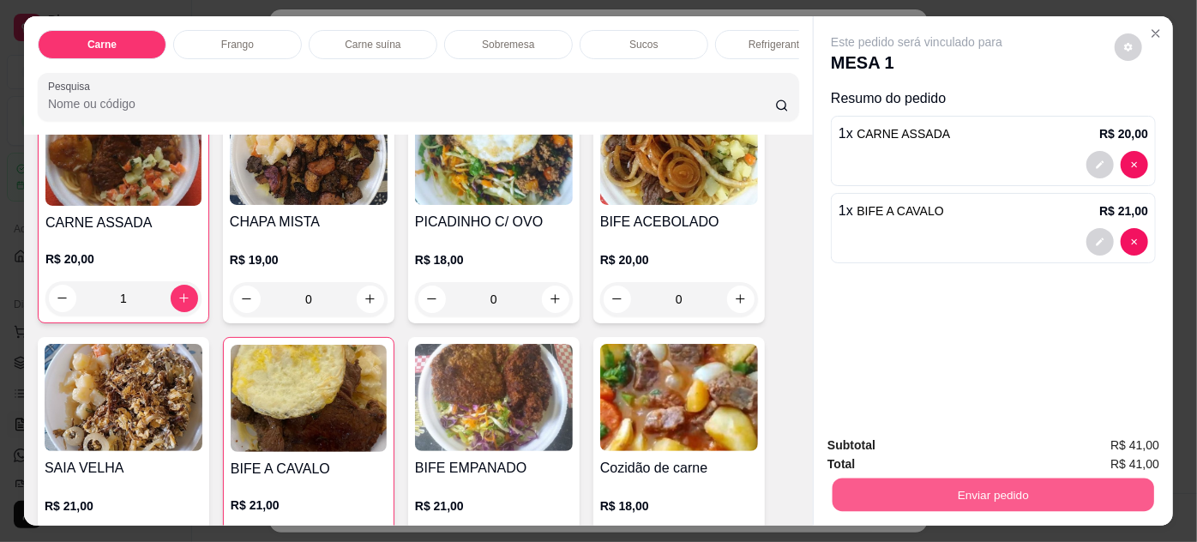
click at [1003, 487] on button "Enviar pedido" at bounding box center [993, 494] width 322 height 33
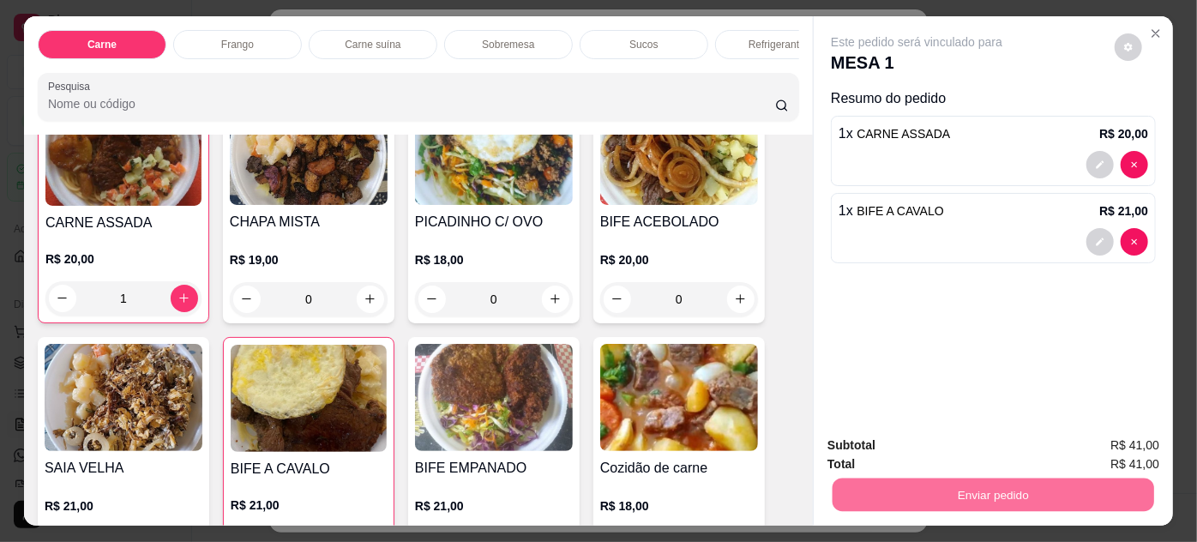
click at [1125, 447] on button "Enviar pedido" at bounding box center [1115, 446] width 97 height 33
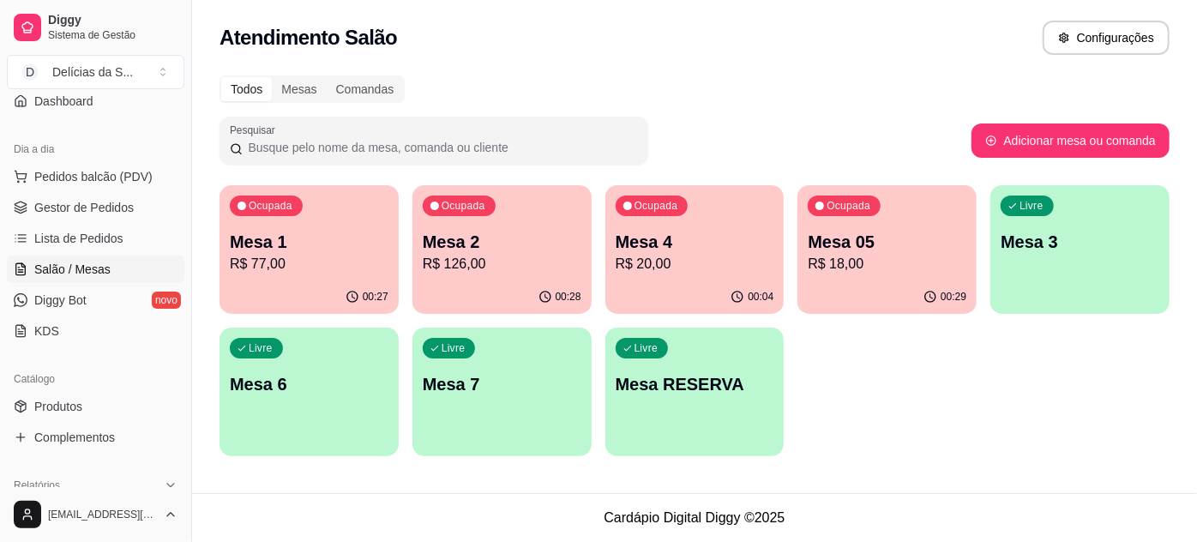
click at [75, 388] on div "Catálogo" at bounding box center [95, 378] width 177 height 27
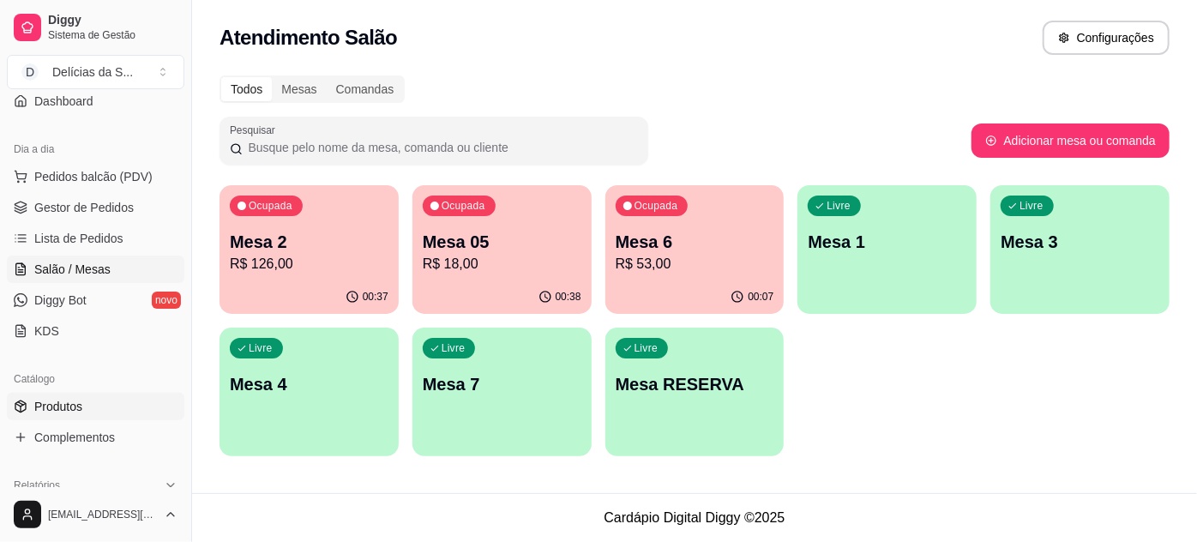
click at [75, 401] on span "Produtos" at bounding box center [58, 406] width 48 height 17
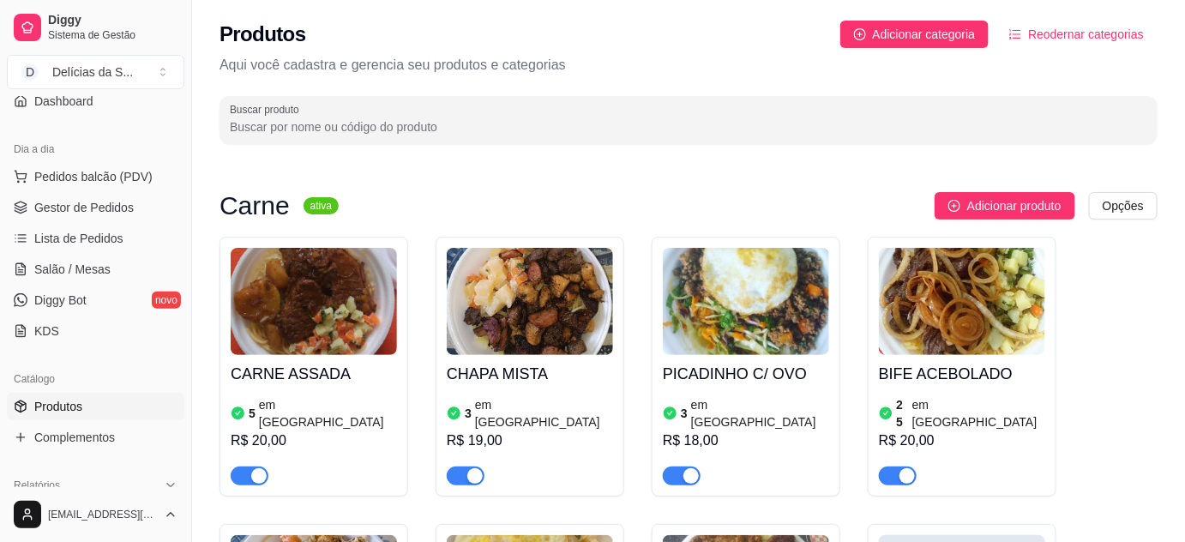
click at [310, 335] on img at bounding box center [314, 301] width 166 height 107
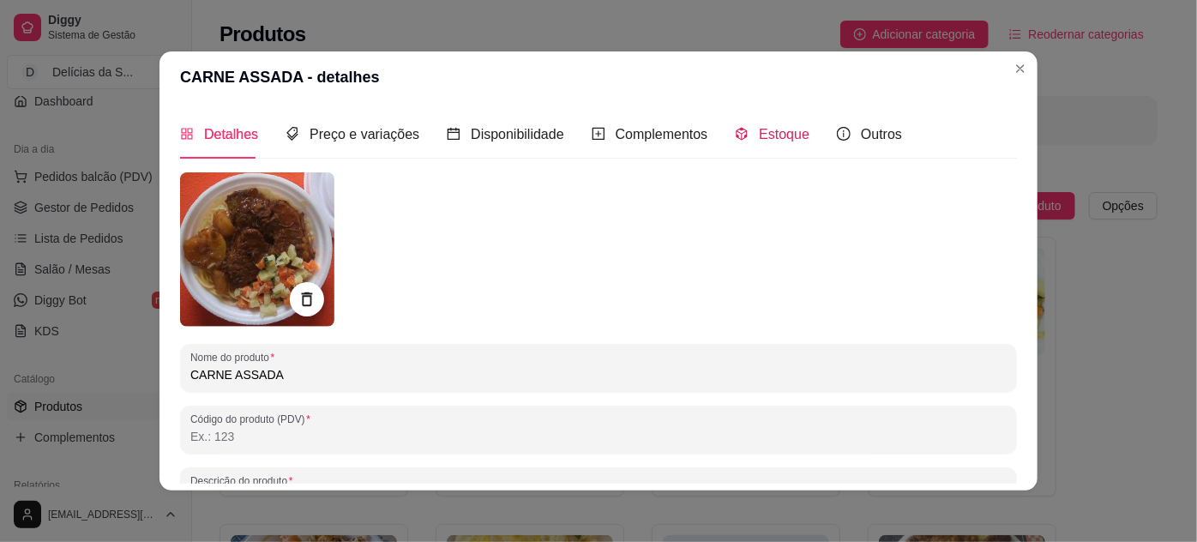
click at [778, 127] on span "Estoque" at bounding box center [784, 134] width 51 height 15
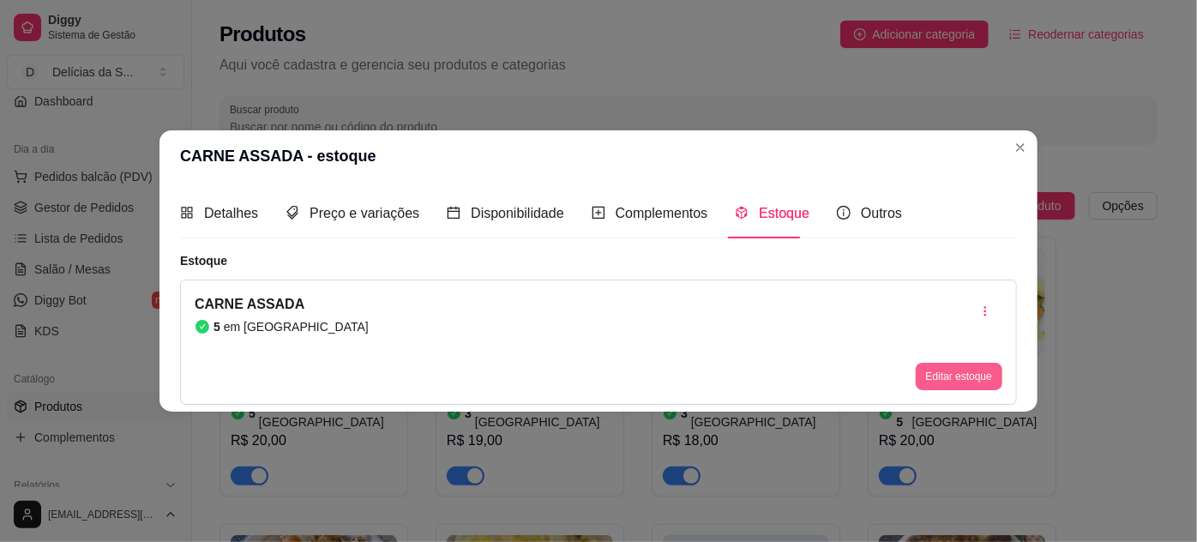
click at [941, 379] on button "Editar estoque" at bounding box center [959, 376] width 87 height 27
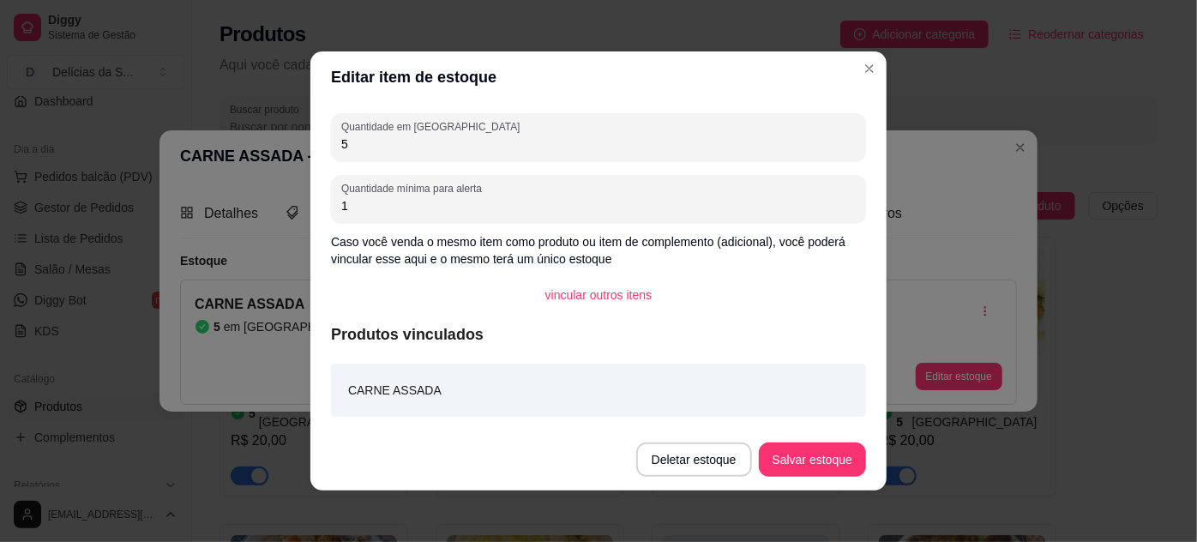
drag, startPoint x: 360, startPoint y: 151, endPoint x: 322, endPoint y: 146, distance: 38.1
click at [322, 146] on div "Quantidade em estoque 5 Quantidade mínima para alerta 1 Caso você venda o mesmo…" at bounding box center [598, 266] width 576 height 326
type input "1"
click at [796, 441] on footer "Deletar estoque Salvar estoque" at bounding box center [598, 460] width 576 height 62
click at [822, 475] on button "Salvar estoque" at bounding box center [812, 459] width 107 height 34
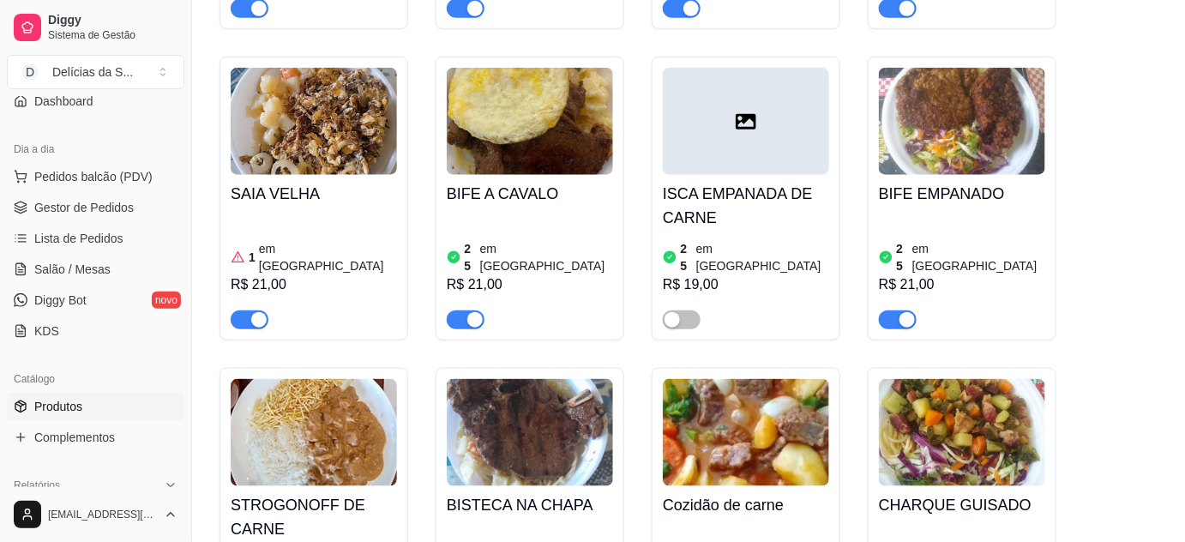
scroll to position [155, 0]
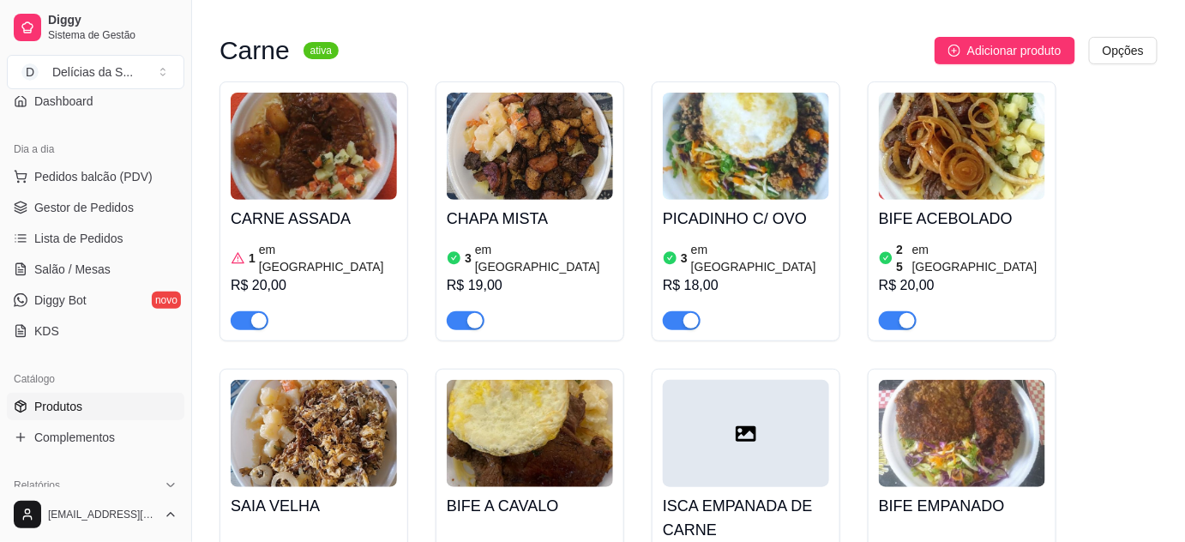
click at [268, 432] on img at bounding box center [314, 433] width 166 height 107
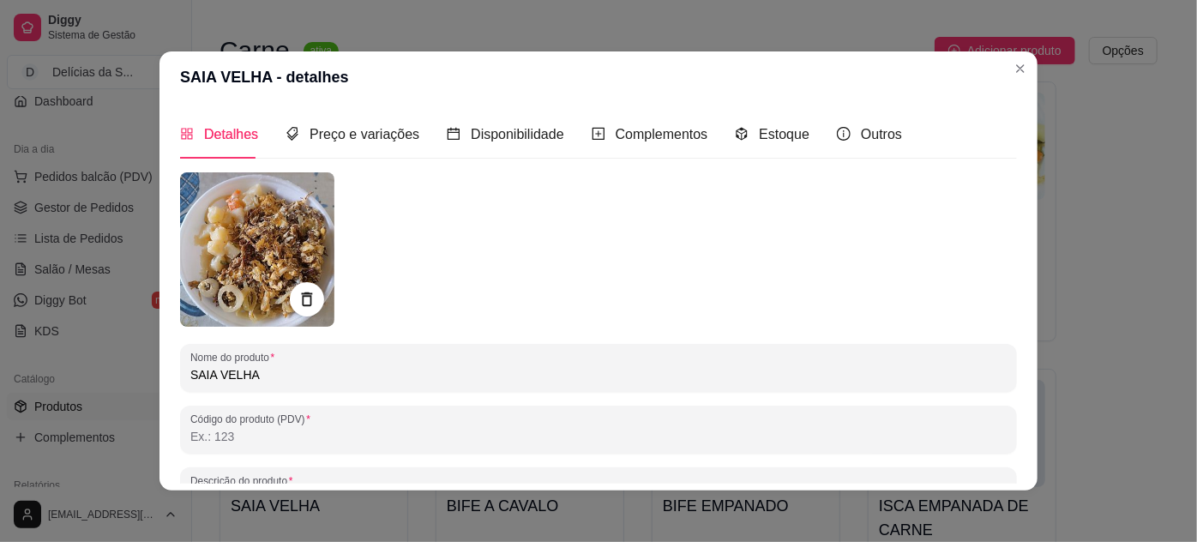
click at [794, 135] on div "Detalhes Preço e variações Disponibilidade Complementos Estoque Outros" at bounding box center [541, 134] width 722 height 49
click at [787, 141] on span "Estoque" at bounding box center [784, 134] width 51 height 15
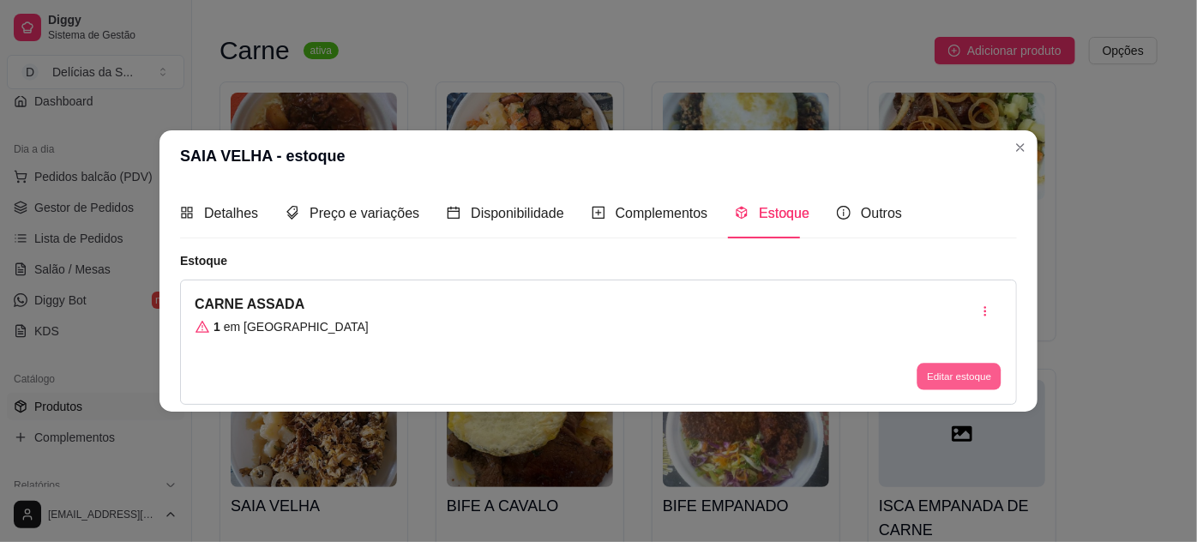
click at [941, 385] on button "Editar estoque" at bounding box center [959, 376] width 84 height 27
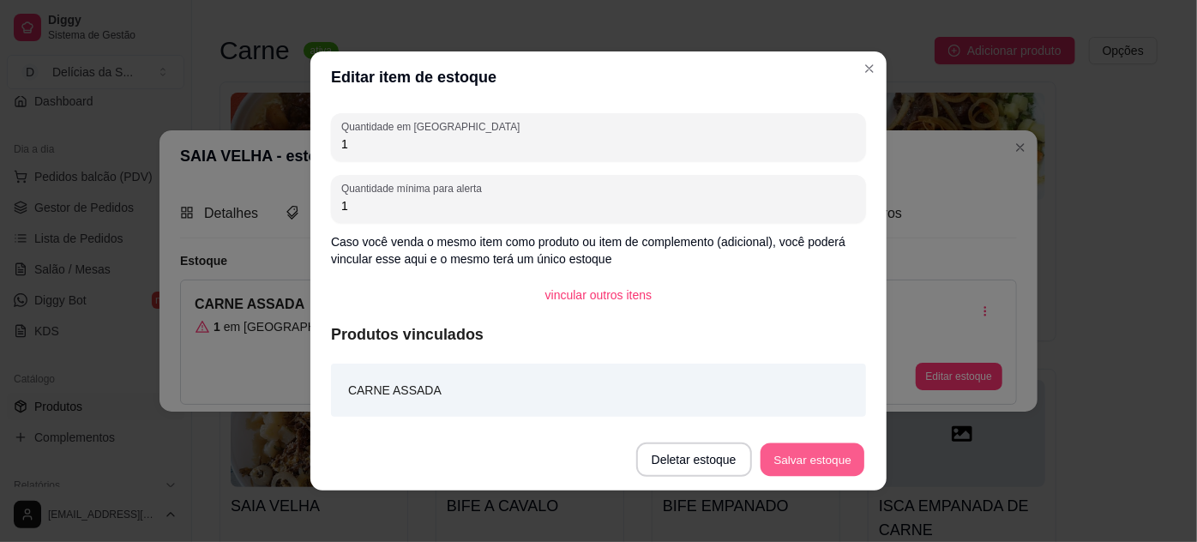
click at [804, 469] on button "Salvar estoque" at bounding box center [812, 459] width 105 height 33
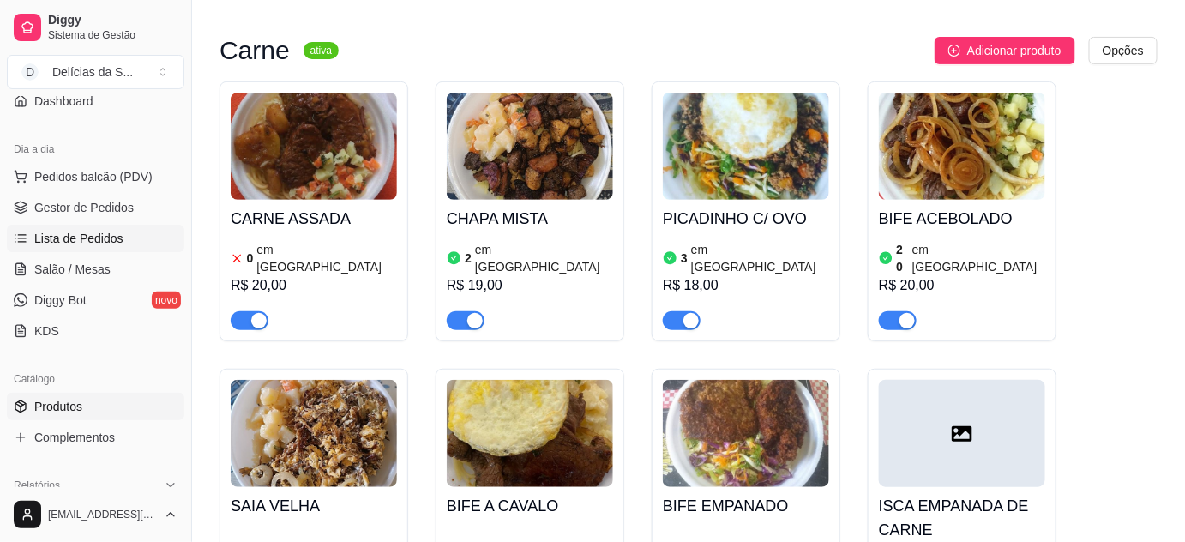
click at [87, 239] on span "Lista de Pedidos" at bounding box center [78, 238] width 89 height 17
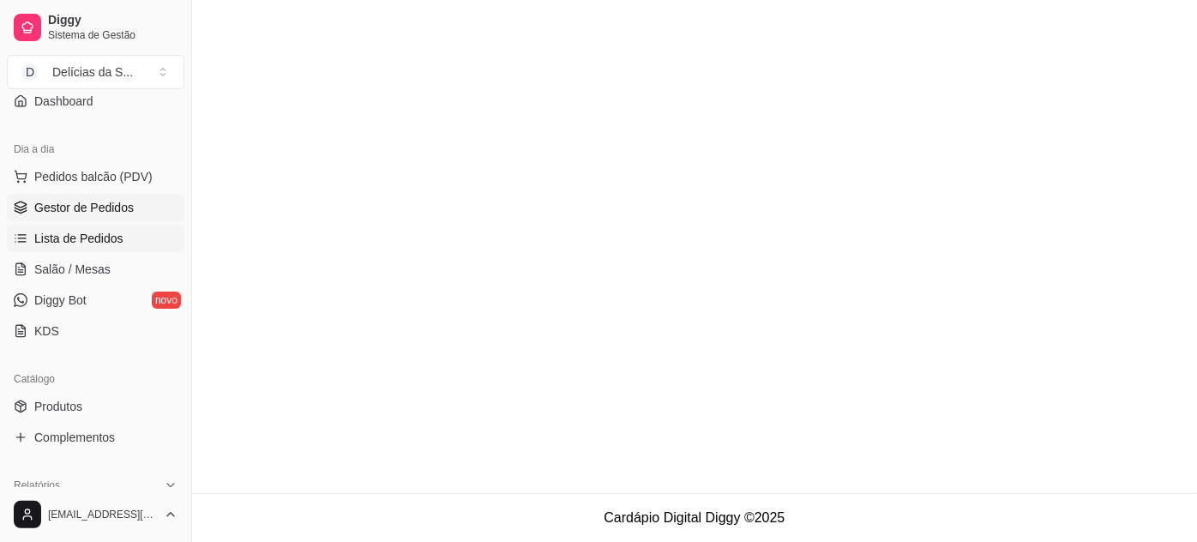
click at [96, 213] on span "Gestor de Pedidos" at bounding box center [83, 207] width 99 height 17
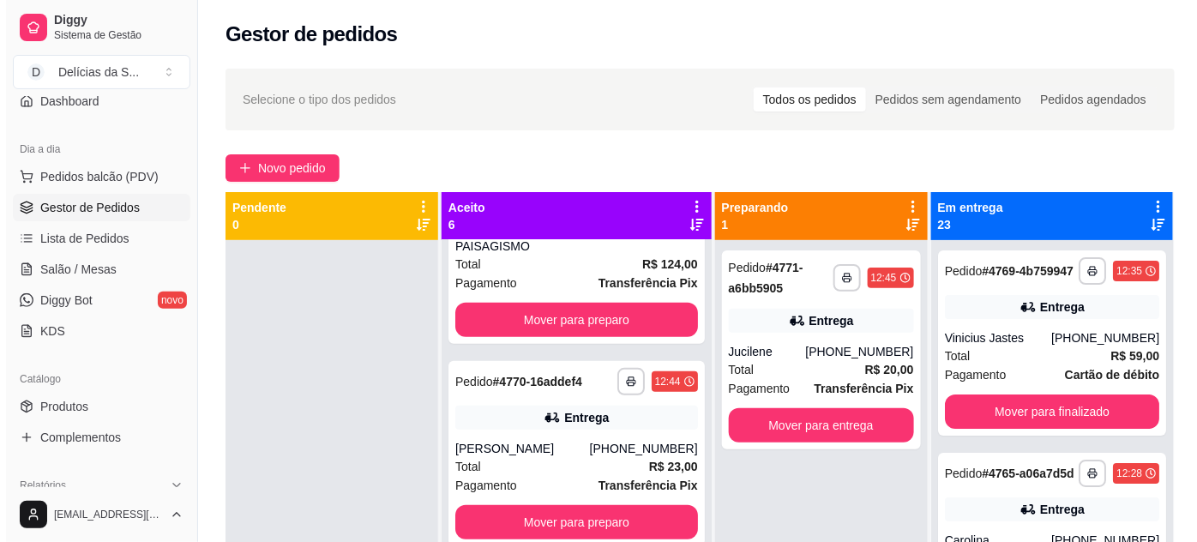
scroll to position [467, 0]
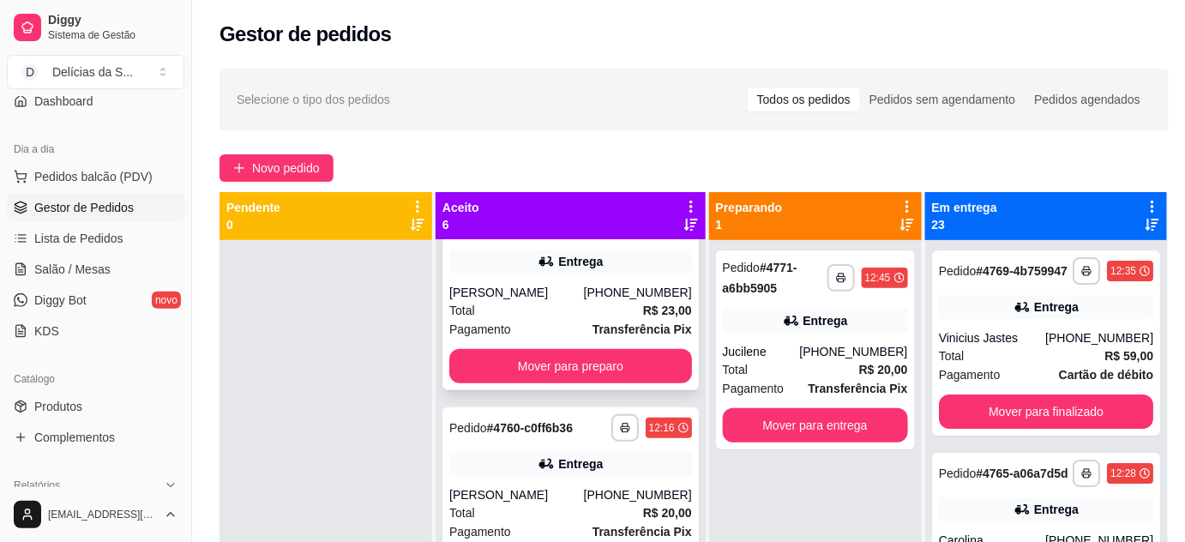
click at [580, 320] on div "Total R$ 23,00" at bounding box center [570, 310] width 243 height 19
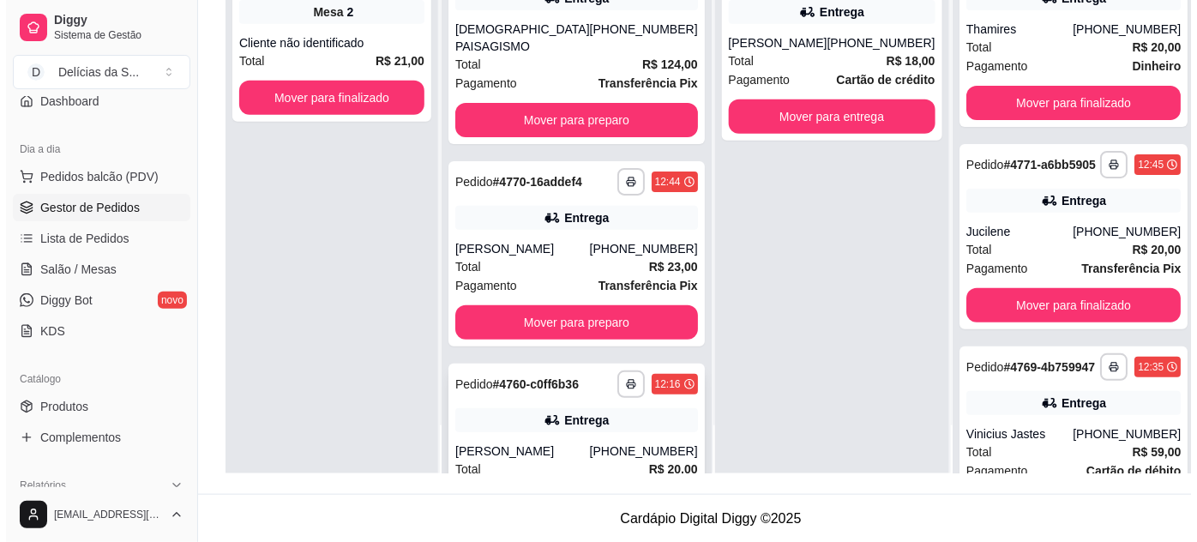
scroll to position [155, 0]
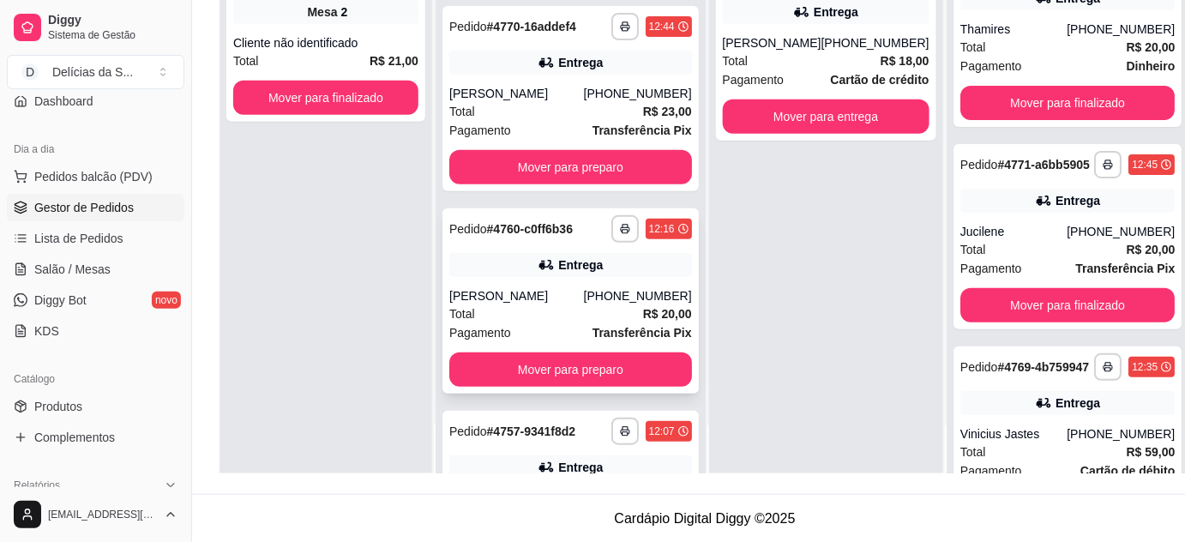
click at [606, 304] on div "(91) 98815-4256" at bounding box center [638, 295] width 108 height 17
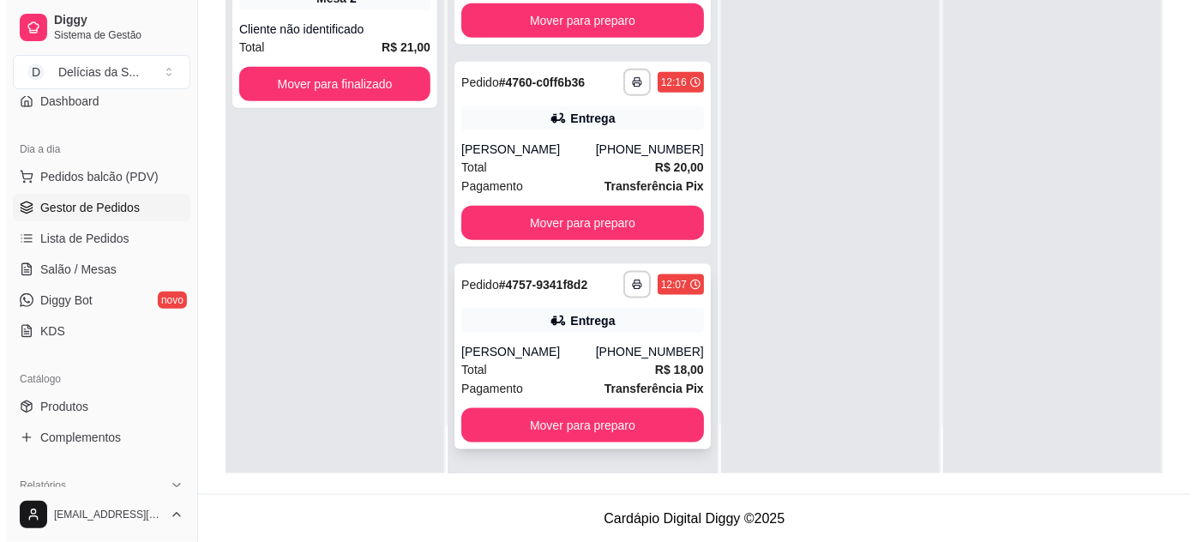
scroll to position [592, 0]
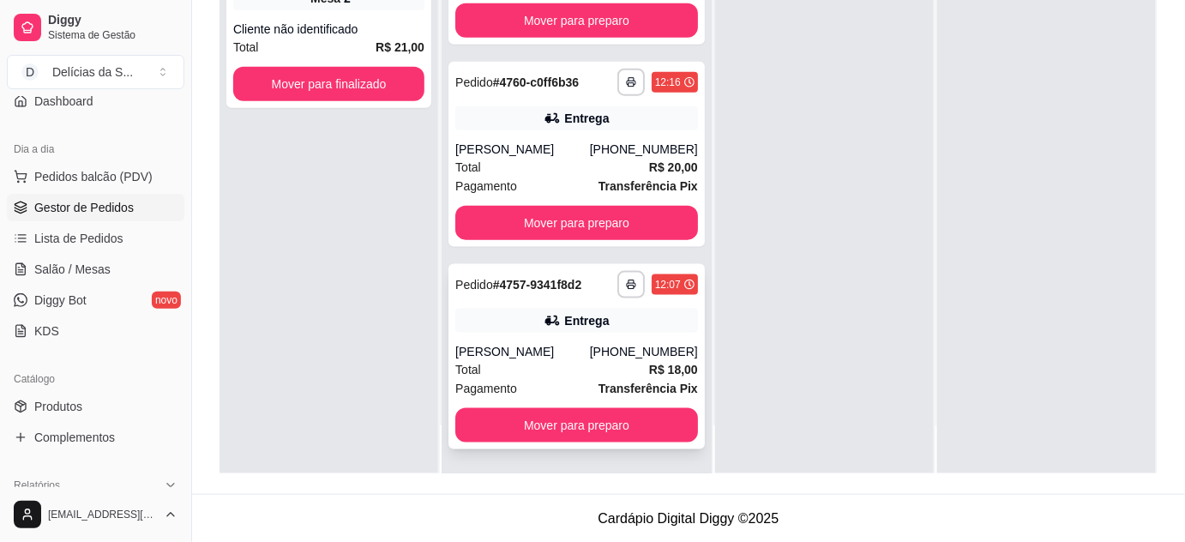
click at [608, 370] on div "Total R$ 18,00" at bounding box center [576, 369] width 243 height 19
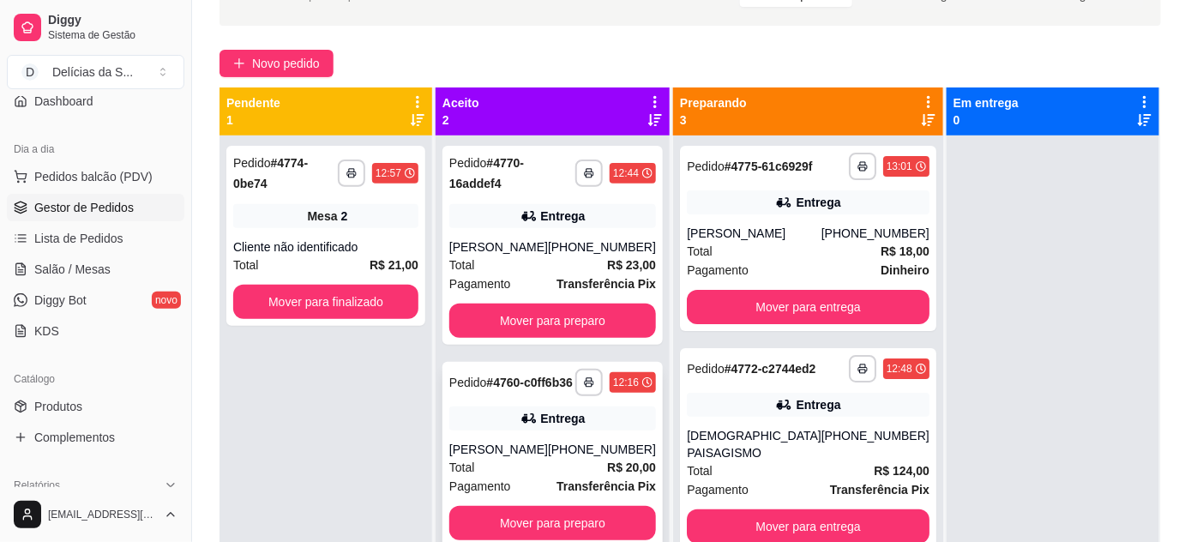
scroll to position [48, 0]
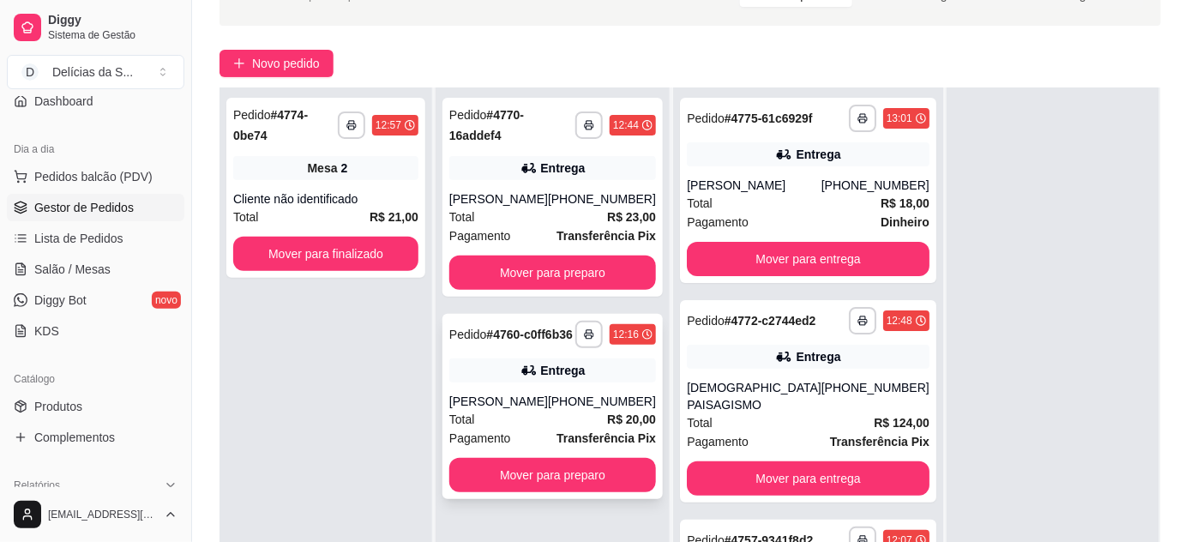
click at [536, 376] on icon at bounding box center [530, 370] width 12 height 9
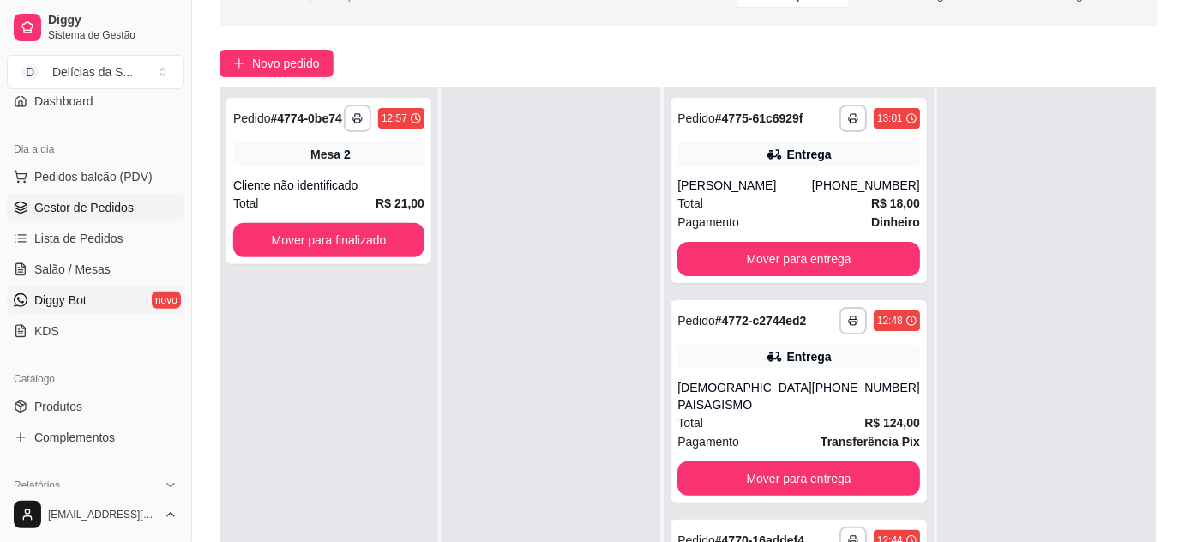
scroll to position [0, 0]
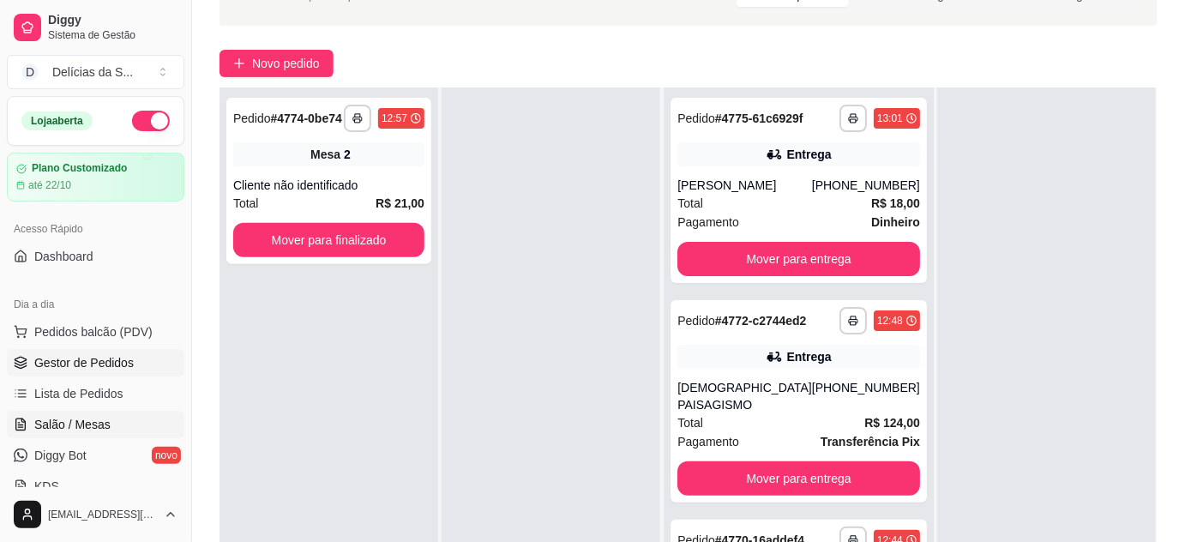
click at [83, 420] on span "Salão / Mesas" at bounding box center [72, 424] width 76 height 17
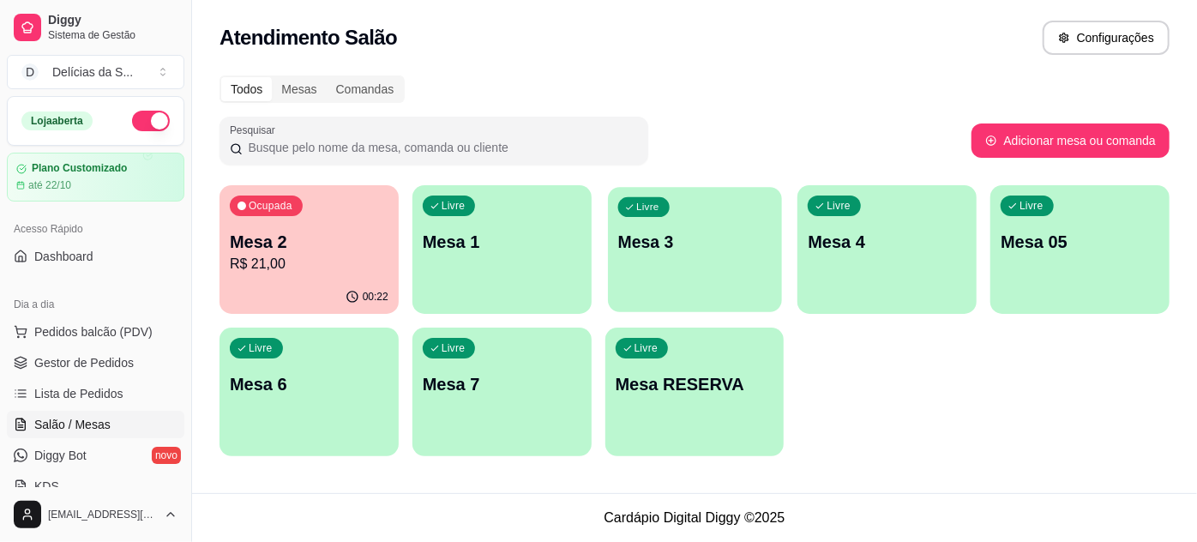
click at [736, 235] on p "Mesa 3" at bounding box center [693, 242] width 153 height 23
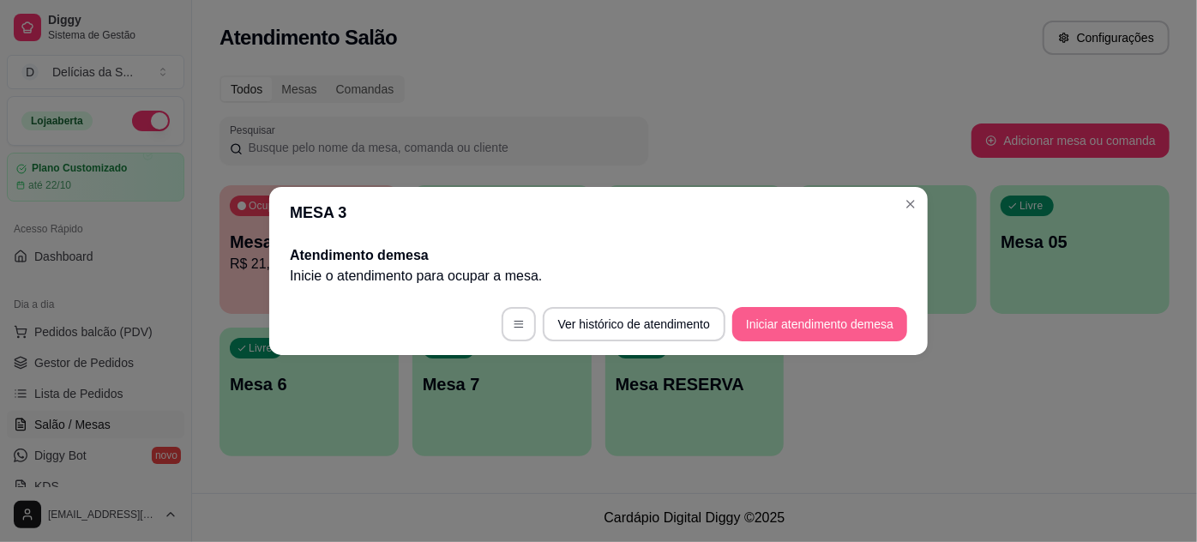
click at [775, 318] on button "Iniciar atendimento de mesa" at bounding box center [819, 324] width 175 height 34
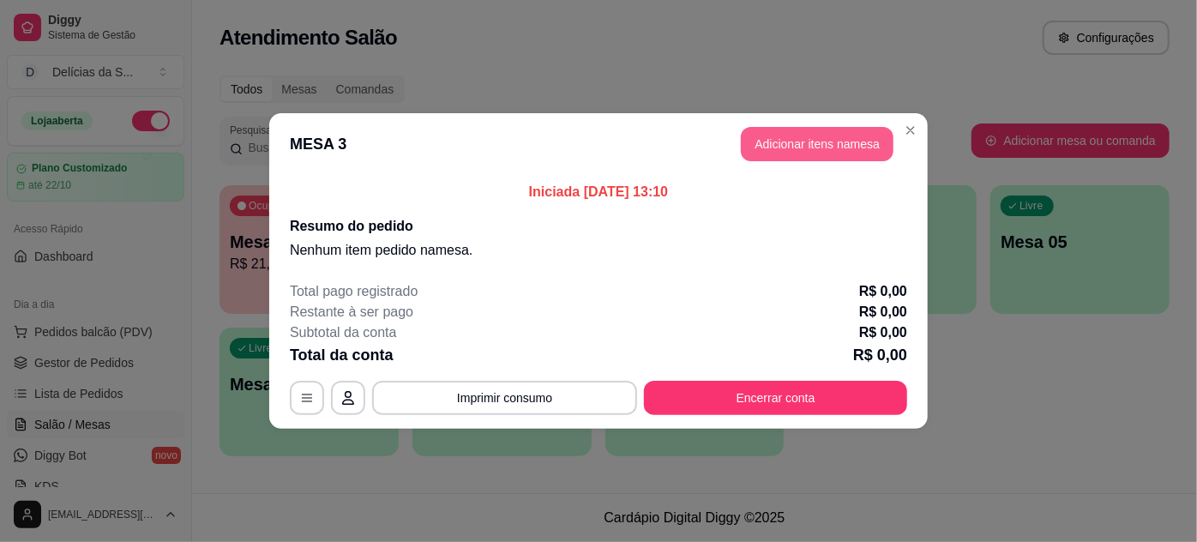
click at [837, 143] on button "Adicionar itens na mesa" at bounding box center [817, 144] width 153 height 34
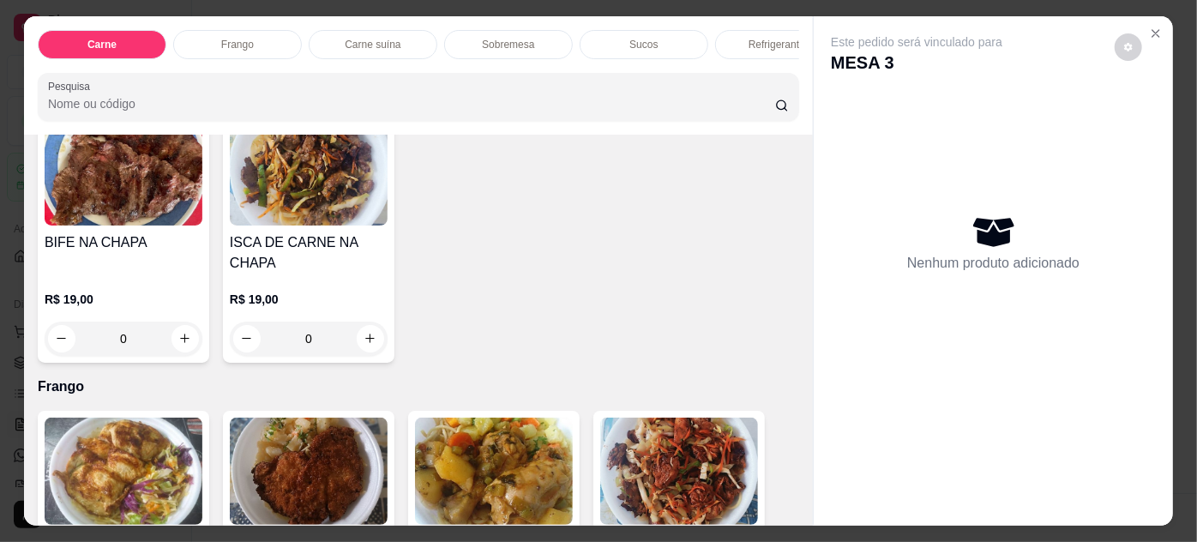
scroll to position [779, 0]
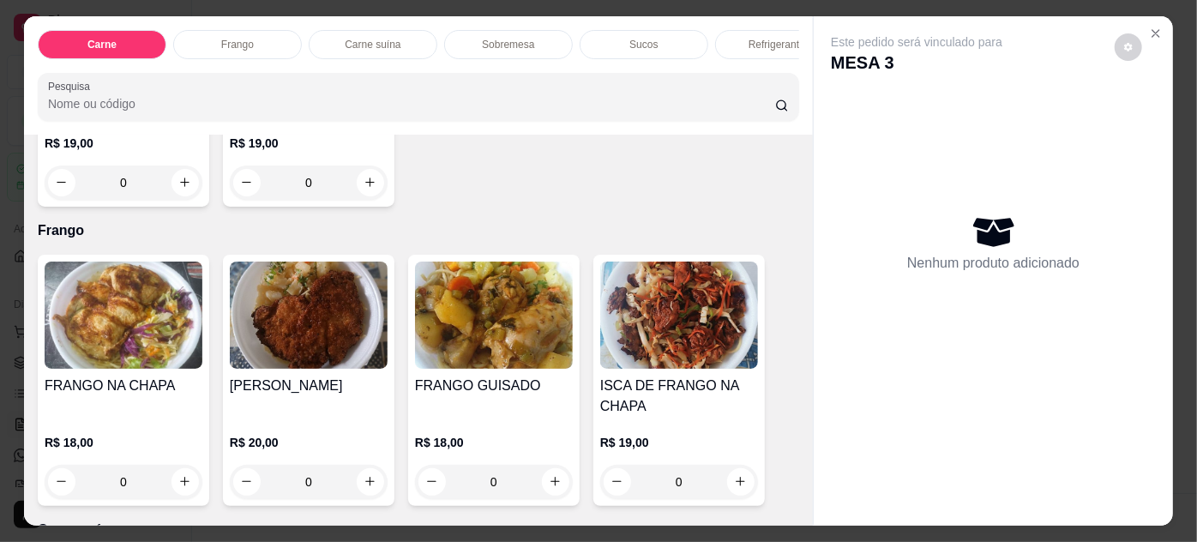
click at [668, 331] on img at bounding box center [679, 314] width 158 height 107
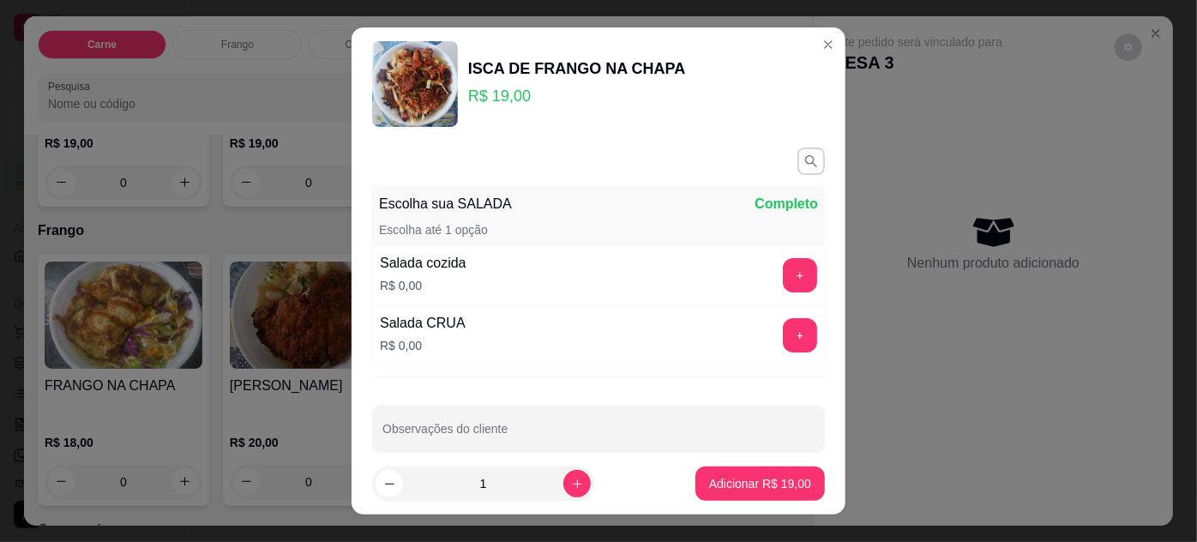
scroll to position [21, 0]
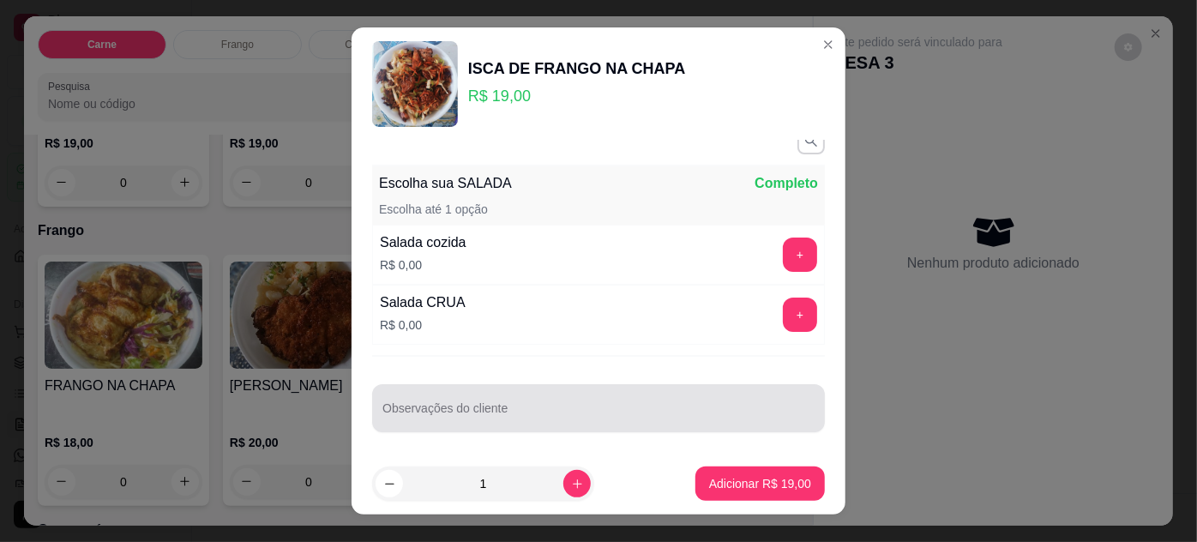
click at [420, 422] on div "Observações do cliente" at bounding box center [598, 408] width 453 height 48
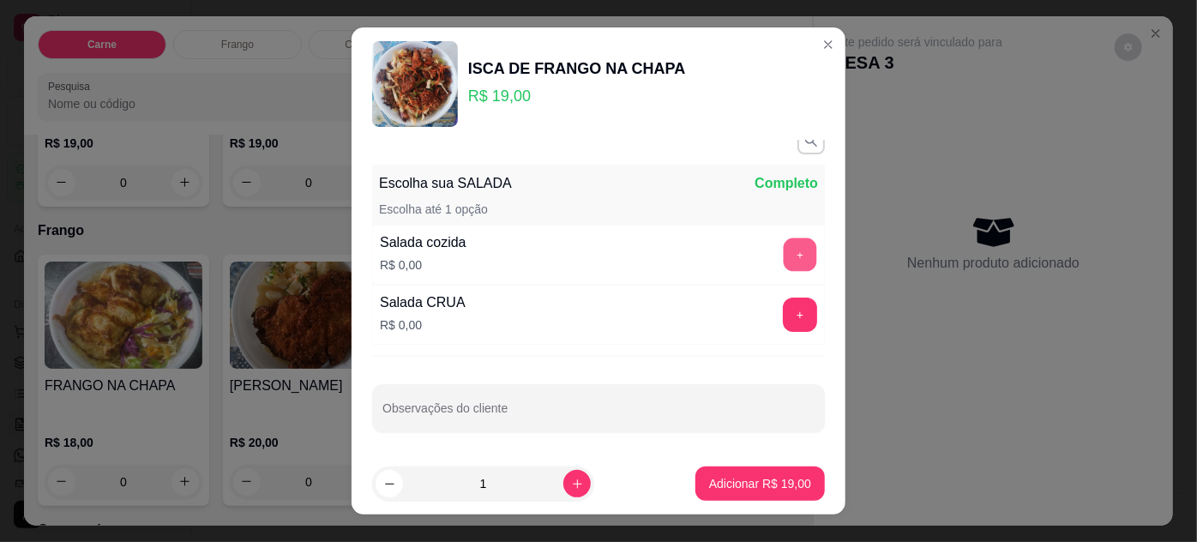
click at [784, 250] on button "+" at bounding box center [800, 253] width 33 height 33
click at [459, 408] on input "Observações do cliente" at bounding box center [598, 414] width 432 height 17
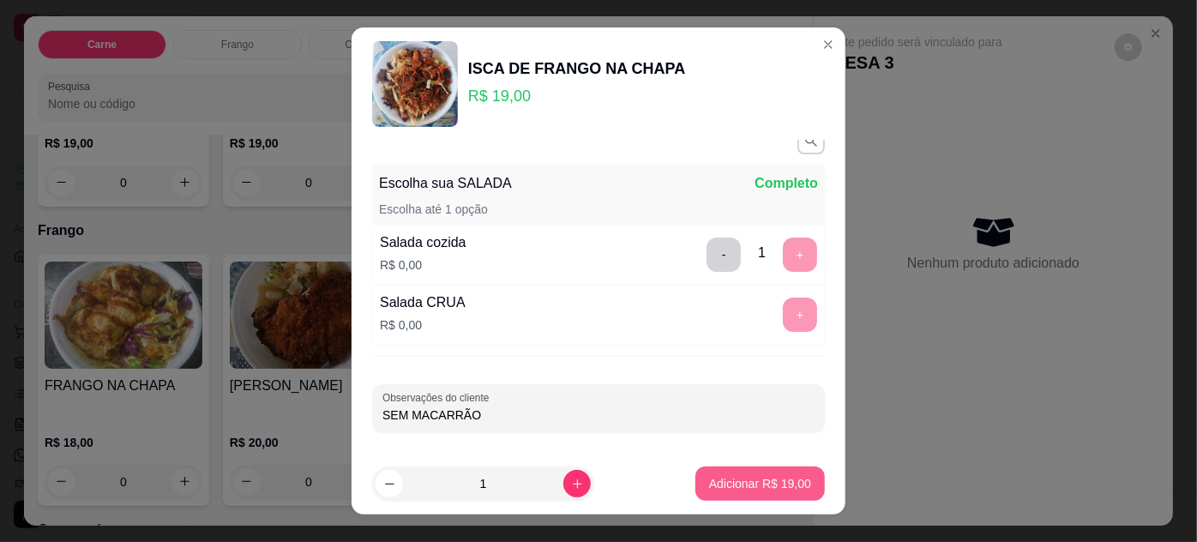
type input "SEM MACARRÃO"
click at [720, 488] on p "Adicionar R$ 19,00" at bounding box center [760, 483] width 102 height 17
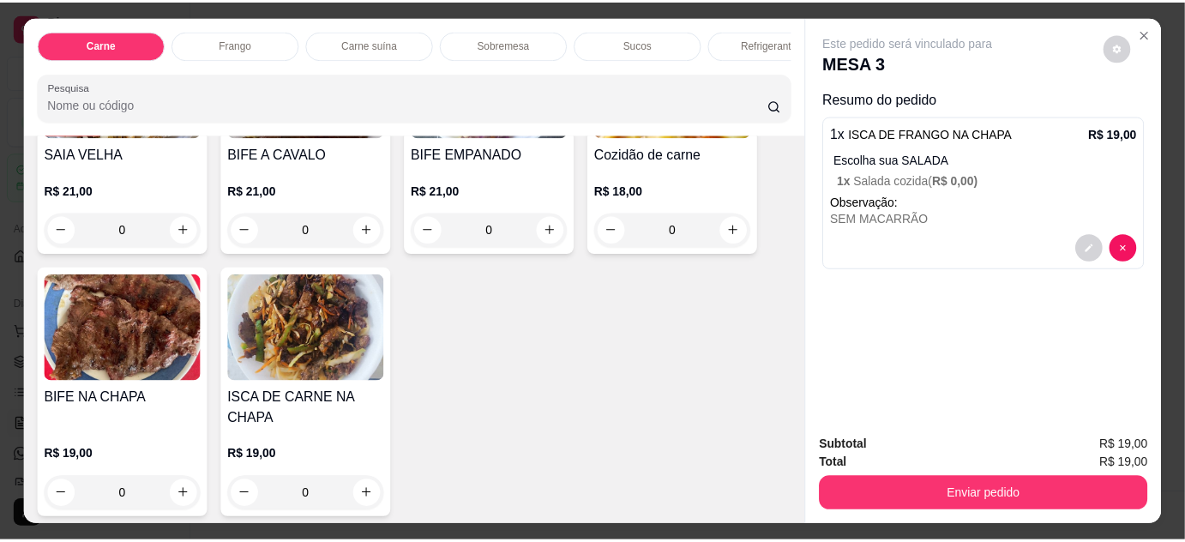
scroll to position [0, 0]
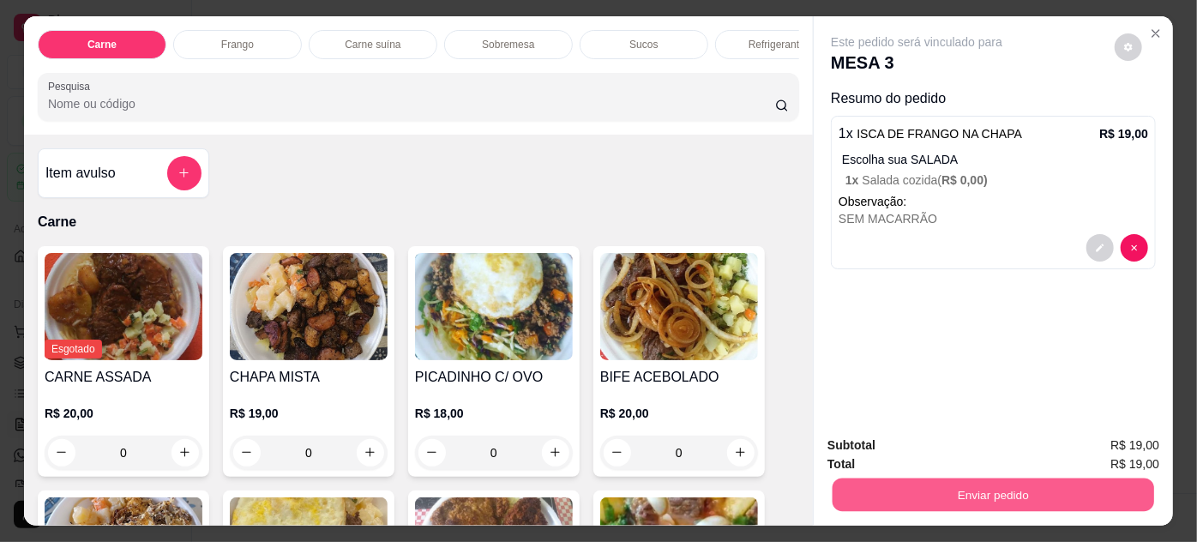
click at [886, 493] on button "Enviar pedido" at bounding box center [993, 494] width 322 height 33
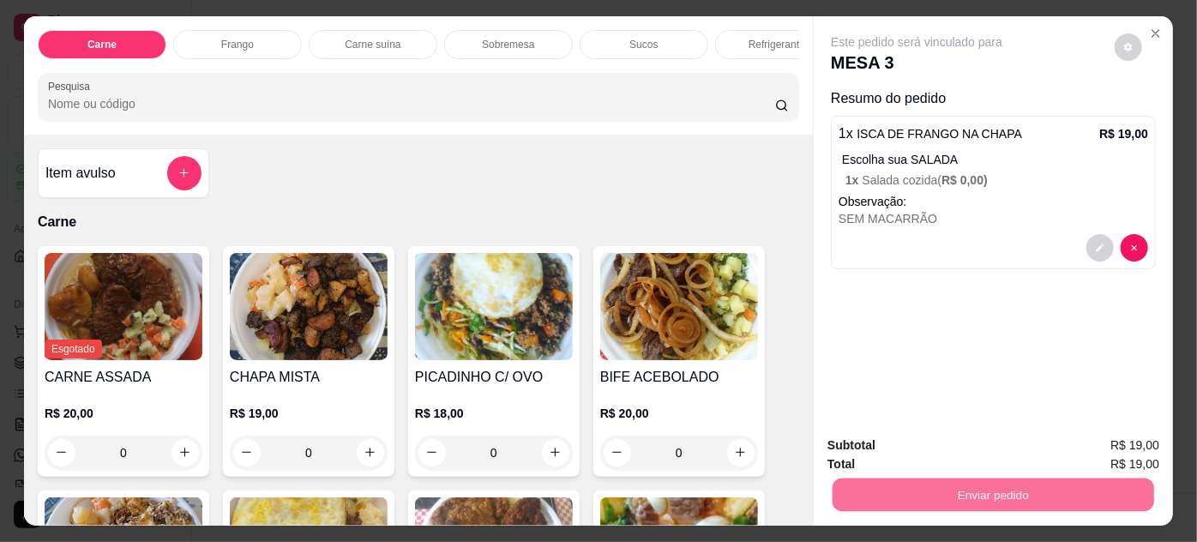
click at [1114, 443] on button "Enviar pedido" at bounding box center [1115, 446] width 97 height 33
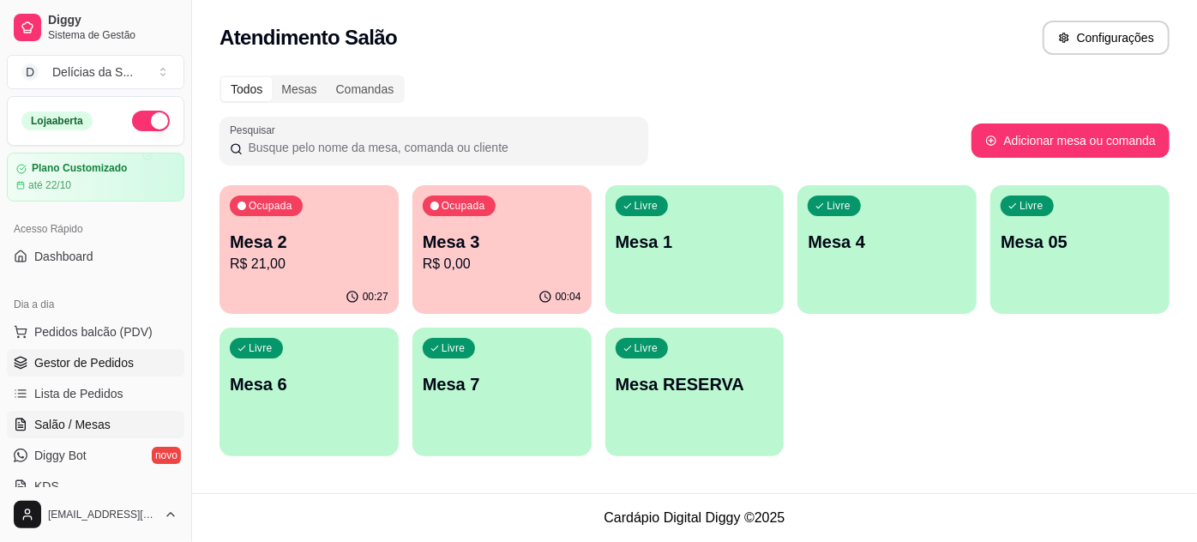
click at [98, 364] on span "Gestor de Pedidos" at bounding box center [83, 362] width 99 height 17
